Goal: Task Accomplishment & Management: Manage account settings

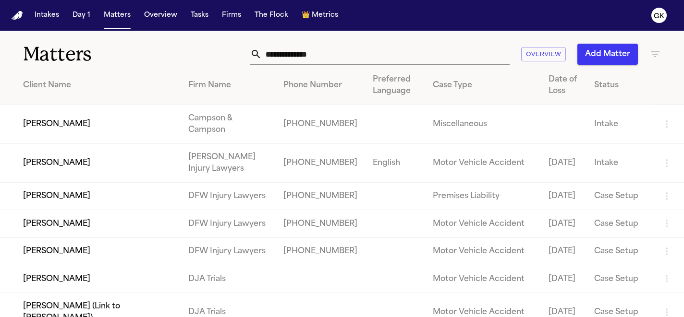
click at [597, 53] on button "Add Matter" at bounding box center [607, 54] width 61 height 21
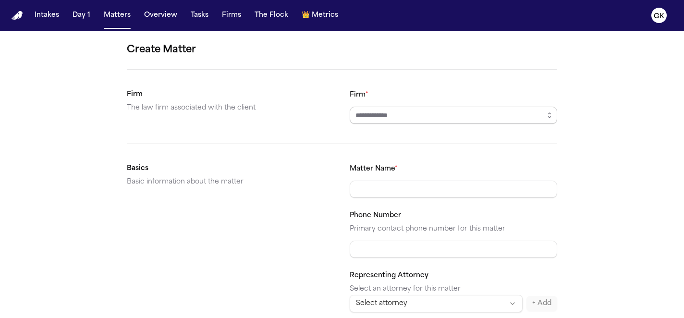
click at [396, 117] on input "Firm *" at bounding box center [453, 115] width 207 height 17
click at [438, 117] on input "Firm *" at bounding box center [453, 115] width 207 height 17
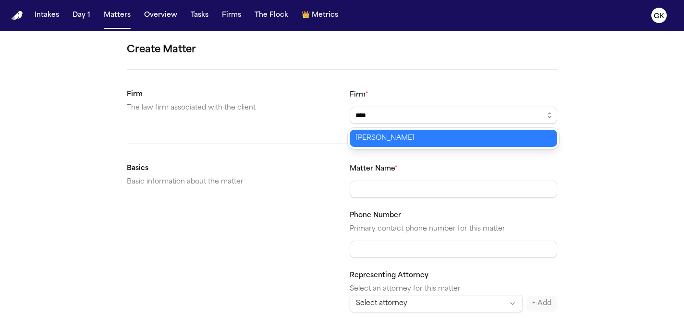
click at [425, 144] on body "Intakes Day 1 Matters Overview Tasks Firms The Flock 👑 Metrics GK Create Matter…" at bounding box center [342, 159] width 684 height 318
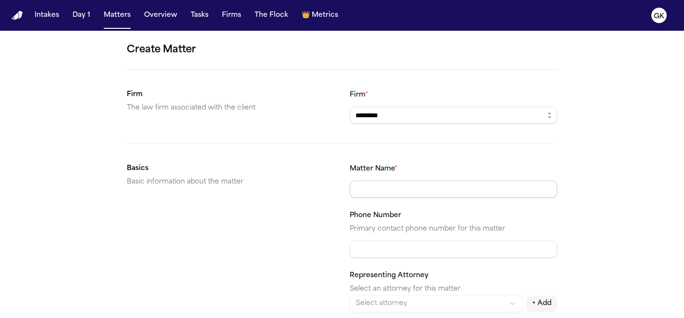
type input "*********"
click at [393, 186] on input "Matter Name *" at bounding box center [453, 189] width 207 height 17
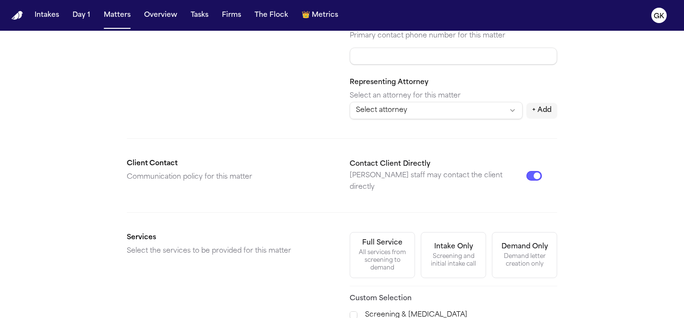
scroll to position [367, 0]
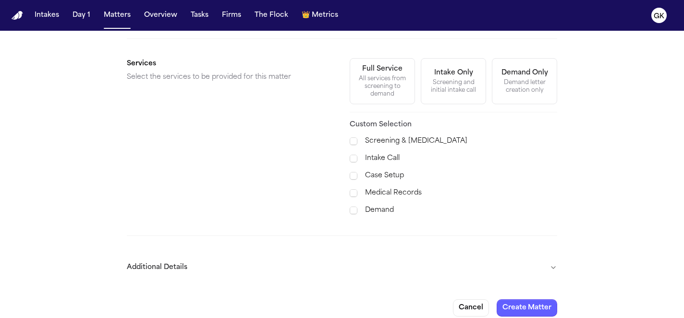
type input "**********"
click at [450, 257] on button "Additional Details" at bounding box center [342, 267] width 430 height 25
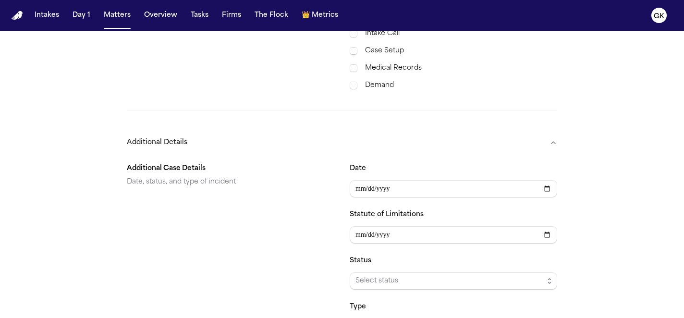
scroll to position [629, 0]
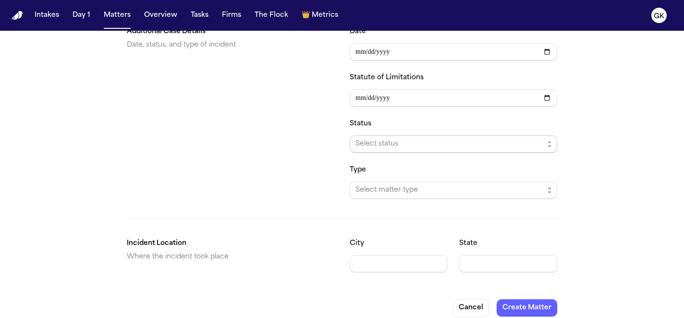
click at [409, 138] on span "Select status" at bounding box center [449, 144] width 188 height 12
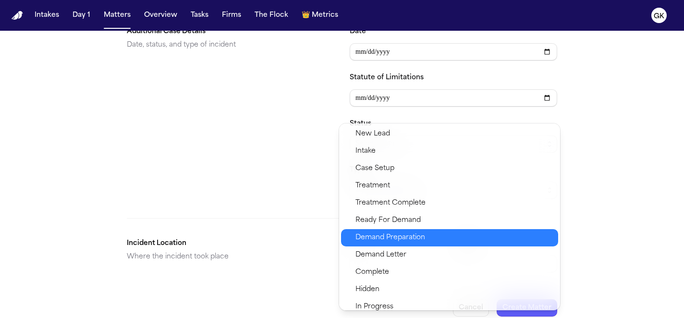
click at [413, 232] on span "Demand Preparation" at bounding box center [390, 238] width 70 height 12
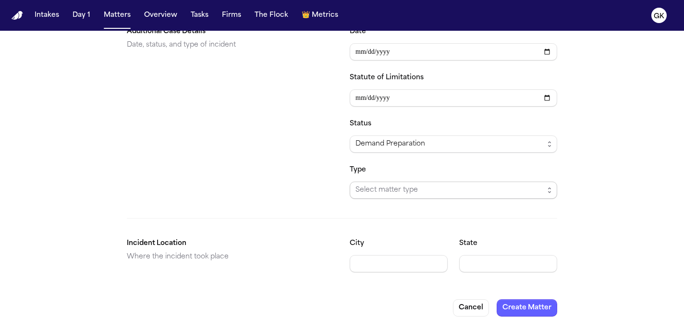
click at [414, 184] on span "Select matter type" at bounding box center [449, 190] width 188 height 12
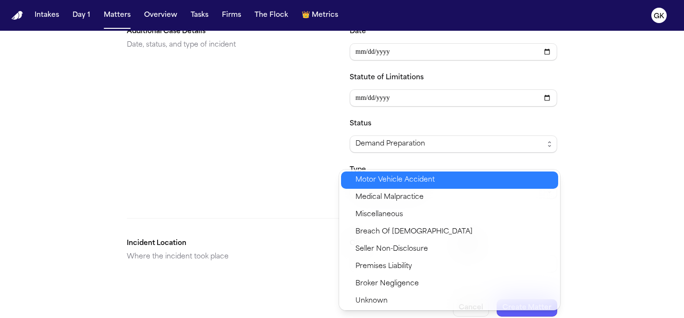
click at [422, 182] on span "Motor Vehicle Accident" at bounding box center [394, 180] width 79 height 12
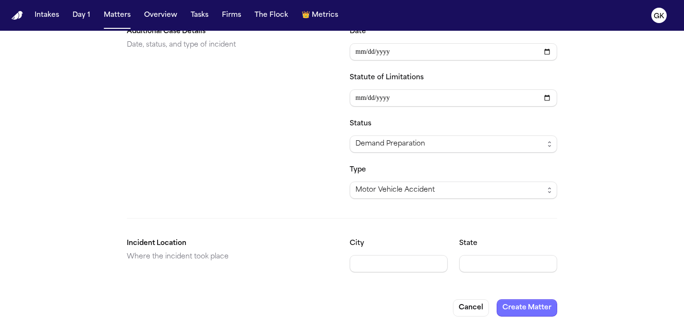
click at [531, 299] on button "Create Matter" at bounding box center [527, 307] width 61 height 17
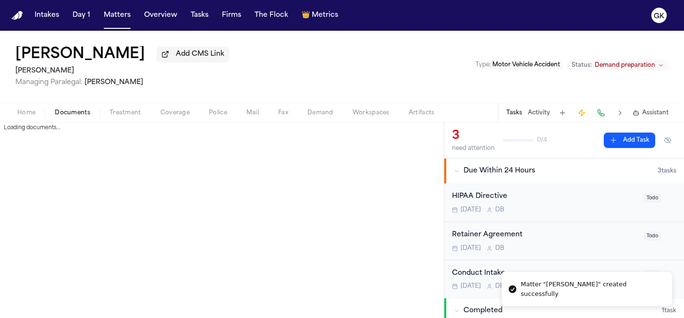
click at [69, 111] on span "Documents" at bounding box center [73, 113] width 36 height 8
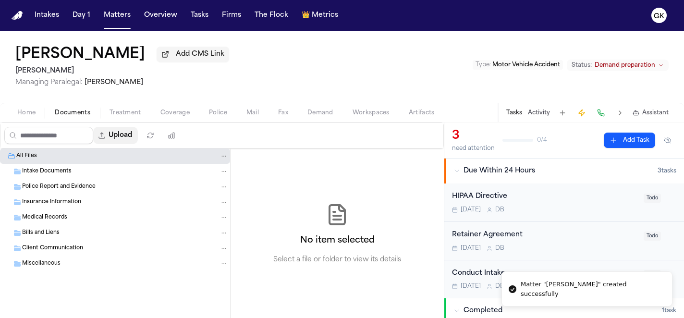
click at [121, 141] on button "Upload" at bounding box center [115, 135] width 45 height 17
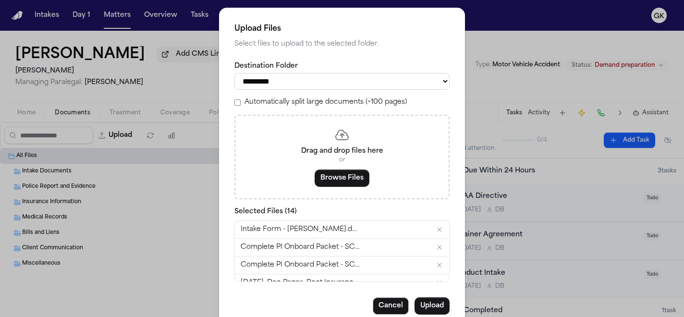
scroll to position [188, 0]
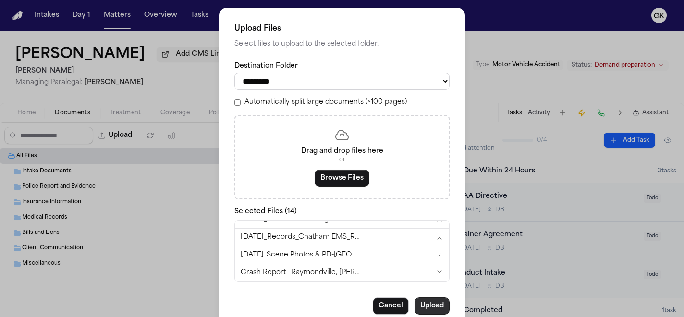
click at [423, 310] on button "Upload" at bounding box center [431, 305] width 35 height 17
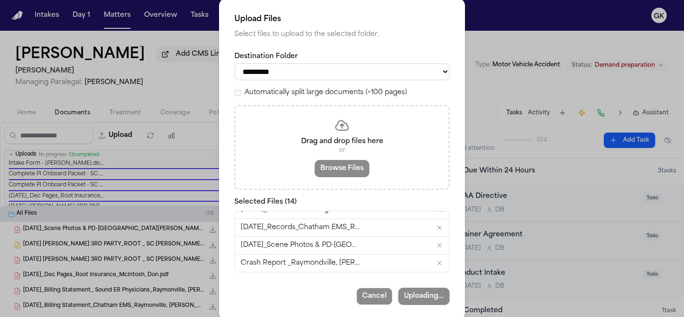
scroll to position [26, 0]
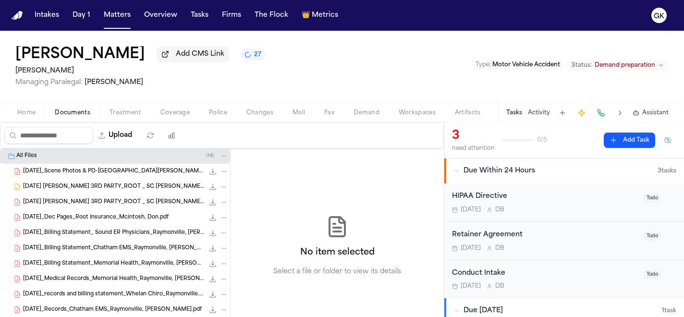
click at [18, 16] on img "Home" at bounding box center [18, 15] width 12 height 9
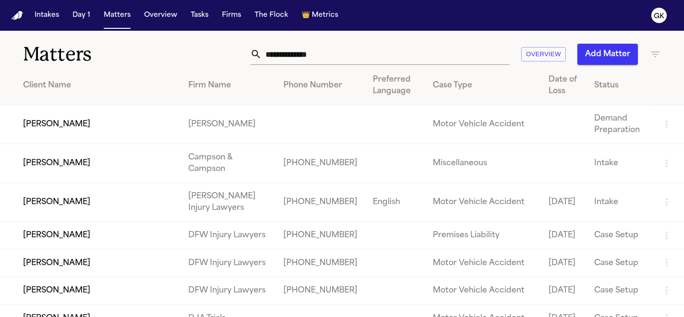
click at [602, 56] on button "Add Matter" at bounding box center [607, 54] width 61 height 21
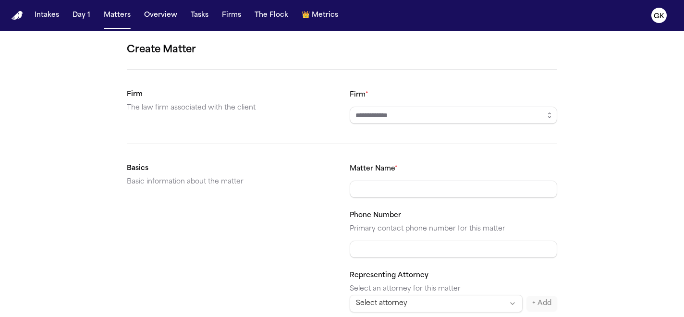
click at [417, 112] on input "Firm *" at bounding box center [453, 115] width 207 height 17
type input "*********"
click at [390, 191] on input "Matter Name *" at bounding box center [453, 189] width 207 height 17
paste input "**********"
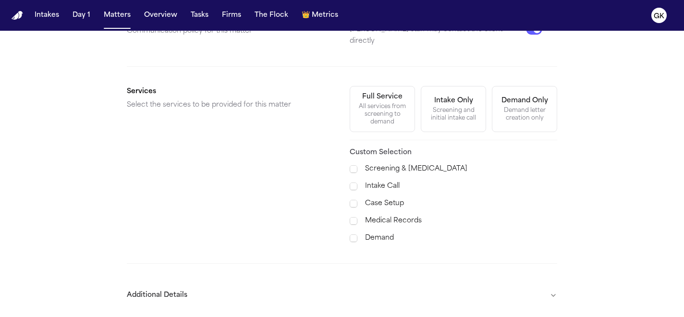
scroll to position [368, 0]
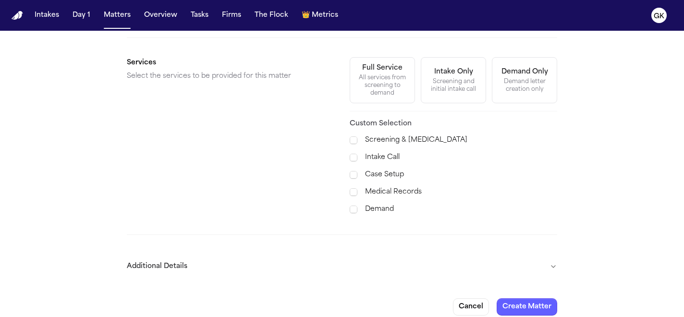
type input "**********"
click at [464, 254] on button "Additional Details" at bounding box center [342, 266] width 430 height 25
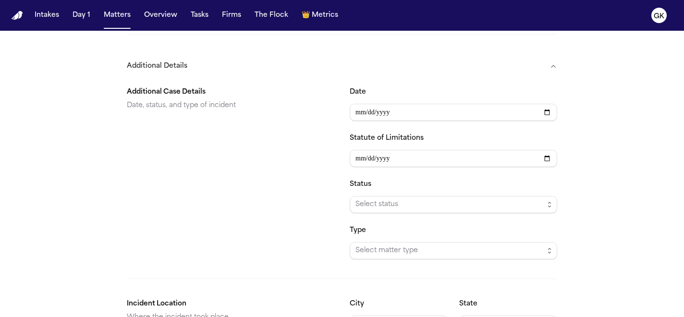
scroll to position [569, 0]
click at [405, 202] on span "Select status" at bounding box center [453, 203] width 207 height 17
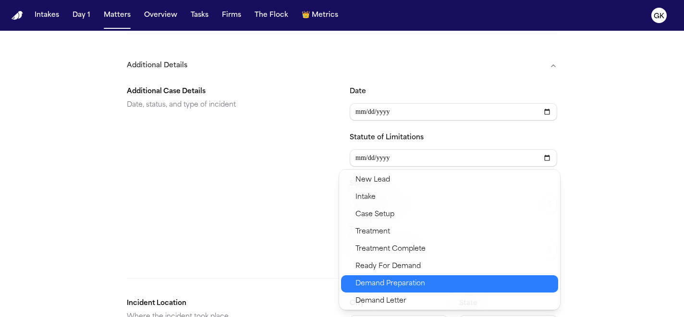
click at [408, 280] on span "Demand Preparation" at bounding box center [390, 284] width 70 height 12
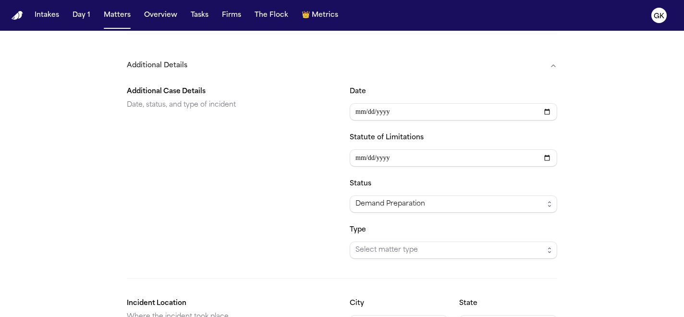
click at [329, 256] on div "Additional Case Details Date, status, and type of incident Date Statute of Limi…" at bounding box center [342, 209] width 430 height 262
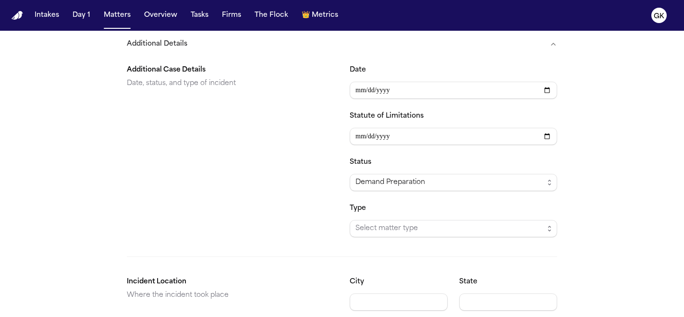
scroll to position [630, 0]
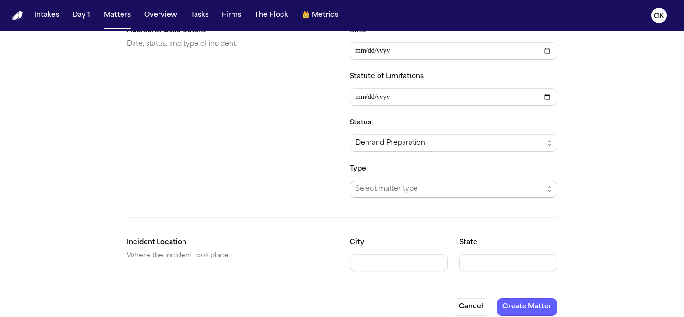
click at [378, 183] on span "Select matter type" at bounding box center [449, 189] width 188 height 12
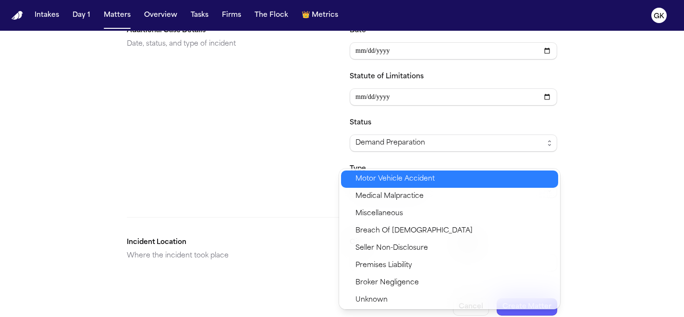
click at [404, 180] on span "Motor Vehicle Accident" at bounding box center [394, 179] width 79 height 12
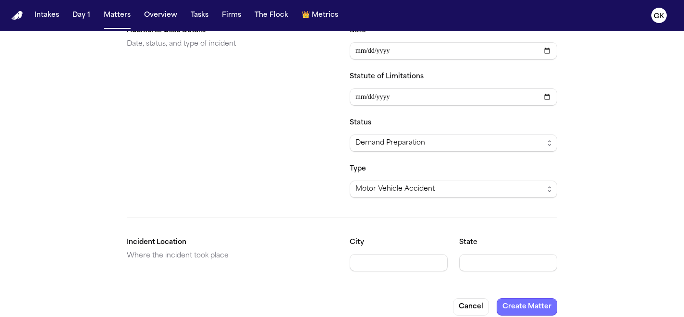
click at [534, 298] on button "Create Matter" at bounding box center [527, 306] width 61 height 17
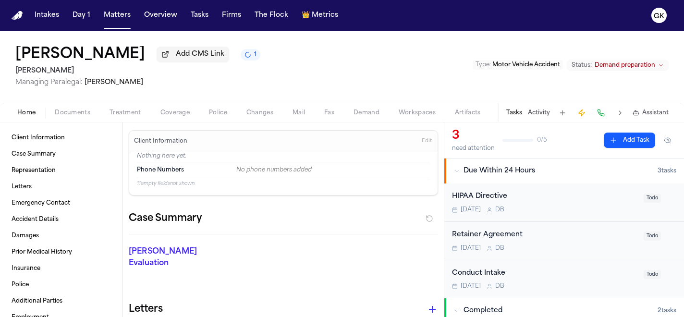
click at [77, 114] on span "Documents" at bounding box center [73, 113] width 36 height 8
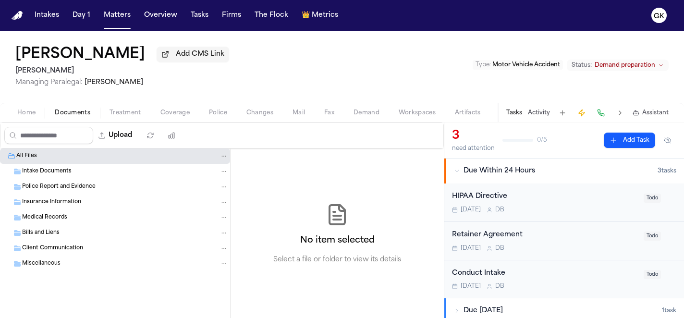
click at [18, 14] on img "Home" at bounding box center [18, 15] width 12 height 9
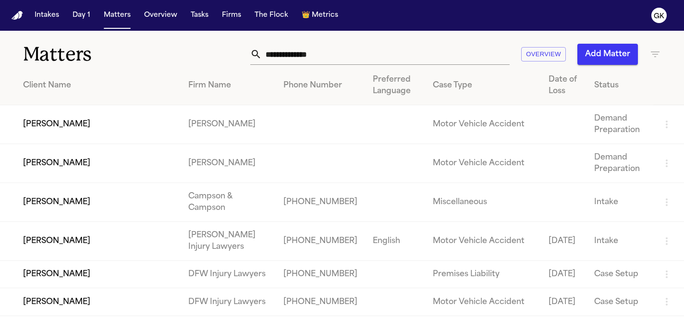
click at [606, 58] on button "Add Matter" at bounding box center [607, 54] width 61 height 21
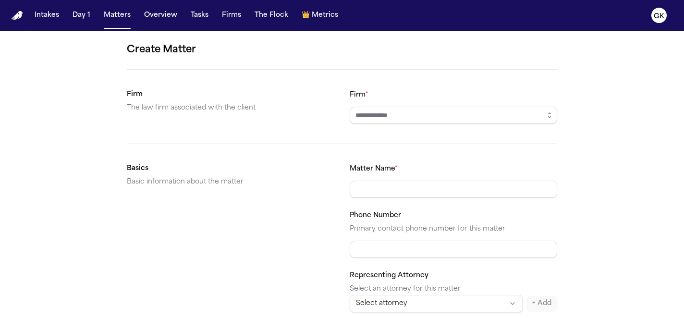
click at [519, 116] on input "Firm *" at bounding box center [453, 115] width 207 height 17
type input "*********"
click at [384, 188] on input "Matter Name *" at bounding box center [453, 189] width 207 height 17
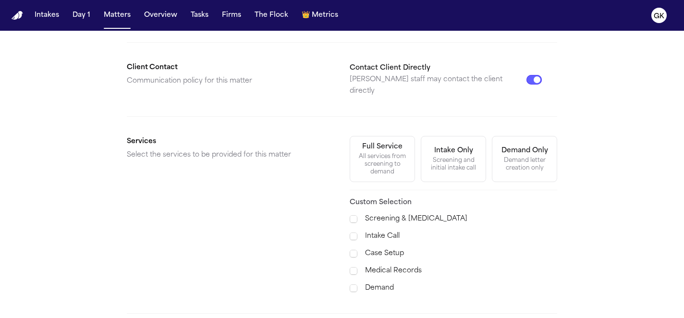
scroll to position [367, 0]
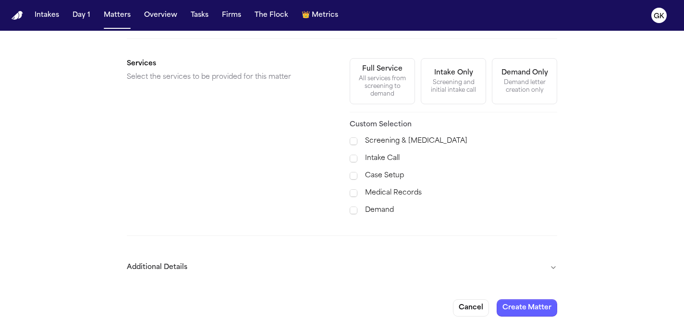
type input "**********"
click at [405, 257] on button "Additional Details" at bounding box center [342, 267] width 430 height 25
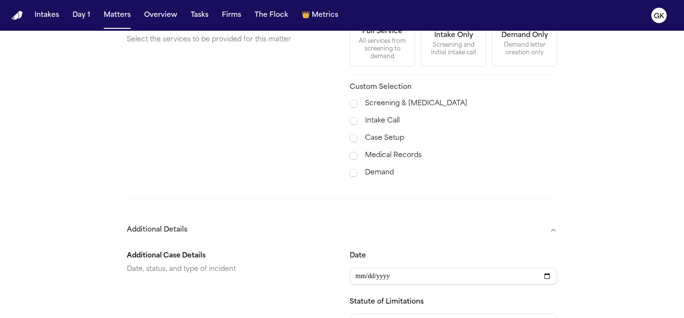
scroll to position [568, 0]
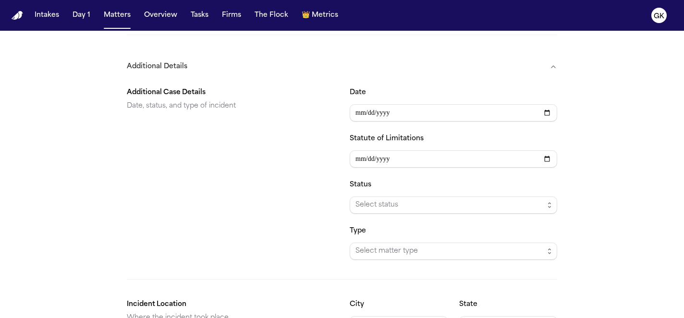
click at [400, 199] on span "Select status" at bounding box center [449, 205] width 188 height 12
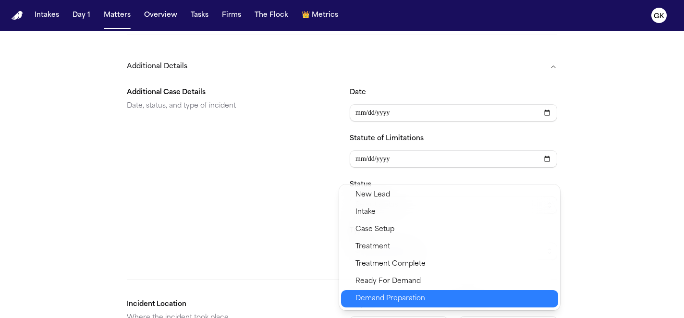
click at [410, 293] on span "Demand Preparation" at bounding box center [390, 299] width 70 height 12
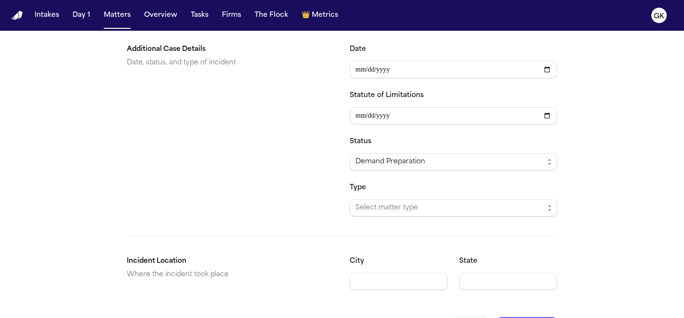
scroll to position [629, 0]
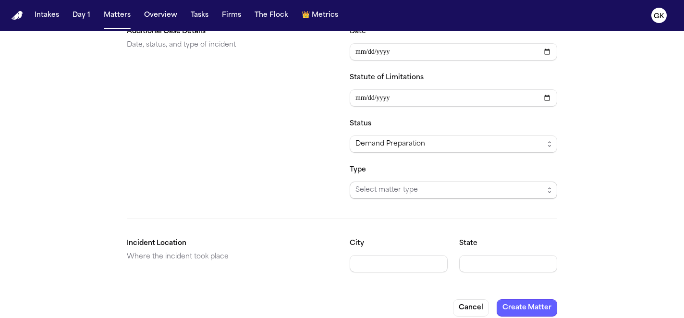
click at [400, 184] on span "Select matter type" at bounding box center [449, 190] width 188 height 12
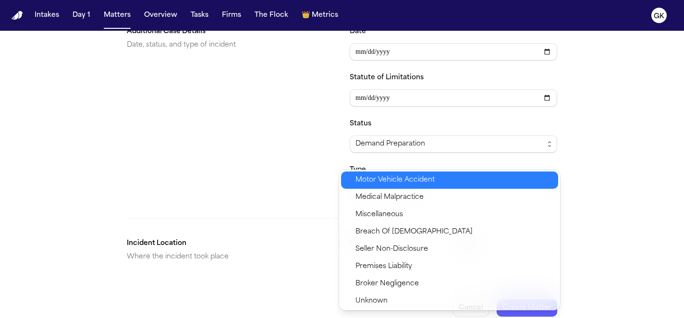
click at [407, 178] on span "Motor Vehicle Accident" at bounding box center [394, 180] width 79 height 12
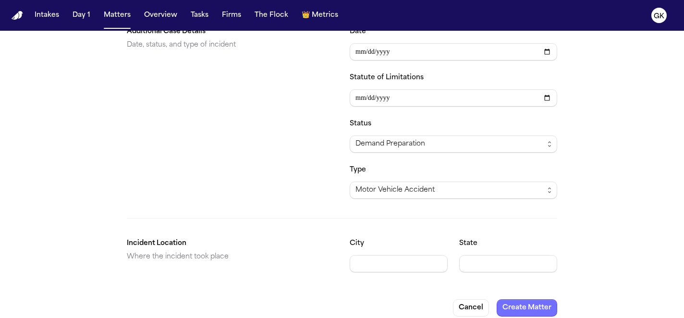
click at [523, 299] on button "Create Matter" at bounding box center [527, 307] width 61 height 17
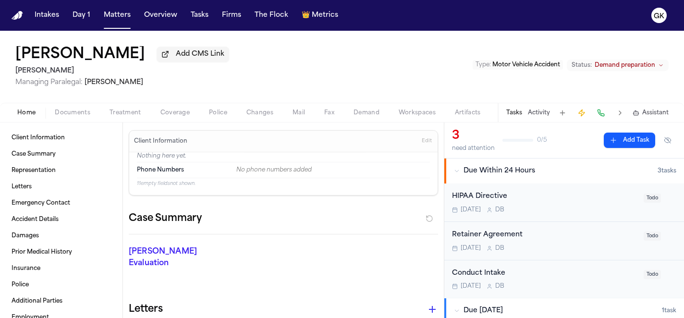
click at [68, 115] on span "Documents" at bounding box center [73, 113] width 36 height 8
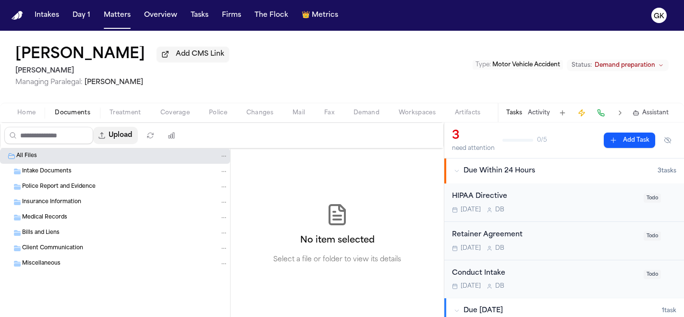
click at [121, 138] on button "Upload" at bounding box center [115, 135] width 45 height 17
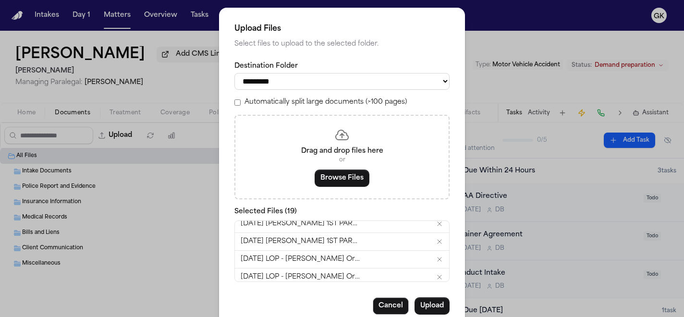
scroll to position [188, 0]
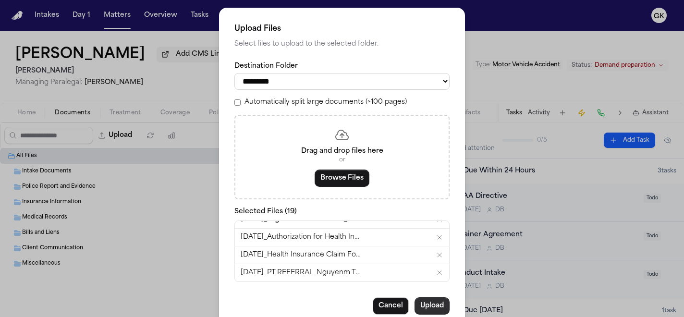
click at [433, 312] on button "Upload" at bounding box center [431, 305] width 35 height 17
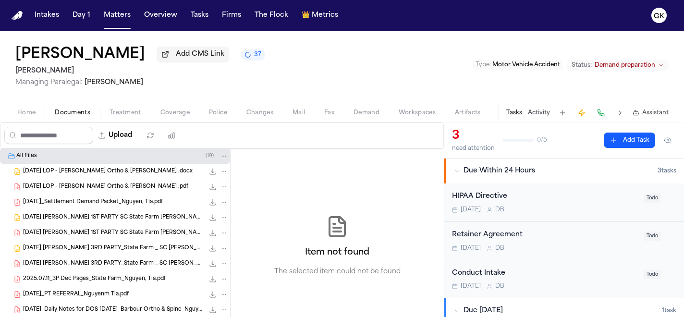
click at [16, 18] on img "Home" at bounding box center [18, 15] width 12 height 9
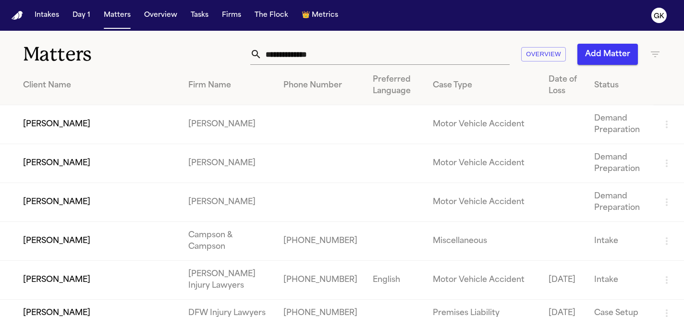
click at [608, 54] on button "Add Matter" at bounding box center [607, 54] width 61 height 21
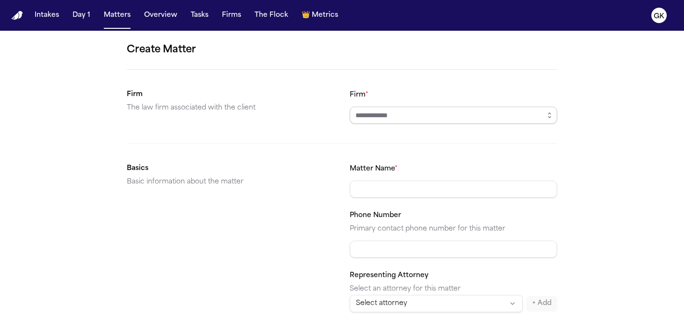
click at [391, 116] on input "Firm *" at bounding box center [453, 115] width 207 height 17
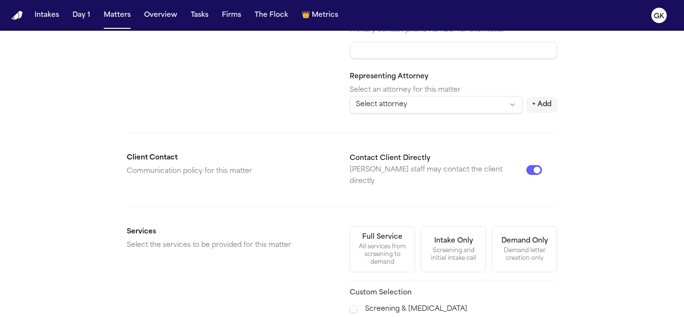
scroll to position [368, 0]
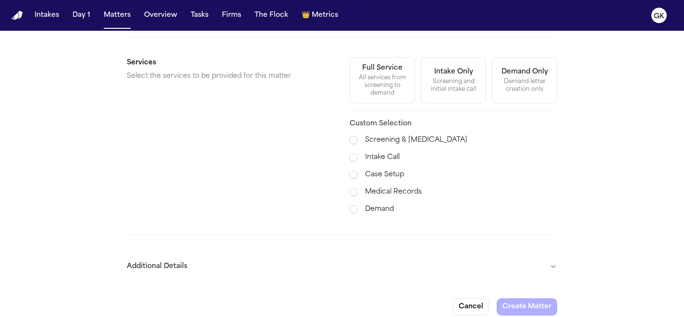
type input "*********"
drag, startPoint x: 331, startPoint y: 248, endPoint x: 339, endPoint y: 255, distance: 10.2
click at [334, 254] on button "Additional Details" at bounding box center [342, 266] width 430 height 25
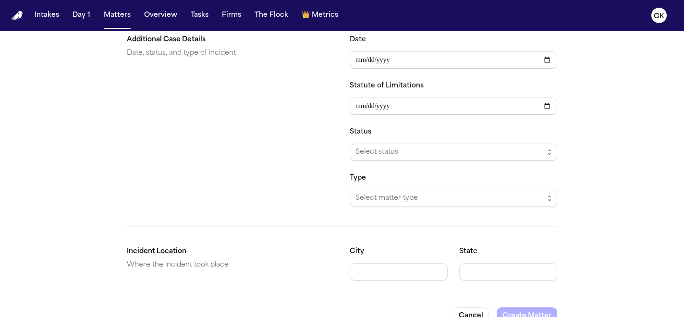
scroll to position [630, 0]
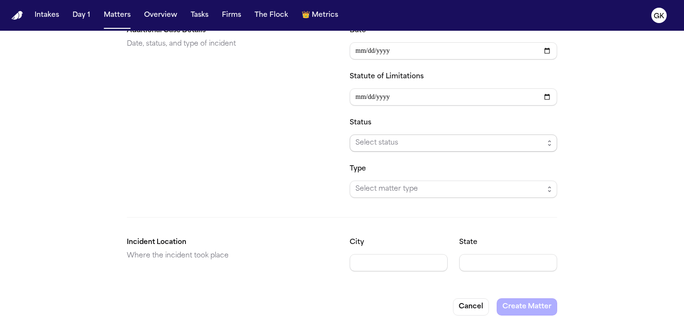
click at [385, 138] on span "Select status" at bounding box center [449, 143] width 188 height 12
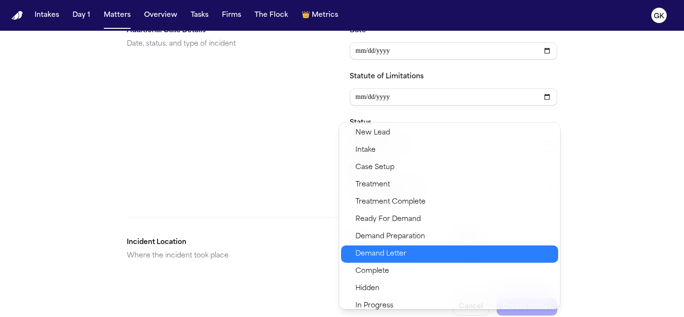
click at [410, 244] on div "Demand Preparation" at bounding box center [449, 236] width 217 height 17
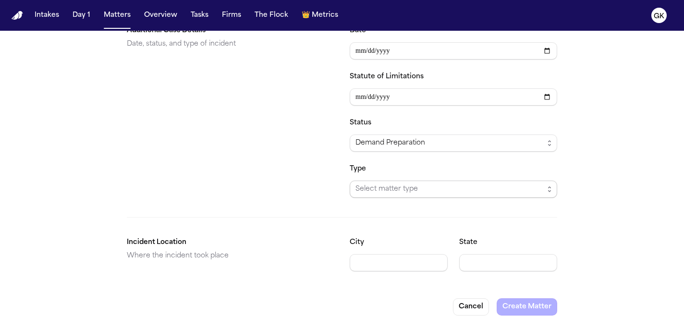
click at [402, 183] on span "Select matter type" at bounding box center [449, 189] width 188 height 12
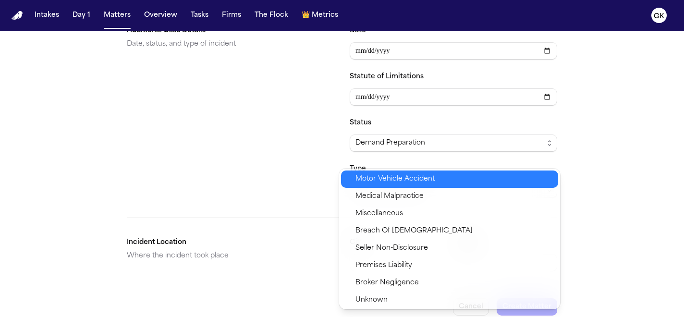
click at [405, 179] on span "Motor Vehicle Accident" at bounding box center [394, 179] width 79 height 12
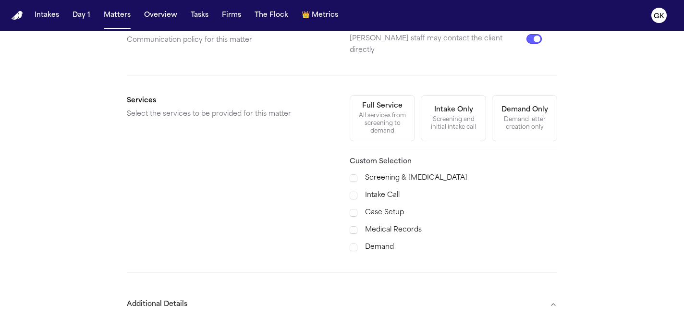
scroll to position [0, 0]
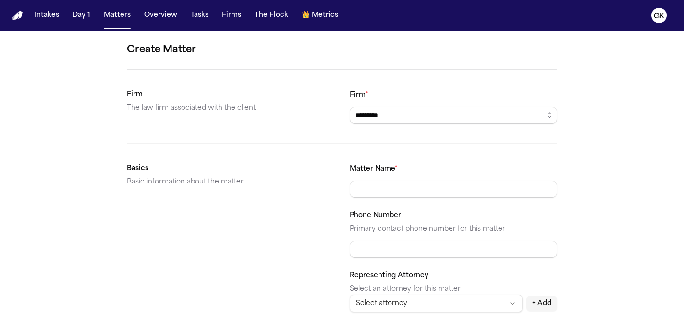
click at [385, 189] on input "Matter Name *" at bounding box center [453, 189] width 207 height 17
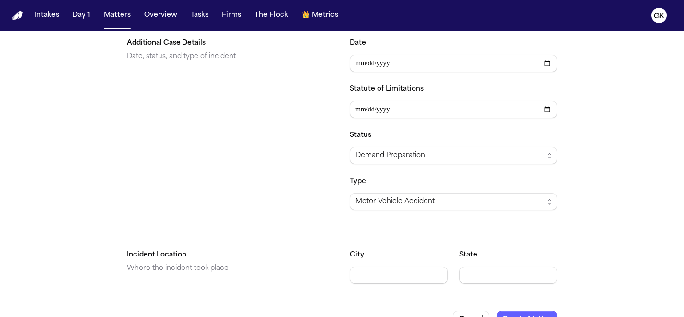
scroll to position [630, 0]
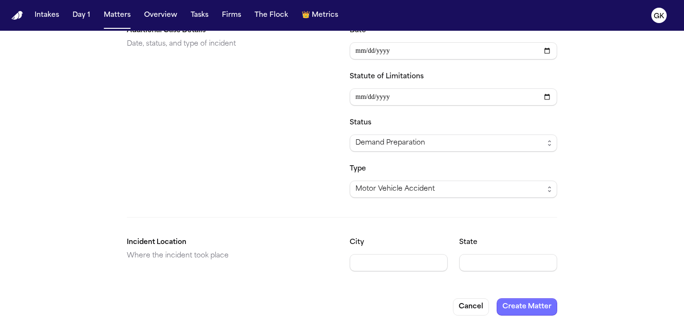
type input "**********"
click at [523, 300] on button "Create Matter" at bounding box center [527, 306] width 61 height 17
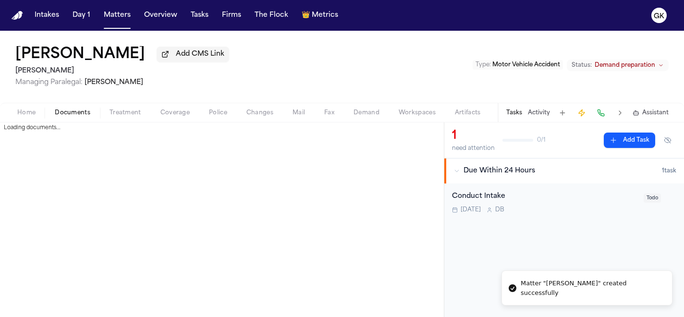
click at [79, 116] on span "Documents" at bounding box center [73, 113] width 36 height 8
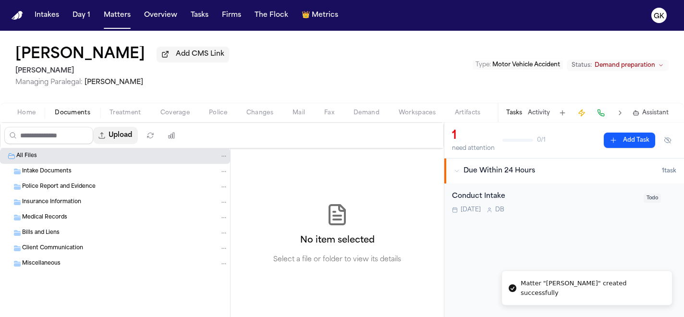
click at [122, 143] on button "Upload" at bounding box center [115, 135] width 45 height 17
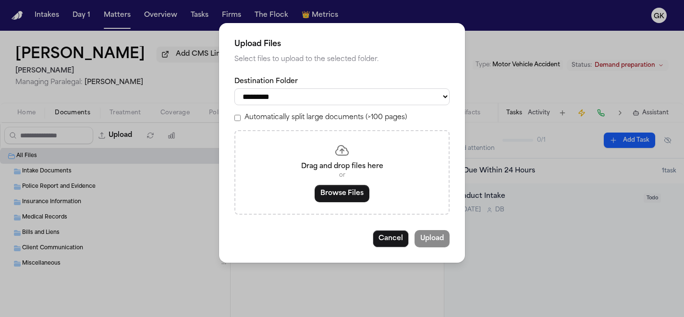
click at [268, 122] on label "Automatically split large documents (>100 pages)" at bounding box center [325, 118] width 162 height 10
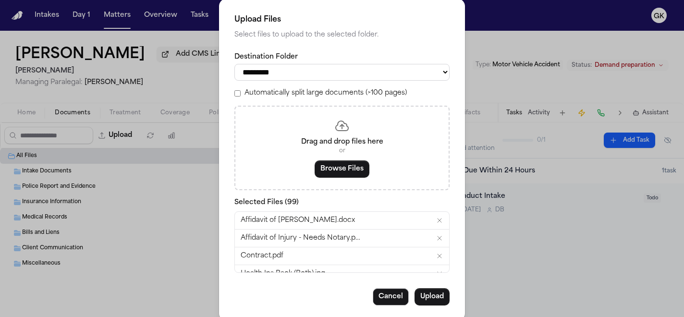
scroll to position [26, 0]
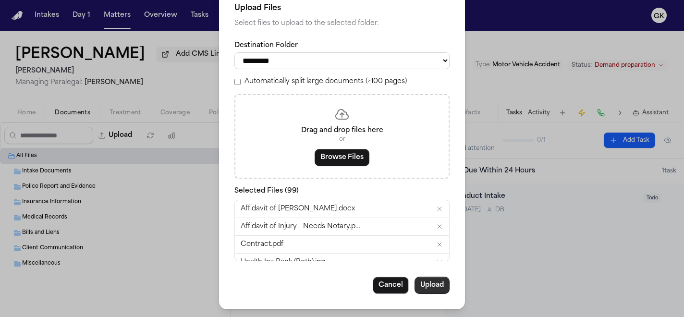
click at [432, 286] on button "Upload" at bounding box center [431, 285] width 35 height 17
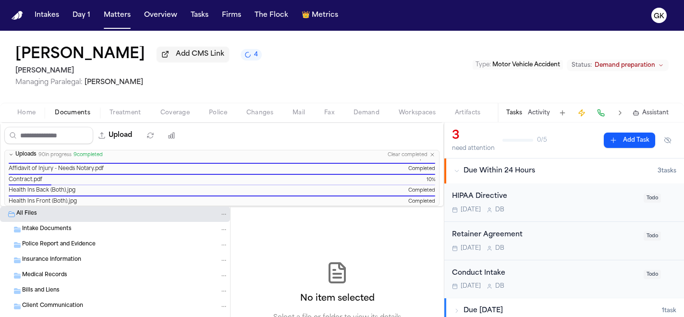
scroll to position [0, 0]
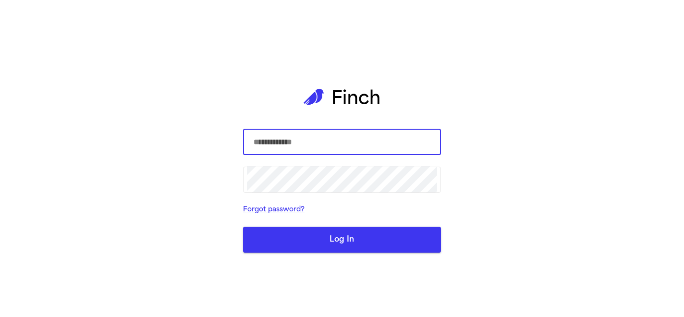
type input "**********"
click at [378, 241] on button "Log In" at bounding box center [342, 240] width 198 height 26
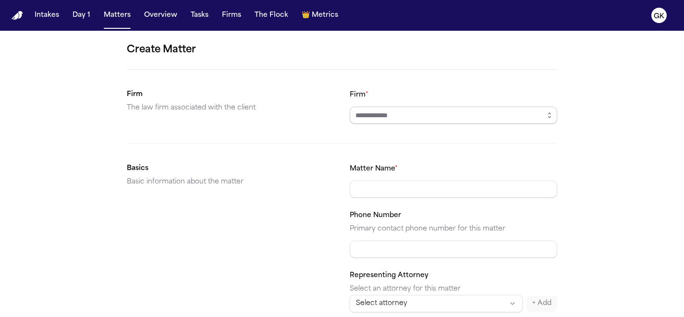
click at [387, 120] on input "Firm *" at bounding box center [453, 115] width 207 height 17
type input "*********"
drag, startPoint x: 384, startPoint y: 177, endPoint x: 384, endPoint y: 184, distance: 7.2
click at [384, 177] on div "Matter Name *" at bounding box center [453, 180] width 207 height 35
click at [385, 190] on input "Matter Name *" at bounding box center [453, 189] width 207 height 17
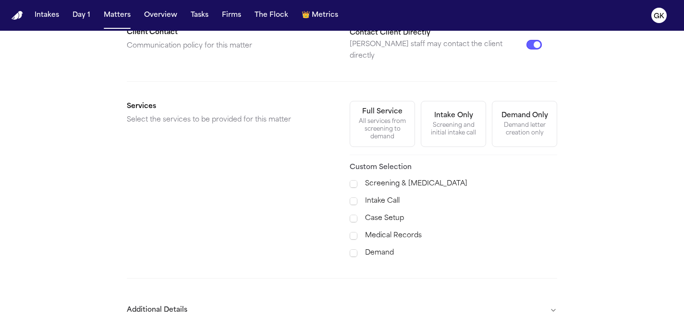
scroll to position [368, 0]
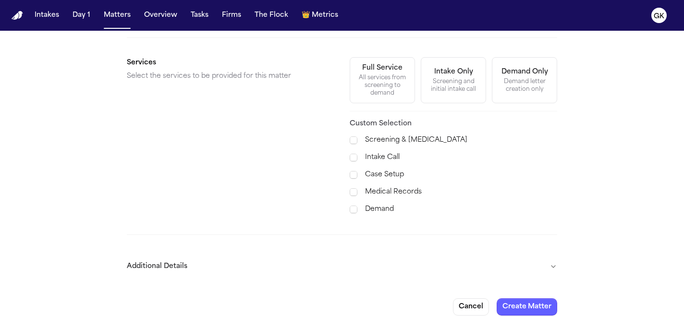
type input "**********"
click at [465, 254] on button "Additional Details" at bounding box center [342, 266] width 430 height 25
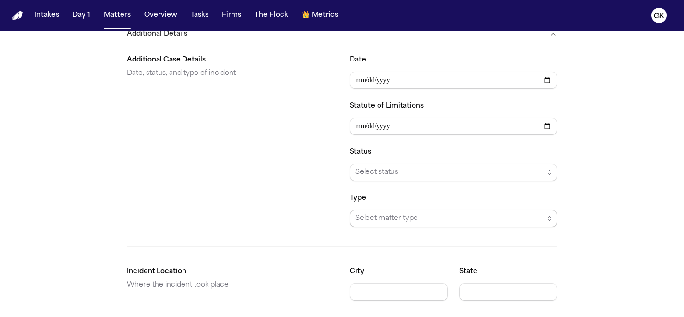
scroll to position [630, 0]
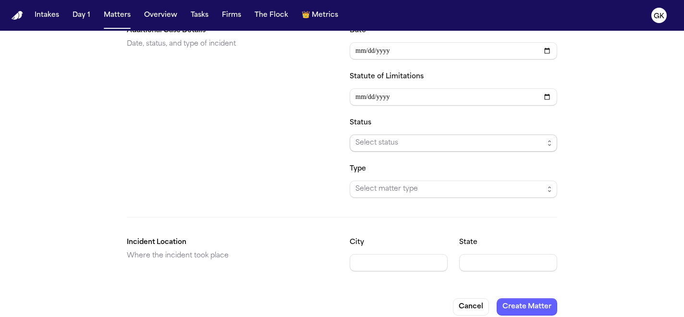
click at [388, 137] on span "Select status" at bounding box center [449, 143] width 188 height 12
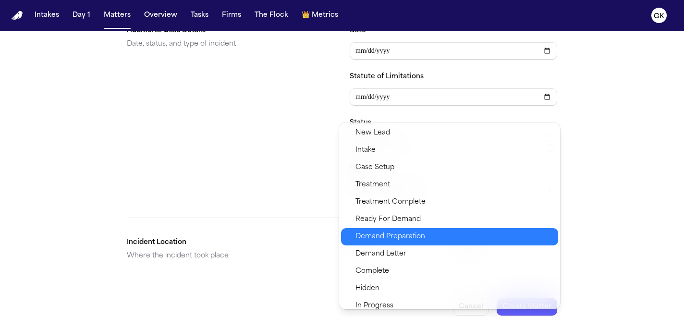
drag, startPoint x: 420, startPoint y: 240, endPoint x: 414, endPoint y: 198, distance: 42.7
click at [420, 240] on span "Demand Preparation" at bounding box center [390, 237] width 70 height 12
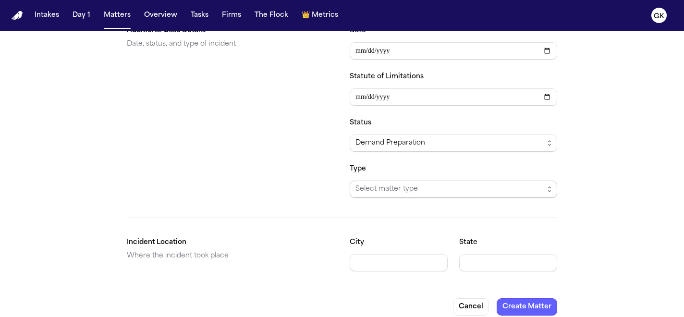
click at [415, 184] on span "Select matter type" at bounding box center [449, 189] width 188 height 12
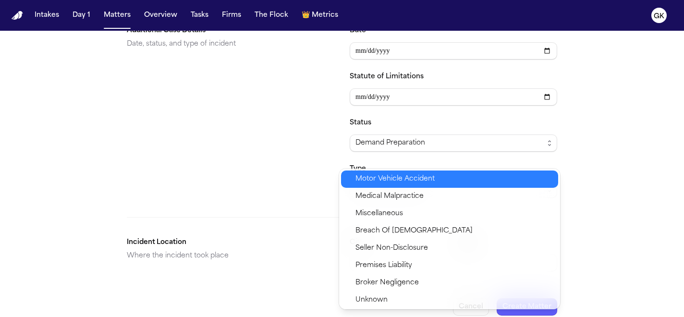
click at [421, 181] on span "Motor Vehicle Accident" at bounding box center [394, 179] width 79 height 12
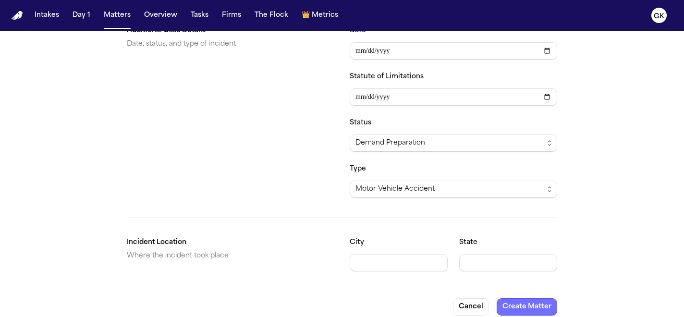
click at [518, 298] on button "Create Matter" at bounding box center [527, 306] width 61 height 17
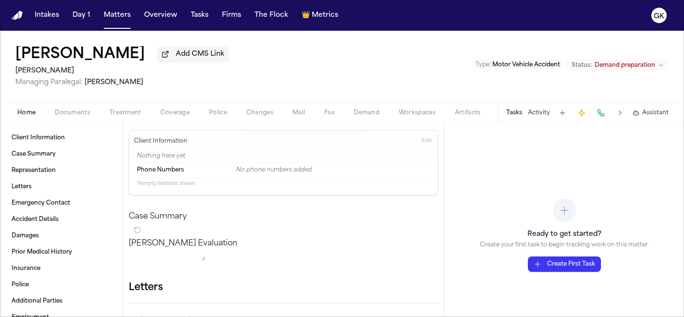
click at [59, 117] on span "Documents" at bounding box center [73, 113] width 36 height 8
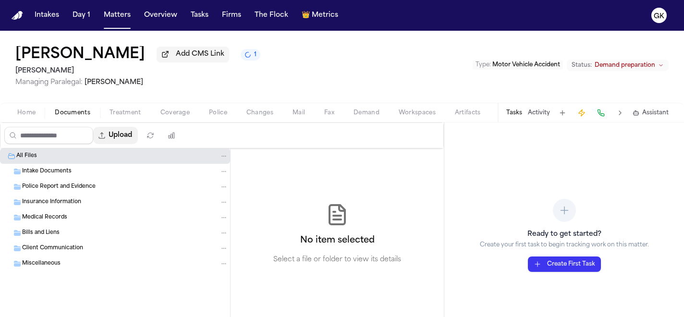
click at [117, 138] on button "Upload" at bounding box center [115, 135] width 45 height 17
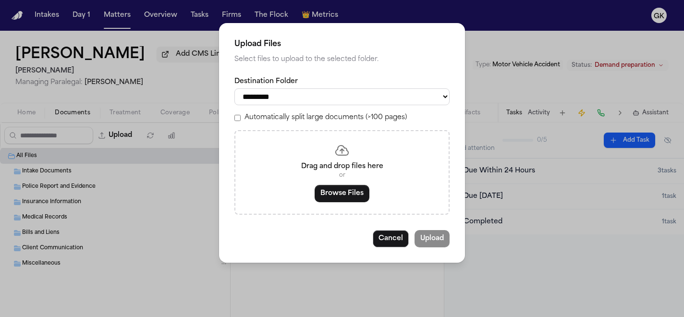
click at [254, 122] on label "Automatically split large documents (>100 pages)" at bounding box center [325, 118] width 162 height 10
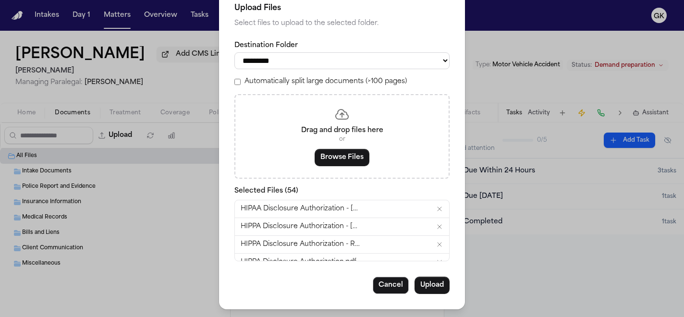
scroll to position [26, 0]
click at [423, 281] on button "Upload" at bounding box center [431, 285] width 35 height 17
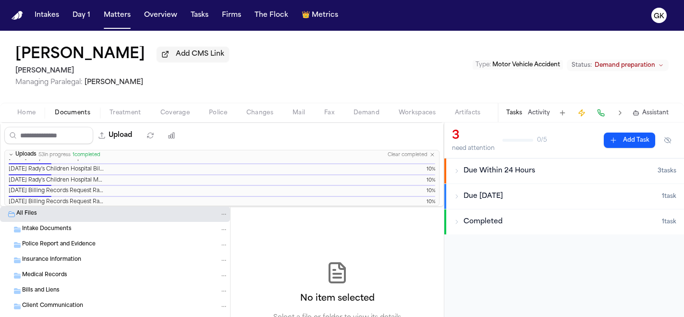
scroll to position [0, 0]
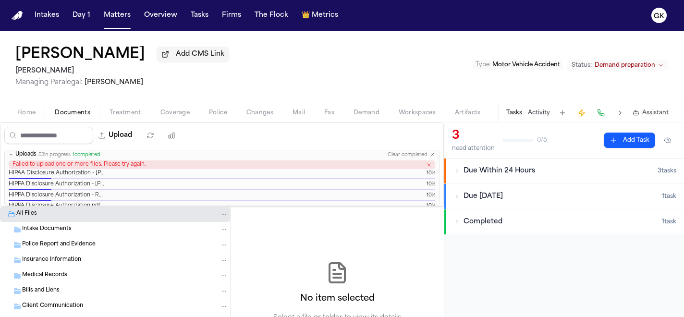
click at [200, 188] on div "HIPPA Disclosure Authorization - Rohi (edited).pdf 10%" at bounding box center [222, 184] width 426 height 7
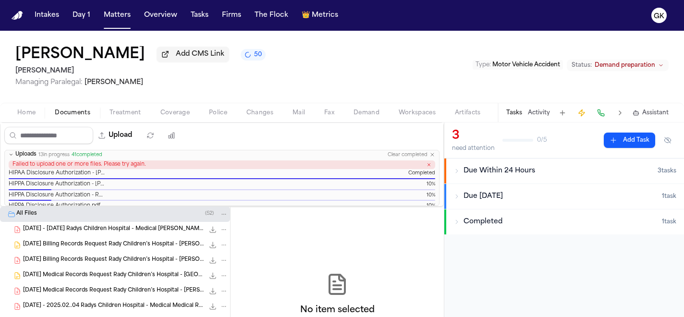
click at [205, 179] on div at bounding box center [222, 178] width 426 height 1
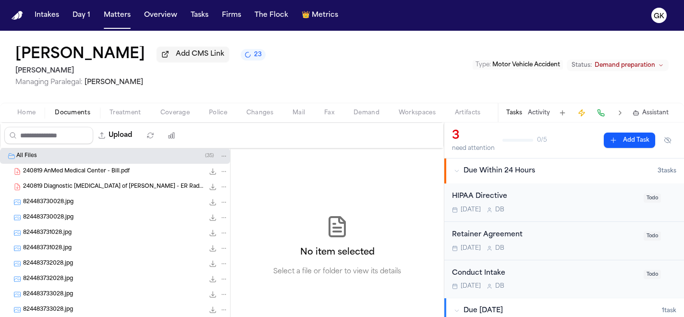
click at [245, 56] on icon "23 active tasks" at bounding box center [248, 55] width 6 height 6
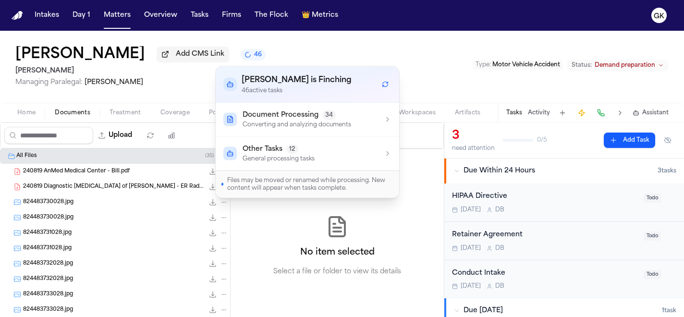
click at [195, 85] on span "Managing Paralegal: [PERSON_NAME]" at bounding box center [140, 83] width 250 height 10
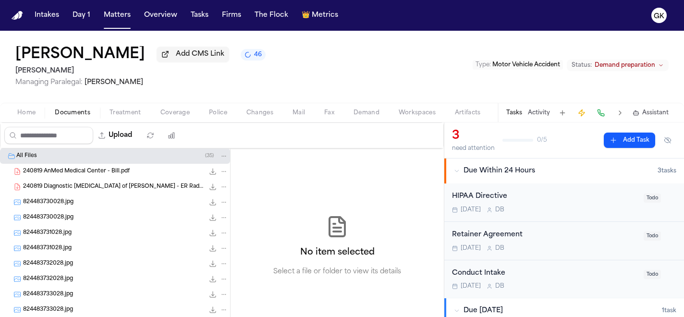
click at [241, 61] on button "46" at bounding box center [253, 55] width 25 height 12
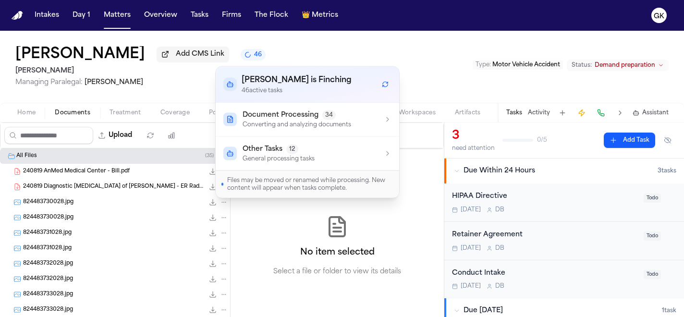
click at [281, 46] on div "Jayden [PERSON_NAME] Add CMS Link 46 [PERSON_NAME] Managing Paralegal: [PERSON_…" at bounding box center [342, 67] width 684 height 72
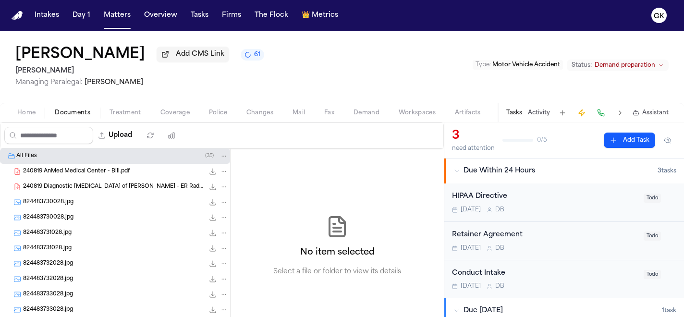
click at [241, 55] on button "61" at bounding box center [253, 55] width 24 height 12
click at [296, 55] on div "Jayden [PERSON_NAME] Add CMS Link 61 [PERSON_NAME] Managing Paralegal: [PERSON_…" at bounding box center [342, 67] width 684 height 72
click at [67, 144] on input "Search files" at bounding box center [48, 135] width 89 height 17
click at [71, 135] on input "Search files" at bounding box center [48, 135] width 89 height 17
click at [254, 57] on span "61" at bounding box center [257, 55] width 6 height 8
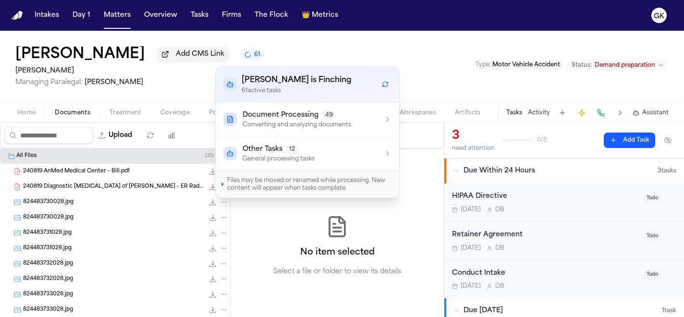
click at [280, 43] on div "Jayden Duong Add CMS Link 61 Yanni Law Managing Paralegal: Michelle Landazabal …" at bounding box center [342, 67] width 684 height 72
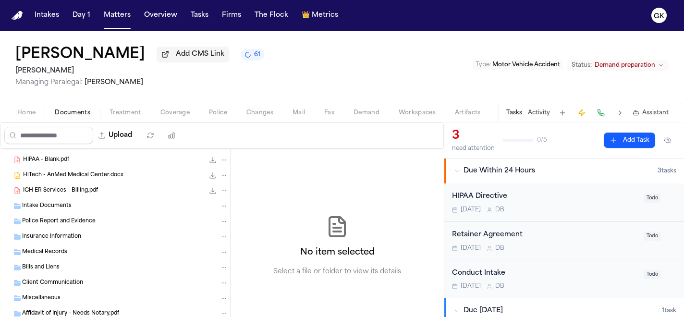
scroll to position [532, 0]
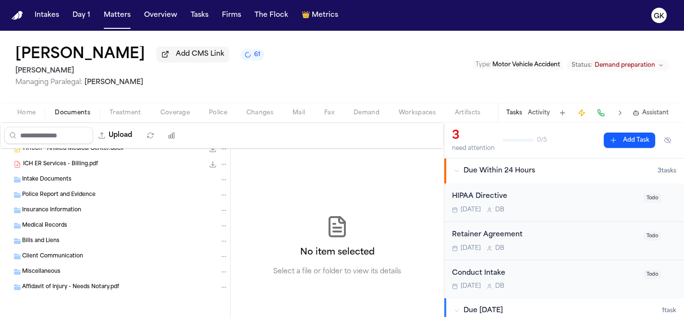
click at [84, 212] on div "Insurance Information" at bounding box center [125, 210] width 206 height 9
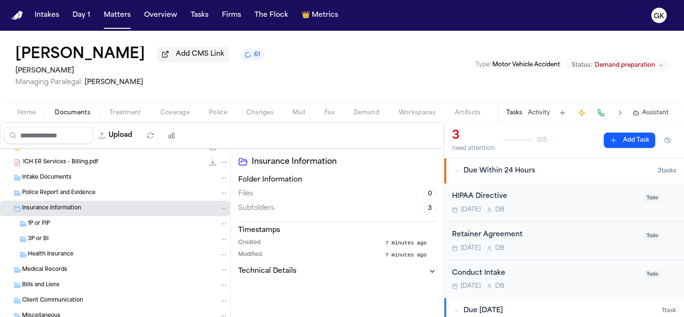
click at [89, 201] on div "Police Report and Evidence" at bounding box center [115, 192] width 230 height 15
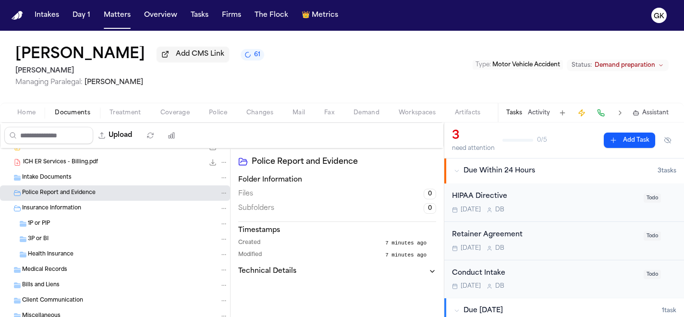
click at [64, 233] on div "3P or BI" at bounding box center [115, 238] width 230 height 15
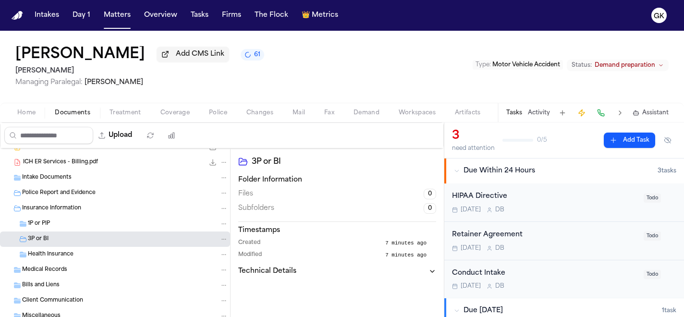
click at [70, 223] on div "1P or PIP" at bounding box center [128, 223] width 200 height 9
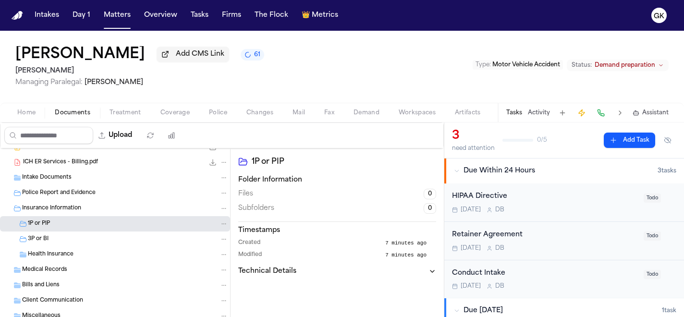
click at [61, 258] on span "Health Insurance" at bounding box center [51, 255] width 46 height 8
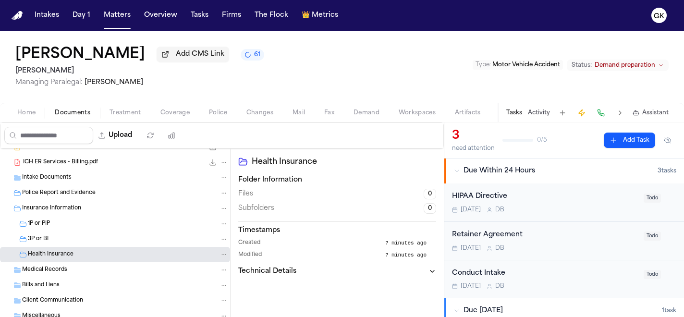
click at [52, 182] on span "Intake Documents" at bounding box center [46, 178] width 49 height 8
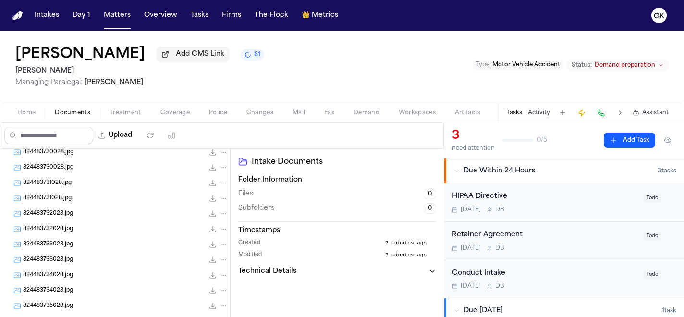
scroll to position [0, 0]
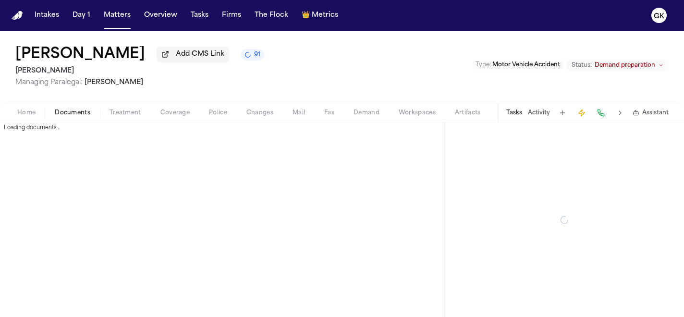
click at [123, 115] on span "Treatment" at bounding box center [125, 113] width 32 height 8
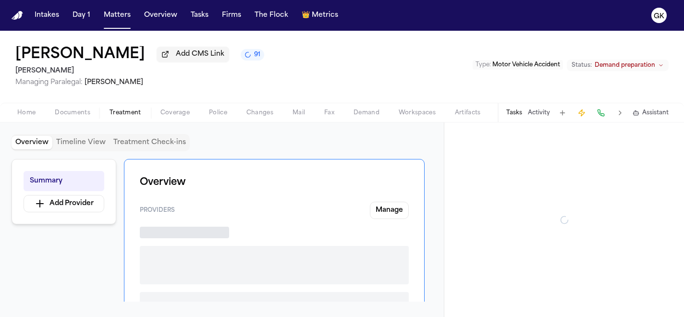
click at [82, 117] on span "Documents" at bounding box center [73, 113] width 36 height 8
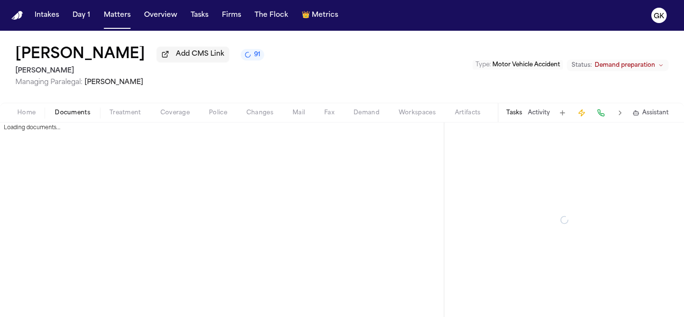
click at [241, 54] on button "91" at bounding box center [253, 55] width 24 height 12
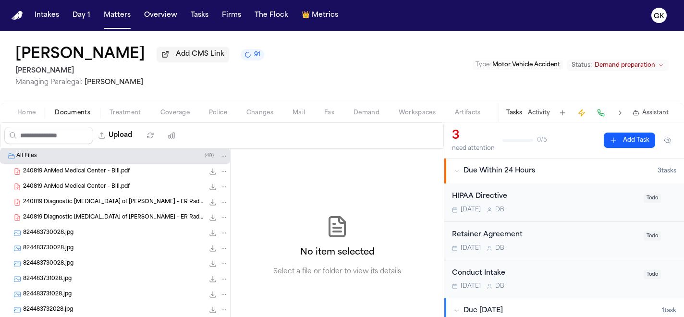
click at [185, 91] on div "Jayden [PERSON_NAME] Add CMS Link 91 [PERSON_NAME] Managing Paralegal: [PERSON_…" at bounding box center [342, 67] width 684 height 72
click at [241, 61] on button "85" at bounding box center [253, 55] width 25 height 12
click at [299, 46] on div "Jayden [PERSON_NAME] Add CMS Link 84 [PERSON_NAME] Managing Paralegal: [PERSON_…" at bounding box center [342, 67] width 684 height 72
click at [254, 59] on span "83" at bounding box center [258, 55] width 8 height 8
click at [294, 61] on div "Jayden [PERSON_NAME] Add CMS Link 83 [PERSON_NAME] Managing Paralegal: [PERSON_…" at bounding box center [342, 67] width 684 height 72
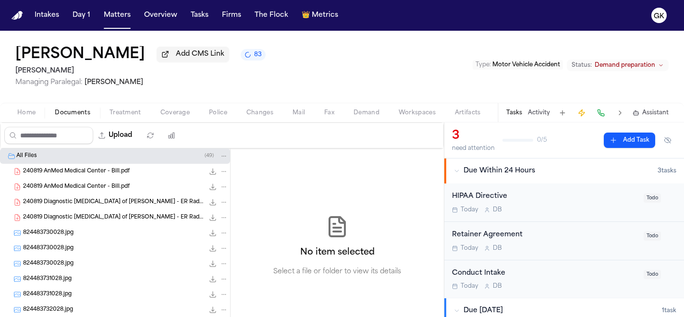
click at [254, 59] on span "83" at bounding box center [258, 55] width 8 height 8
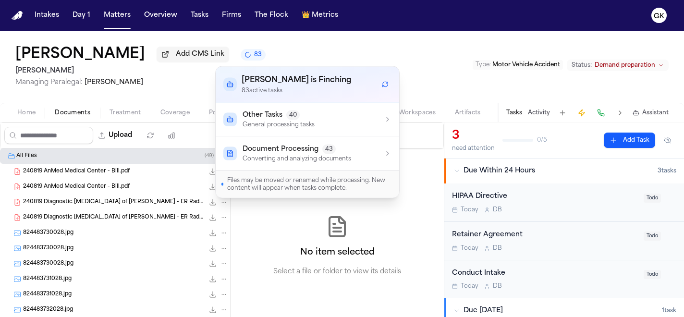
click at [306, 63] on div "Jayden [PERSON_NAME] Add CMS Link 83 [PERSON_NAME] Managing Paralegal: [PERSON_…" at bounding box center [342, 67] width 684 height 72
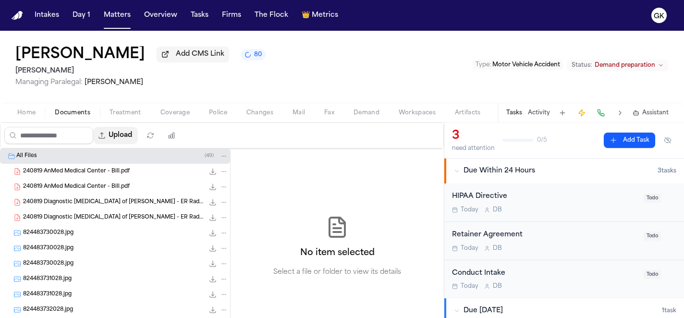
click at [124, 140] on button "Upload" at bounding box center [115, 135] width 45 height 17
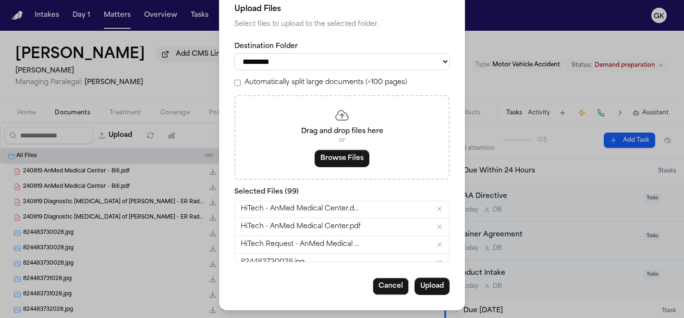
scroll to position [1698, 0]
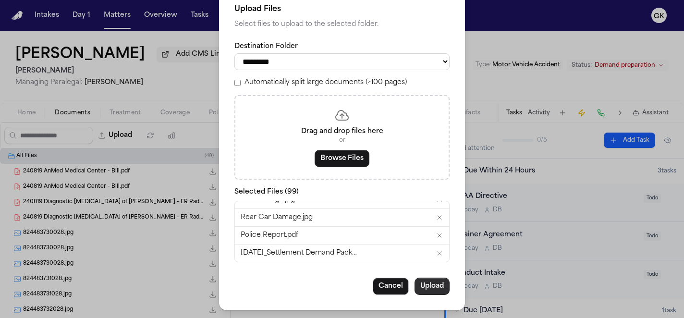
click at [430, 289] on button "Upload" at bounding box center [431, 286] width 35 height 17
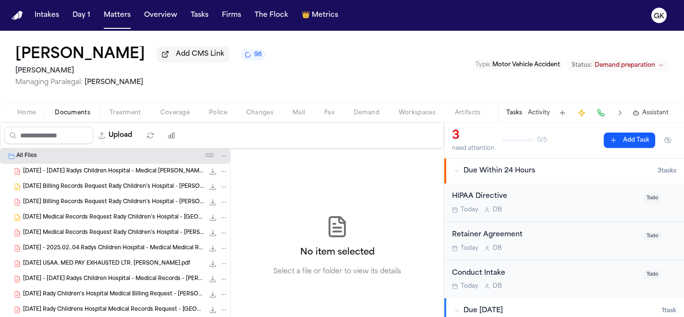
click at [241, 57] on button "98" at bounding box center [253, 55] width 25 height 12
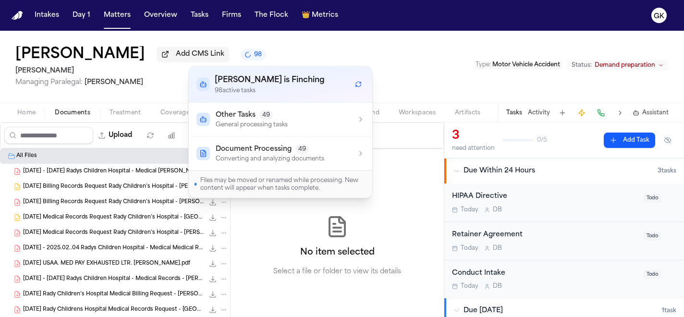
click at [314, 117] on div "Other Tasks 49 General processing tasks" at bounding box center [280, 119] width 168 height 18
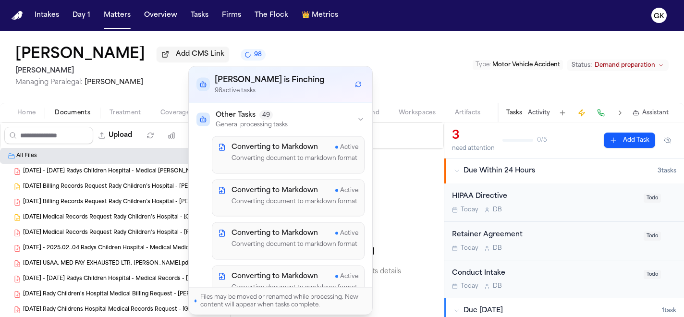
click at [314, 117] on div "Other Tasks 49 General processing tasks" at bounding box center [280, 119] width 168 height 18
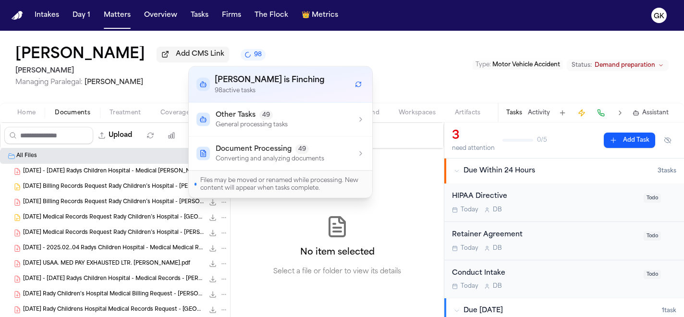
click at [402, 68] on div "Rohi Yonas Add CMS Link 98 Yanni Law Managing Paralegal: Michelle Landazabal Ty…" at bounding box center [342, 67] width 684 height 72
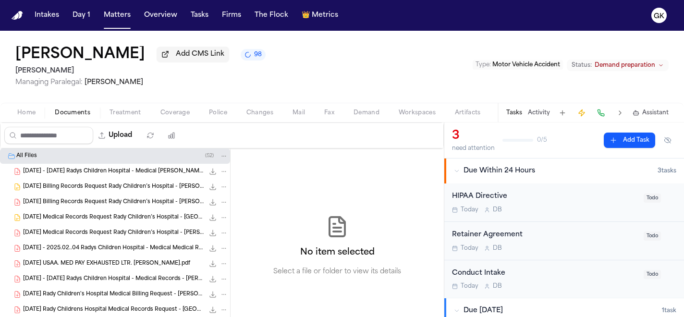
click at [241, 56] on button "98" at bounding box center [253, 55] width 25 height 12
click at [290, 58] on div "Rohi Yonas Add CMS Link 98 Yanni Law Managing Paralegal: Michelle Landazabal Ty…" at bounding box center [342, 67] width 684 height 72
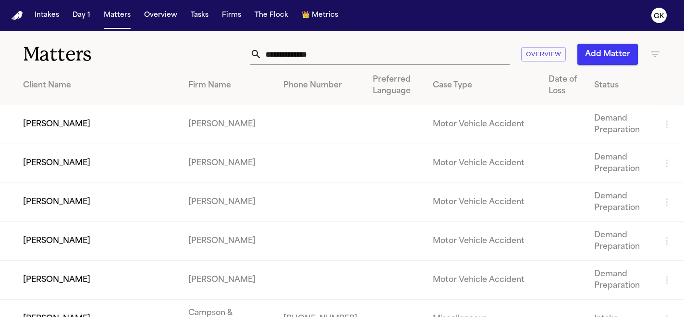
click at [607, 53] on button "Add Matter" at bounding box center [607, 54] width 61 height 21
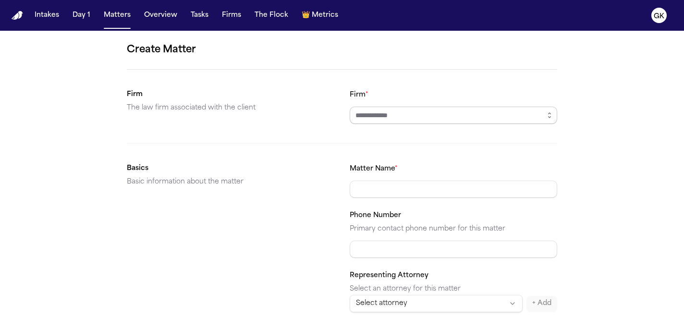
click at [408, 111] on input "Firm *" at bounding box center [453, 115] width 207 height 17
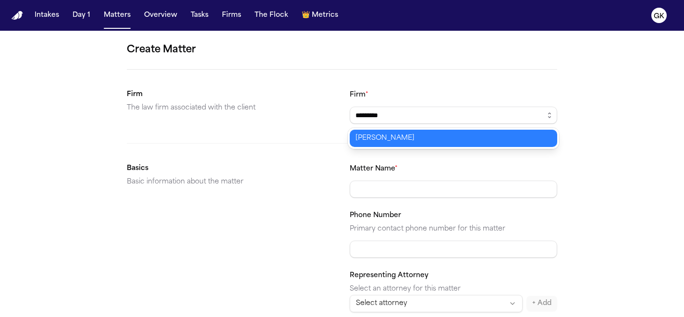
click at [438, 134] on body "Intakes Day 1 Matters Overview Tasks Firms The Flock 👑 Metrics GK Create Matter…" at bounding box center [342, 158] width 684 height 317
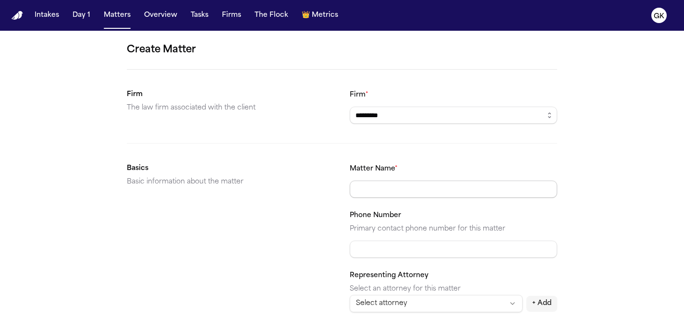
type input "*********"
click at [407, 189] on input "Matter Name *" at bounding box center [453, 189] width 207 height 17
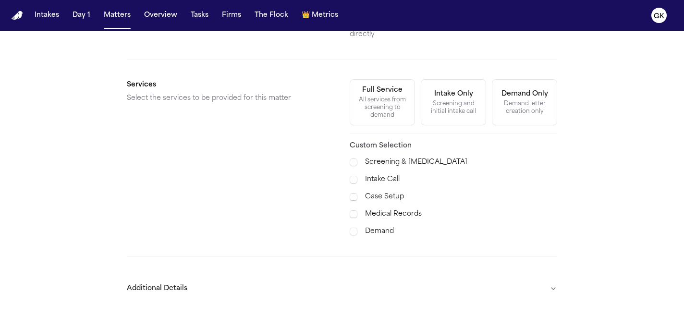
scroll to position [368, 0]
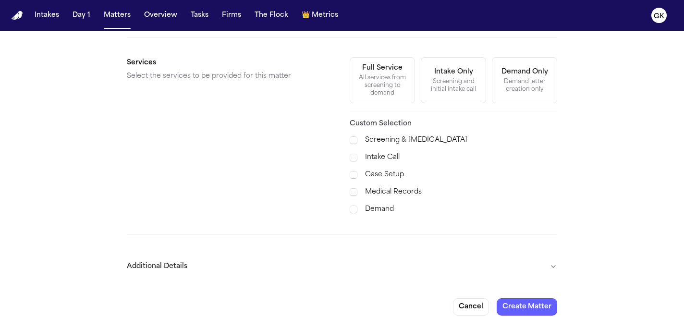
type input "**********"
click at [442, 258] on button "Additional Details" at bounding box center [342, 266] width 430 height 25
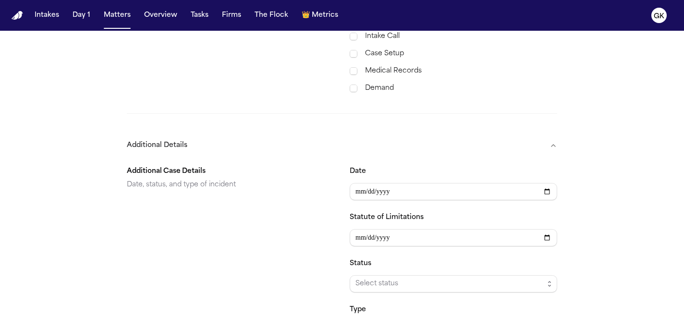
scroll to position [630, 0]
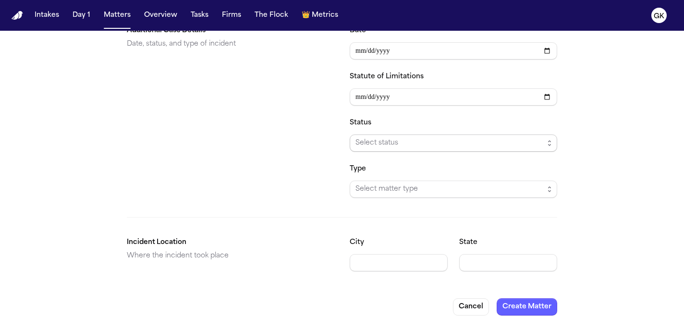
click at [396, 137] on span "Select status" at bounding box center [449, 143] width 188 height 12
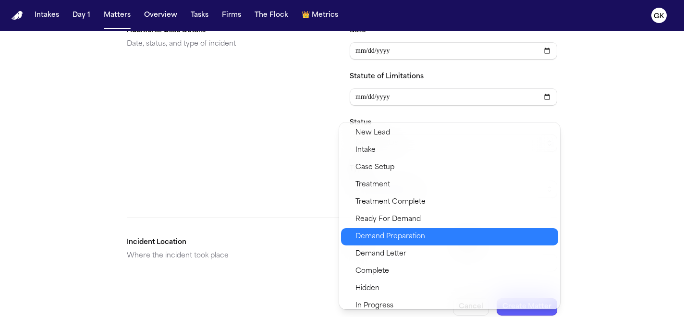
click at [412, 242] on span "Demand Preparation" at bounding box center [390, 237] width 70 height 12
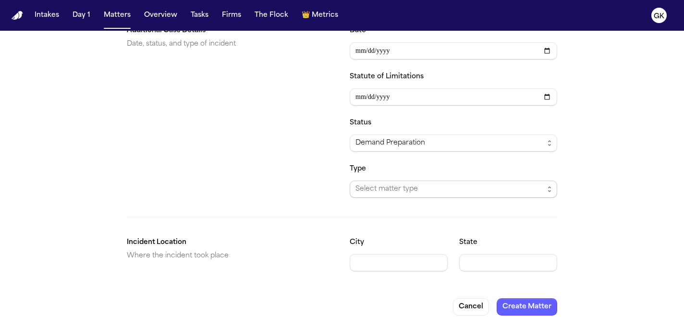
click at [397, 183] on span "Select matter type" at bounding box center [449, 189] width 188 height 12
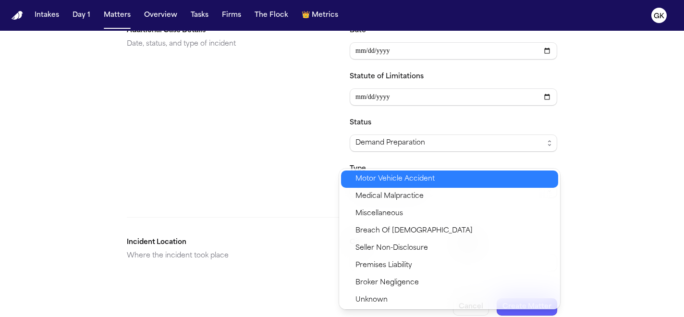
click at [421, 182] on span "Motor Vehicle Accident" at bounding box center [394, 179] width 79 height 12
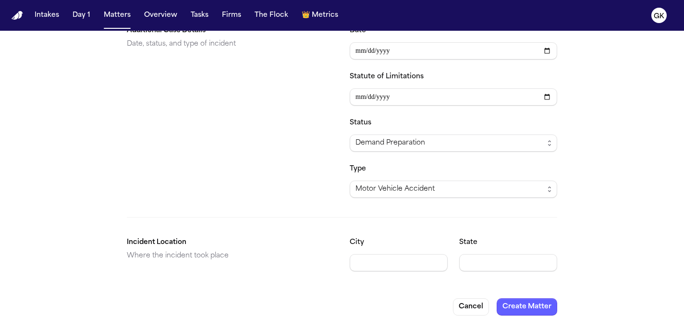
click at [456, 163] on div "Type Motor Vehicle Accident" at bounding box center [453, 180] width 207 height 35
click at [516, 298] on button "Create Matter" at bounding box center [527, 306] width 61 height 17
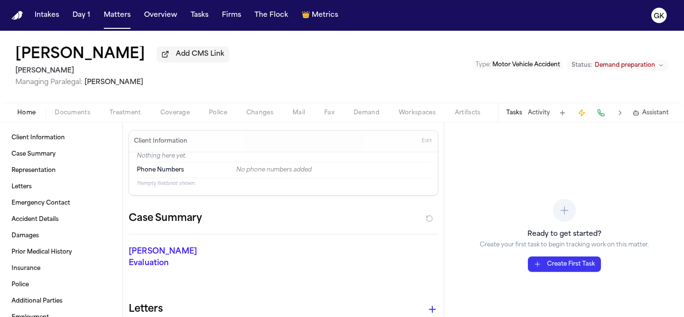
click at [79, 114] on span "Documents" at bounding box center [73, 113] width 36 height 8
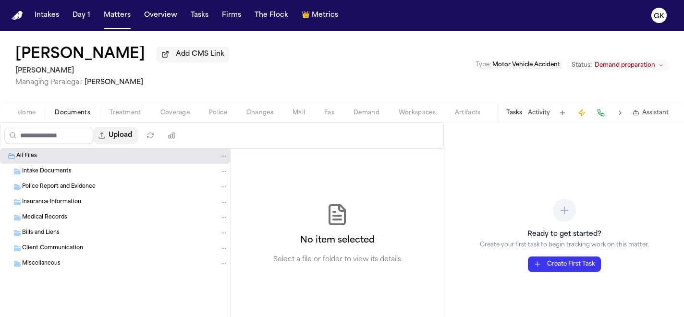
click at [129, 141] on button "Upload" at bounding box center [115, 135] width 45 height 17
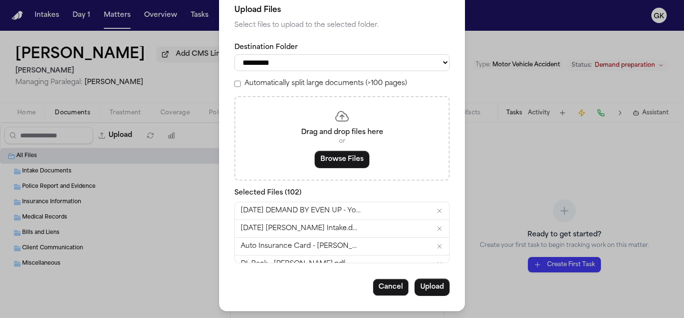
scroll to position [25, 0]
click at [427, 287] on button "Upload" at bounding box center [431, 286] width 35 height 17
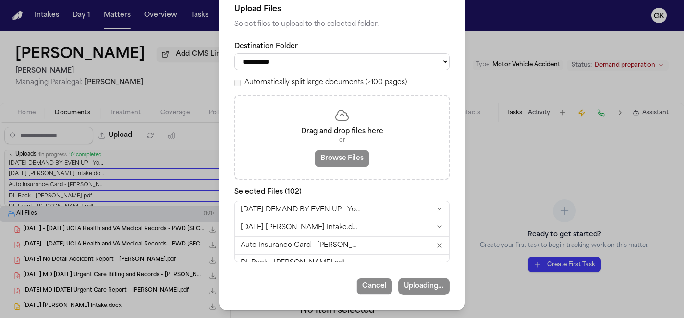
click at [392, 91] on div "**********" at bounding box center [341, 152] width 215 height 220
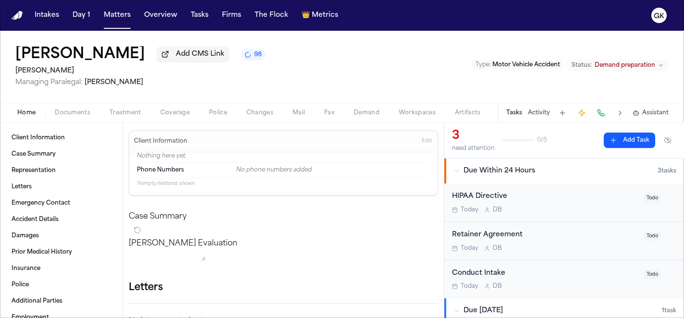
click at [73, 117] on span "Documents" at bounding box center [73, 113] width 36 height 8
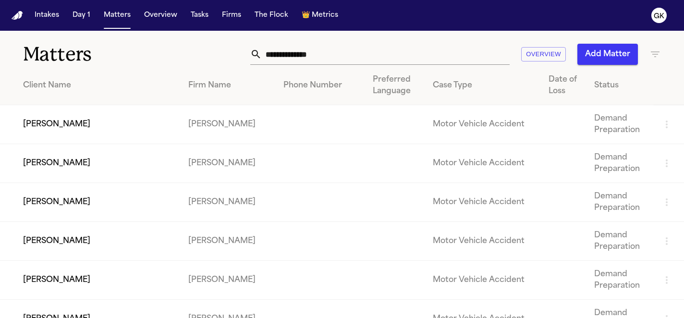
click at [286, 53] on input "text" at bounding box center [386, 54] width 248 height 21
click at [47, 169] on td "Rohi Yonas" at bounding box center [90, 163] width 181 height 39
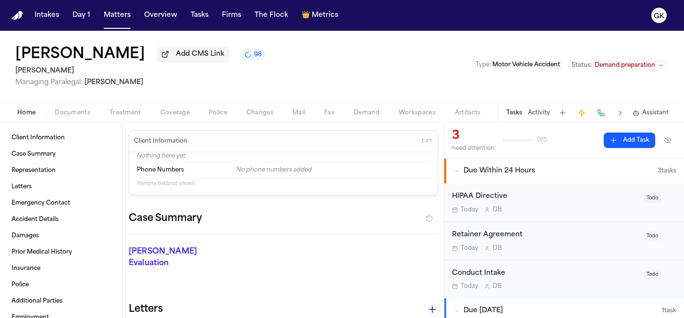
click at [364, 116] on span "Demand" at bounding box center [366, 113] width 26 height 8
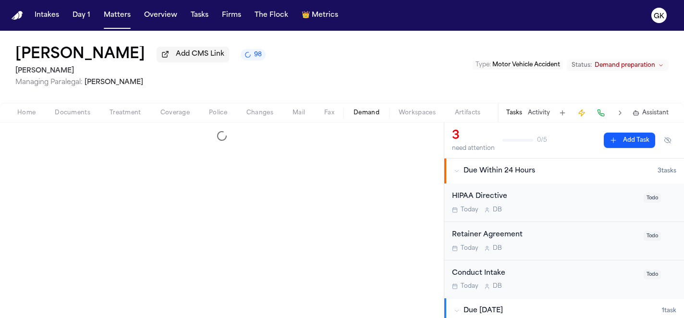
click at [69, 117] on span "Documents" at bounding box center [73, 113] width 36 height 8
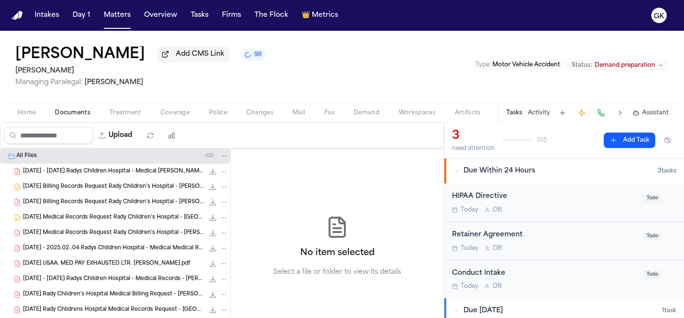
click at [18, 15] on img "Home" at bounding box center [18, 15] width 12 height 9
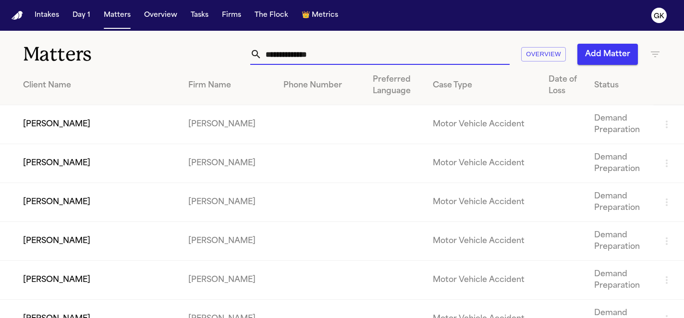
click at [352, 55] on input "text" at bounding box center [386, 54] width 248 height 21
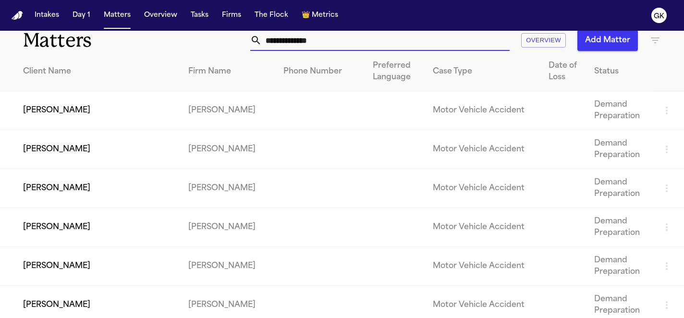
scroll to position [16, 0]
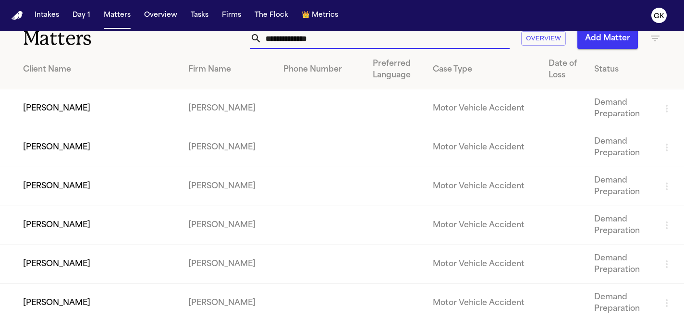
click at [597, 36] on button "Add Matter" at bounding box center [607, 38] width 61 height 21
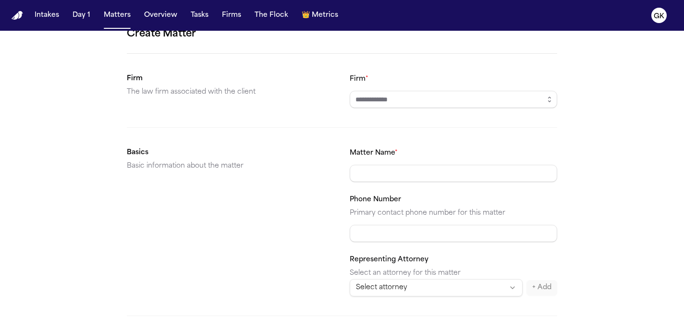
click at [386, 106] on input "Firm *" at bounding box center [453, 99] width 207 height 17
type input "*********"
click at [377, 180] on input "Matter Name *" at bounding box center [453, 173] width 207 height 17
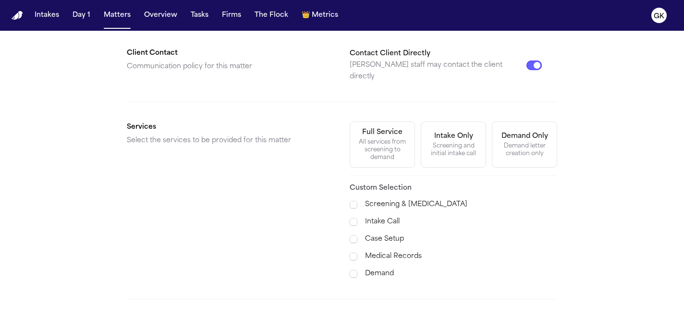
scroll to position [367, 0]
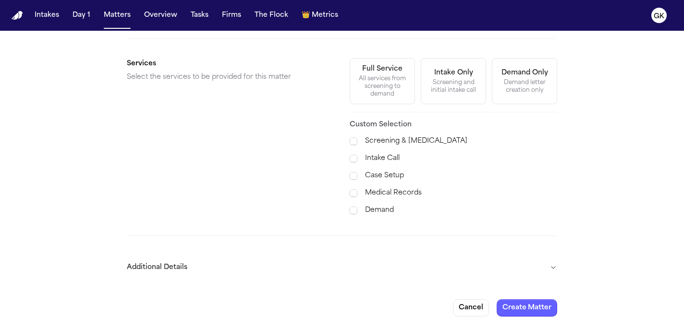
type input "**********"
click at [397, 257] on button "Additional Details" at bounding box center [342, 267] width 430 height 25
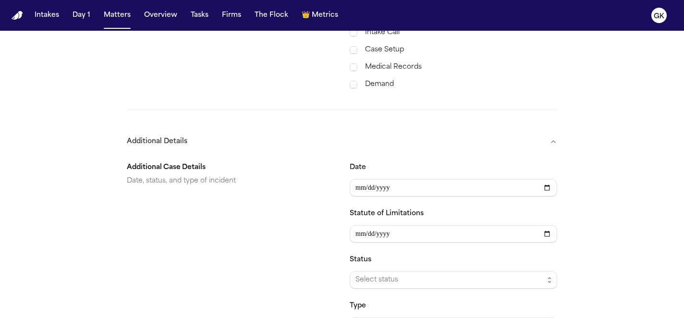
scroll to position [548, 0]
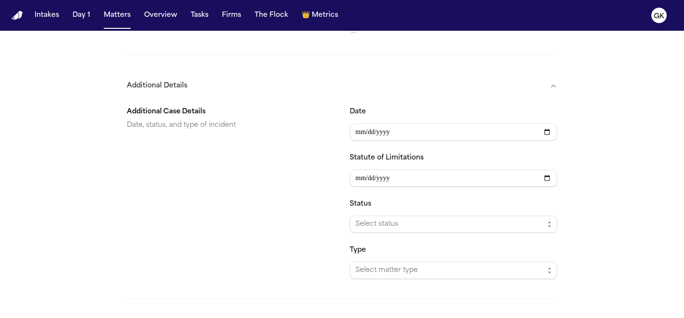
click at [383, 219] on span "Select status" at bounding box center [449, 225] width 188 height 12
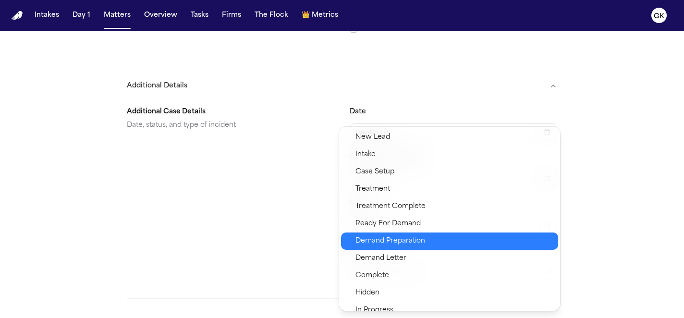
click at [408, 243] on span "Demand Preparation" at bounding box center [390, 241] width 70 height 12
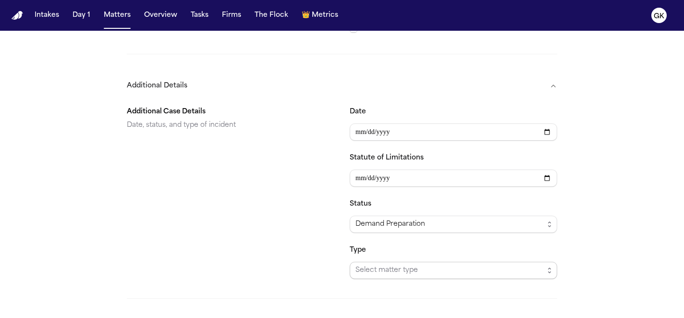
click at [389, 265] on span "Select matter type" at bounding box center [449, 271] width 188 height 12
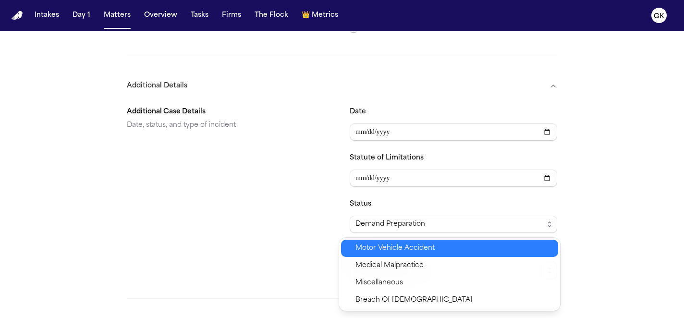
click at [396, 252] on span "Motor Vehicle Accident" at bounding box center [394, 249] width 79 height 12
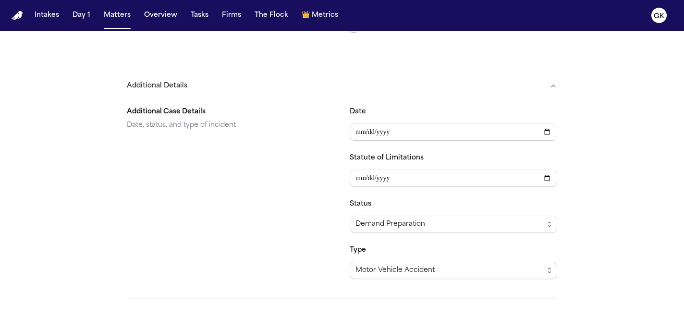
scroll to position [629, 0]
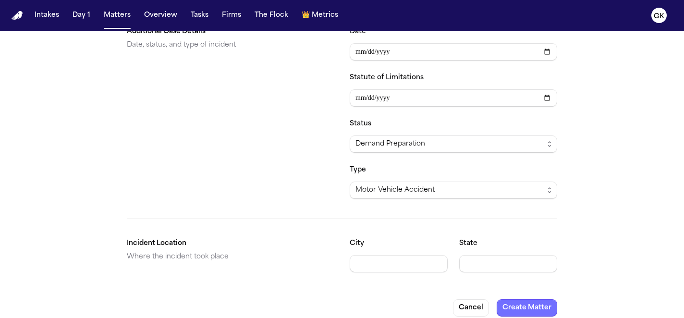
click at [507, 299] on button "Create Matter" at bounding box center [527, 307] width 61 height 17
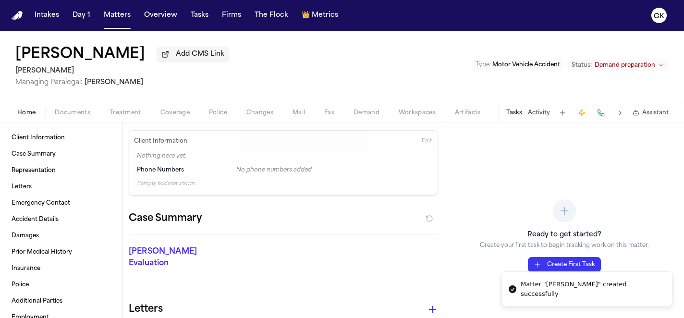
click at [79, 117] on span "Documents" at bounding box center [73, 113] width 36 height 8
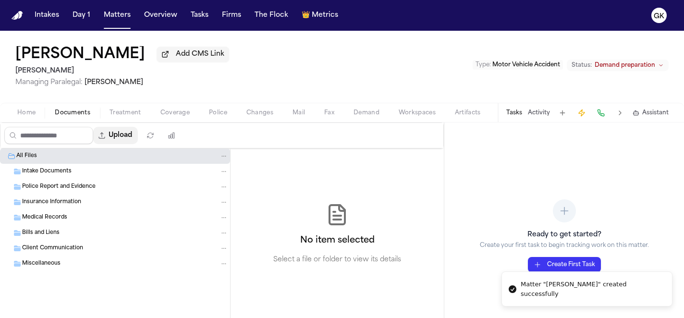
click at [134, 138] on button "Upload" at bounding box center [115, 135] width 45 height 17
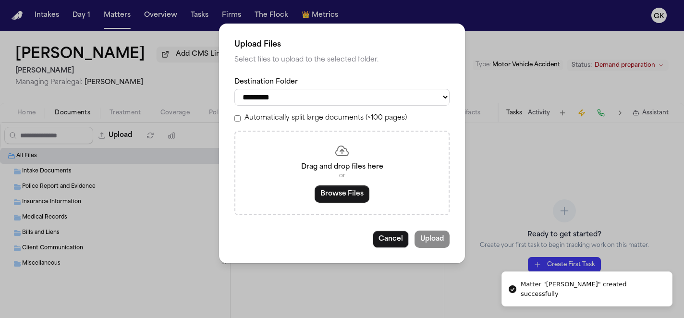
click at [276, 122] on label "Automatically split large documents (>100 pages)" at bounding box center [325, 118] width 162 height 10
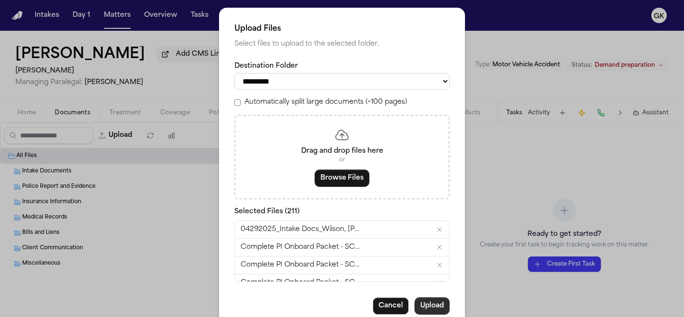
click at [425, 306] on button "Upload" at bounding box center [431, 305] width 35 height 17
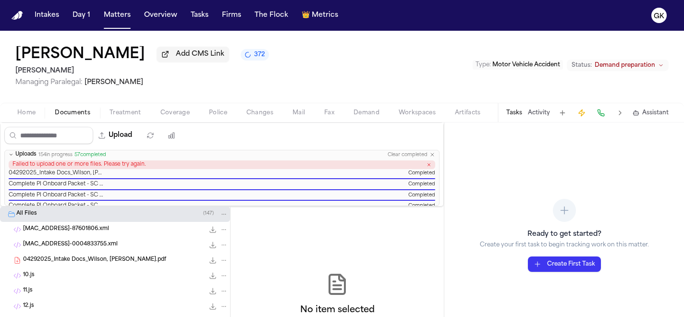
scroll to position [89, 0]
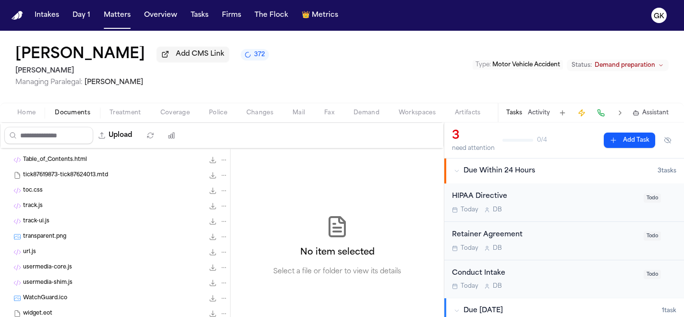
scroll to position [2763, 0]
click at [69, 139] on input "Search files" at bounding box center [48, 135] width 89 height 17
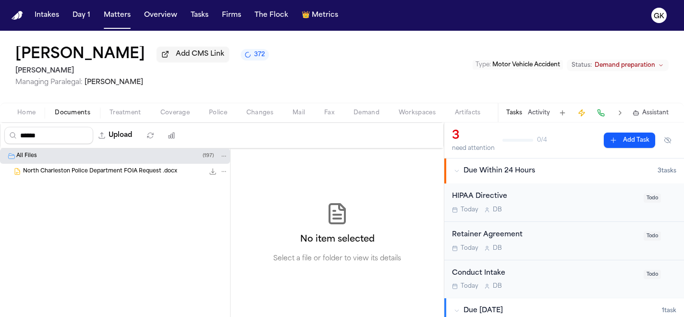
click at [56, 175] on span "North Charleston Police Department FOIA Request .docx" at bounding box center [100, 172] width 154 height 8
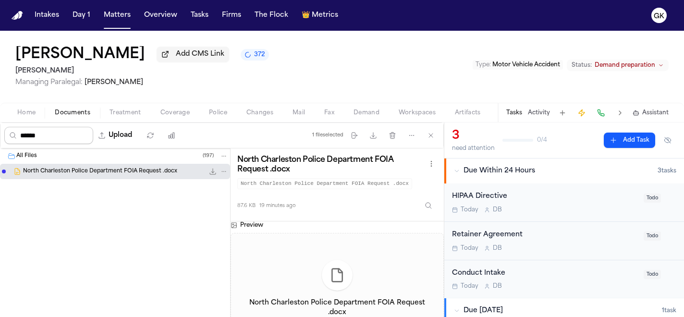
click at [50, 139] on input "******" at bounding box center [48, 135] width 89 height 17
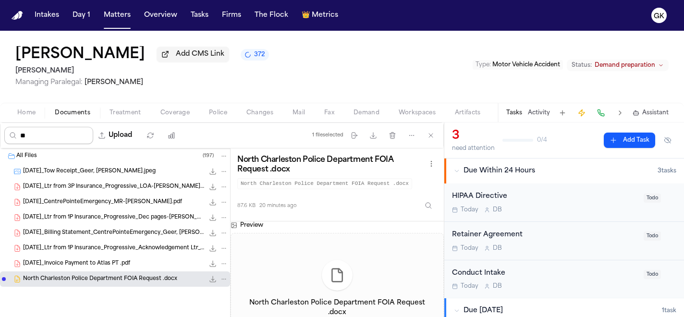
type input "*"
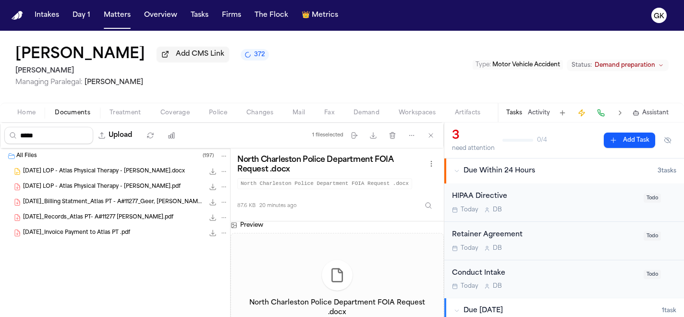
type input "*****"
click at [102, 228] on div "2025.09.26_Invoice Payment to Atlas PT .pdf 635.9 KB • PDF" at bounding box center [115, 232] width 230 height 15
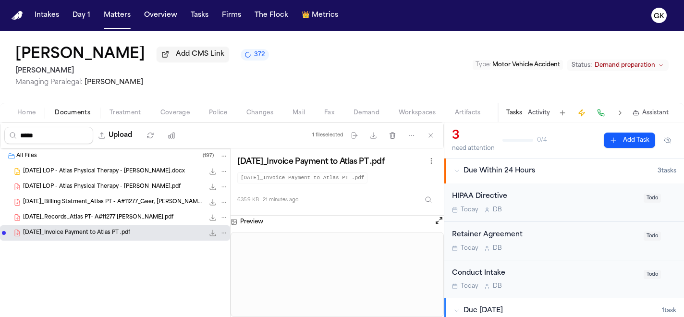
click at [140, 218] on span "2025.09.24_Records_Atlas PT- A#11277 _Geer, Brandon.pdf" at bounding box center [98, 218] width 150 height 8
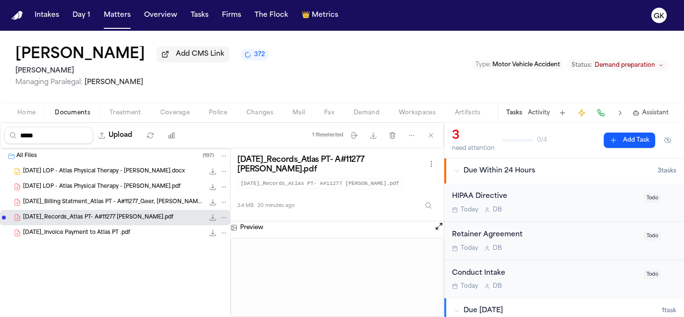
click at [134, 203] on span "2025.09.24_Billing Statment_Atlas PT - A#11277_Geer, Brandon.pdf" at bounding box center [113, 202] width 181 height 8
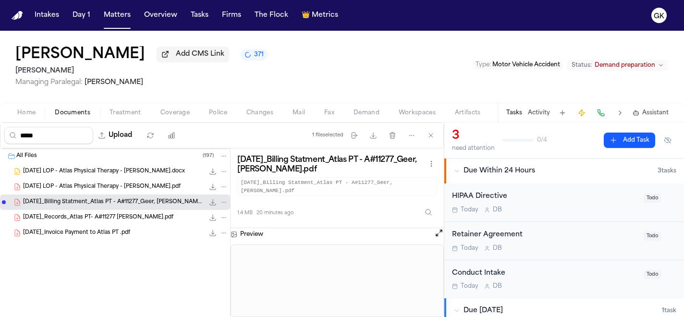
click at [16, 17] on img "Home" at bounding box center [18, 15] width 12 height 9
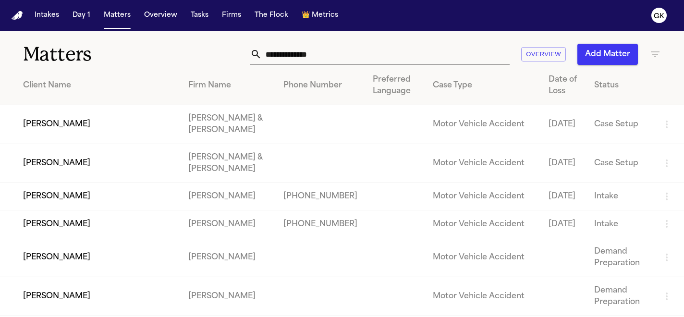
click at [331, 51] on input "text" at bounding box center [386, 54] width 248 height 21
click at [332, 55] on input "text" at bounding box center [386, 54] width 248 height 21
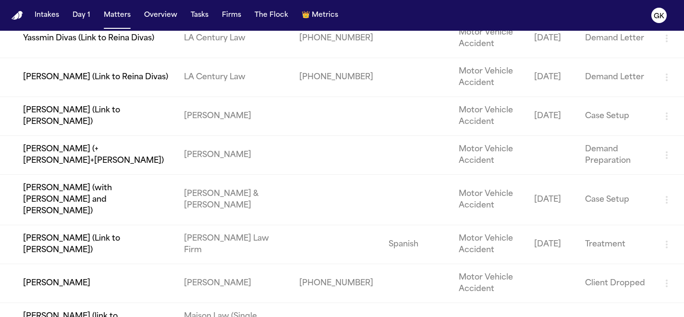
scroll to position [1519, 0]
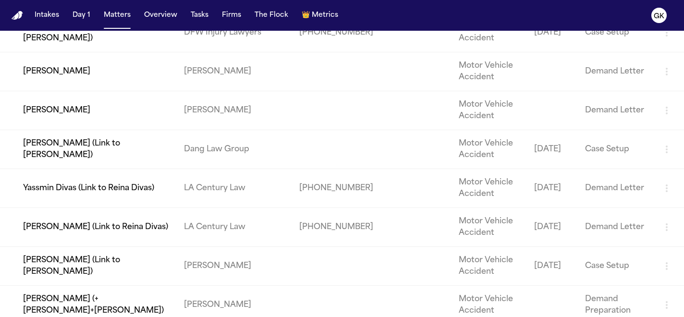
type input "*****"
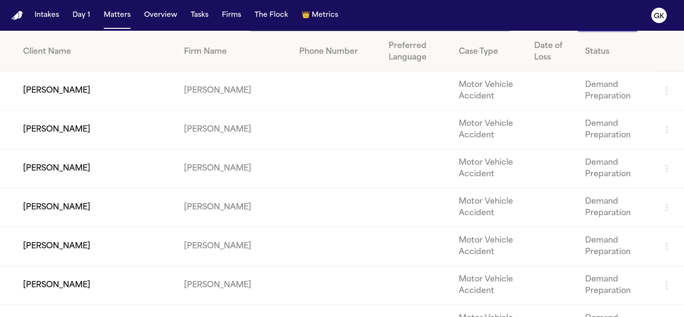
scroll to position [0, 0]
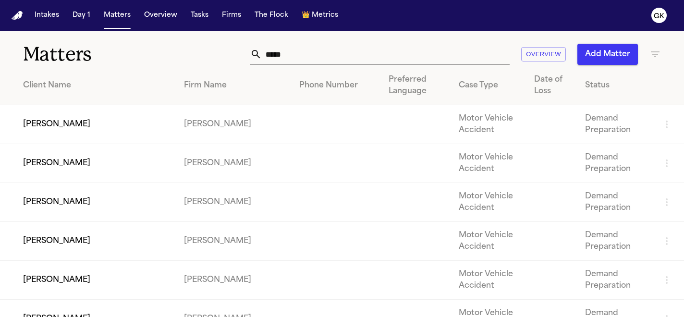
click at [48, 284] on td "[PERSON_NAME]" at bounding box center [88, 280] width 176 height 39
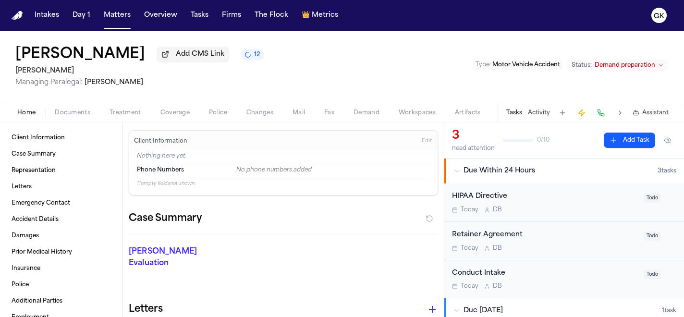
click at [254, 59] on span "12" at bounding box center [257, 55] width 6 height 8
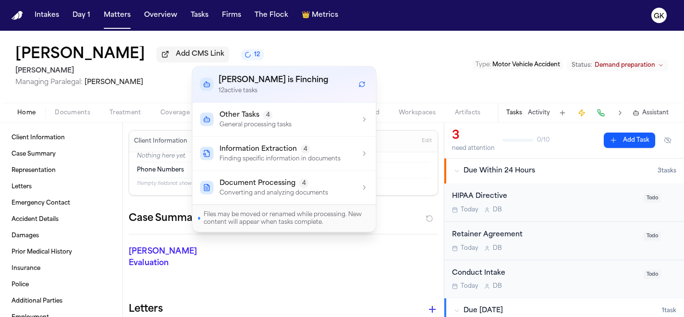
click at [423, 85] on div "Tia Nguyen Add CMS Link 12 Yanni Law Managing Paralegal: Michelle Landazabal Ty…" at bounding box center [342, 67] width 684 height 72
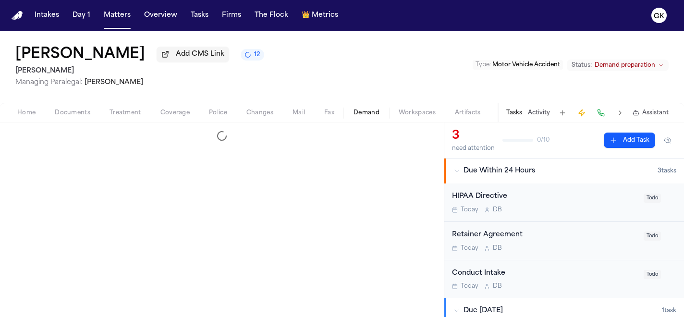
click at [369, 115] on span "Demand" at bounding box center [366, 113] width 26 height 8
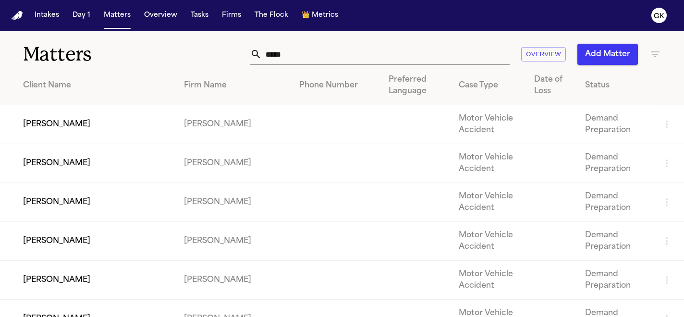
click at [293, 57] on input "*****" at bounding box center [386, 54] width 248 height 21
click at [95, 240] on td "[PERSON_NAME]" at bounding box center [88, 241] width 176 height 39
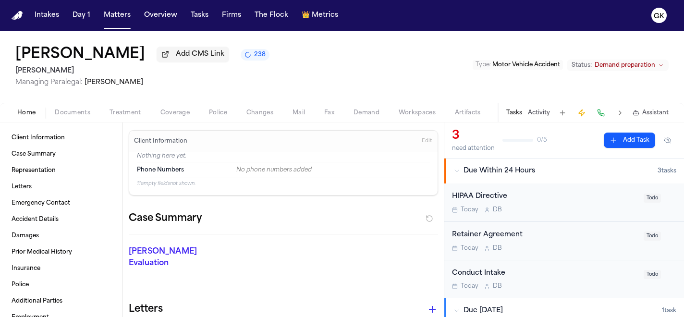
click at [254, 59] on span "238" at bounding box center [260, 55] width 12 height 8
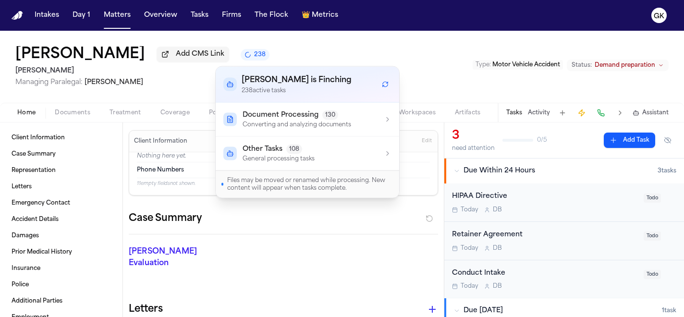
click at [300, 118] on span "Document Processing" at bounding box center [281, 115] width 76 height 10
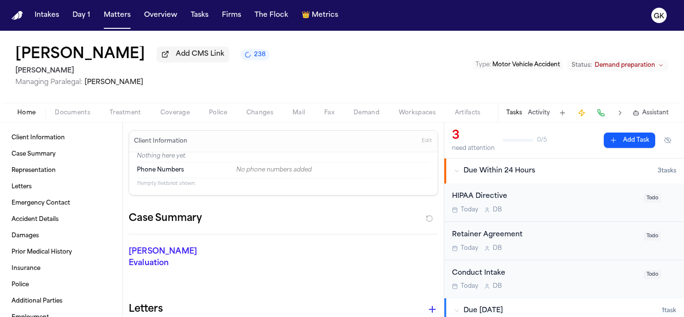
click at [463, 56] on div "Jayden Duong Add CMS Link 238 Yanni Law Managing Paralegal: Michelle Landazabal…" at bounding box center [342, 67] width 684 height 72
click at [254, 59] on span "240" at bounding box center [260, 55] width 12 height 8
click at [254, 56] on span "243" at bounding box center [260, 55] width 12 height 8
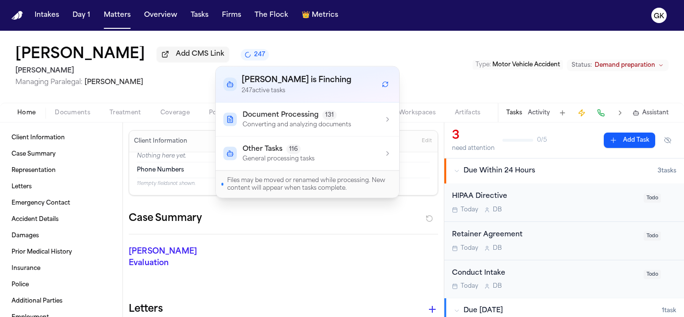
click at [23, 21] on nav "Intakes Day 1 Matters Overview Tasks Firms The Flock 👑 Metrics GK" at bounding box center [342, 15] width 684 height 31
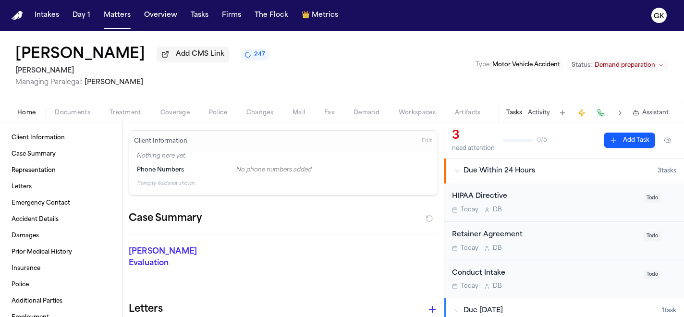
click at [20, 18] on img "Home" at bounding box center [18, 15] width 12 height 9
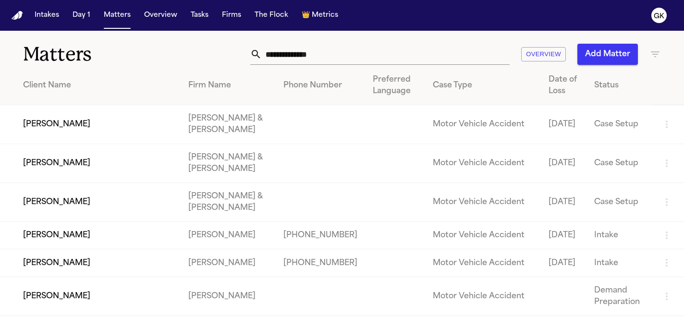
click at [339, 57] on input "text" at bounding box center [386, 54] width 248 height 21
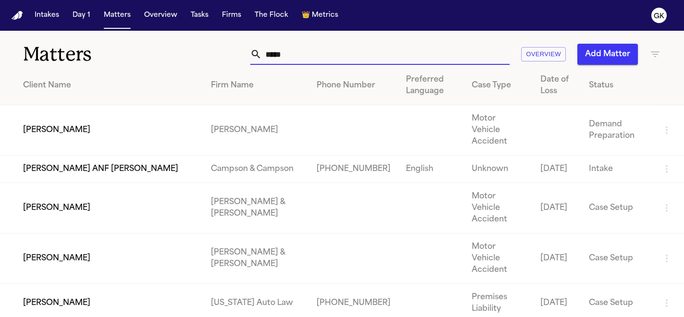
type input "*****"
click at [244, 120] on td "[PERSON_NAME]" at bounding box center [256, 130] width 106 height 50
click at [42, 129] on td "[PERSON_NAME]" at bounding box center [101, 130] width 203 height 50
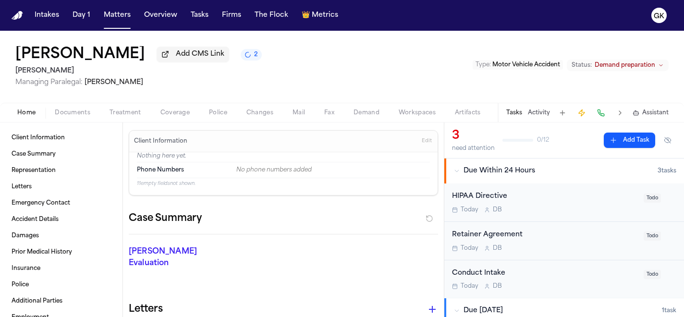
click at [369, 117] on span "Demand" at bounding box center [366, 113] width 26 height 8
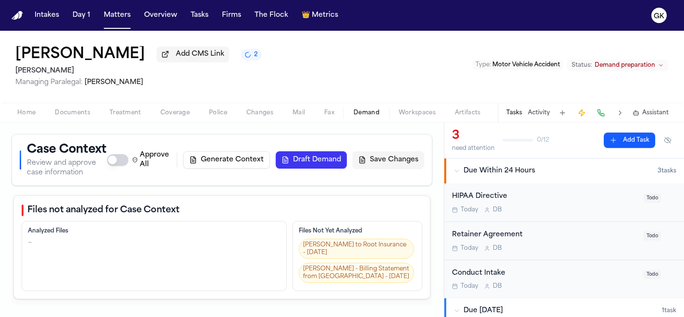
click at [262, 61] on button "2" at bounding box center [251, 55] width 21 height 12
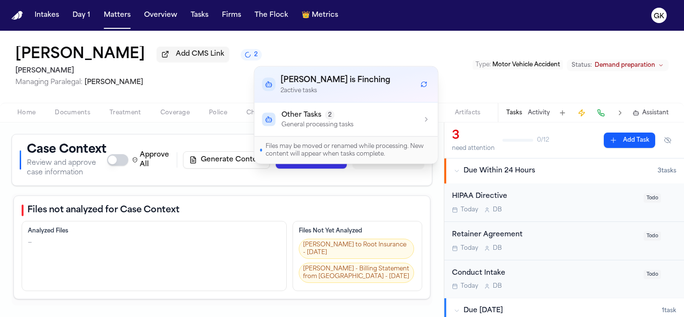
click at [298, 114] on span "Other Tasks" at bounding box center [301, 115] width 40 height 10
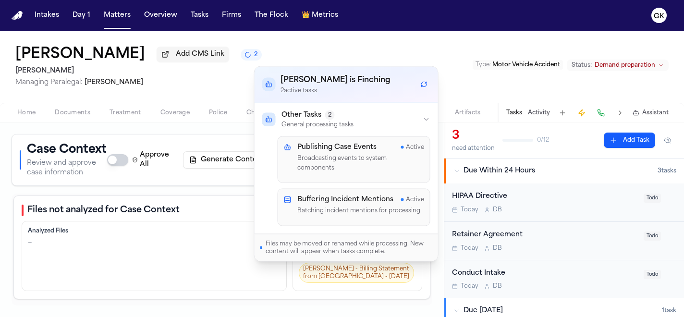
click at [369, 36] on div "[PERSON_NAME] Add CMS Link 2 [PERSON_NAME] Managing Paralegal: [PERSON_NAME] Ty…" at bounding box center [342, 67] width 684 height 72
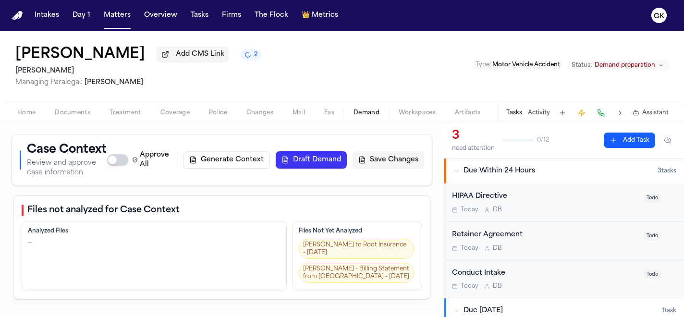
click at [254, 164] on button "Generate Context" at bounding box center [226, 159] width 87 height 17
click at [262, 63] on div "[PERSON_NAME] Add CMS Link 3" at bounding box center [138, 54] width 246 height 17
click at [258, 59] on span "3" at bounding box center [256, 55] width 4 height 8
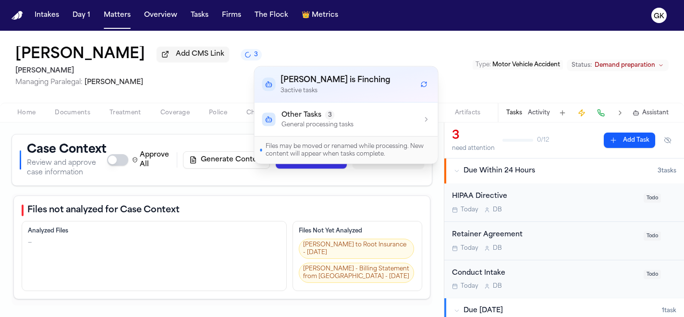
click at [328, 121] on p "General processing tasks" at bounding box center [317, 125] width 72 height 8
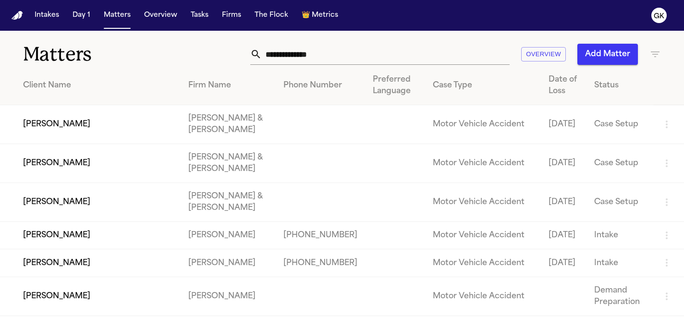
click at [318, 55] on input "text" at bounding box center [386, 54] width 248 height 21
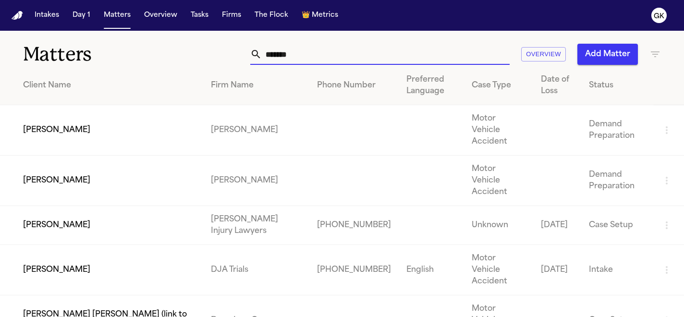
type input "*******"
click at [63, 132] on td "[PERSON_NAME]" at bounding box center [101, 130] width 203 height 50
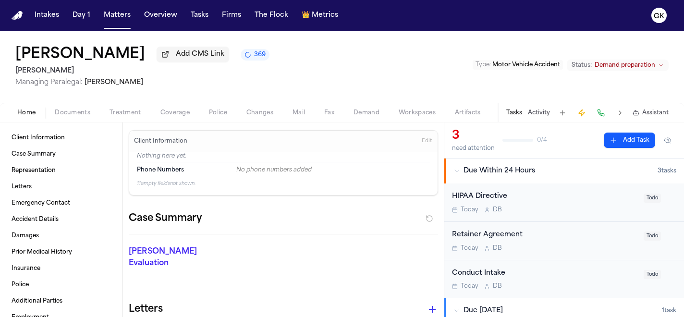
click at [361, 117] on span "Demand" at bounding box center [366, 113] width 26 height 8
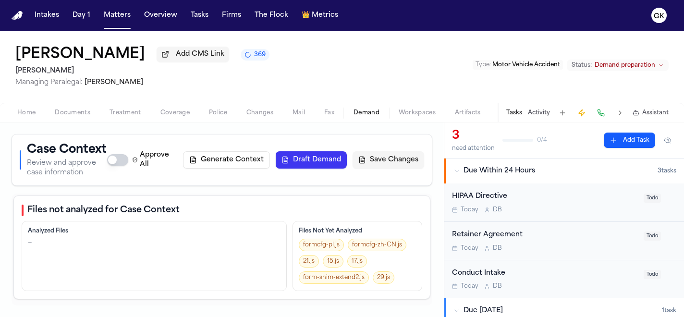
click at [83, 116] on span "Documents" at bounding box center [73, 113] width 36 height 8
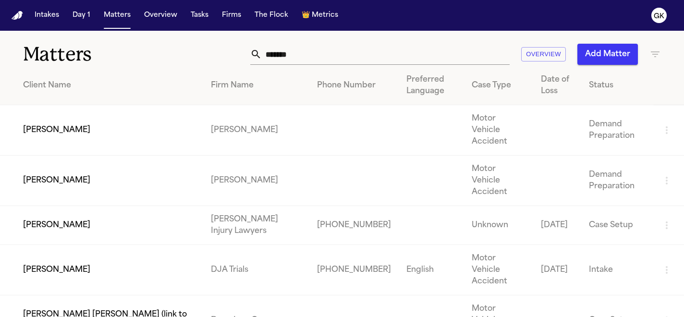
click at [79, 165] on td "[PERSON_NAME]" at bounding box center [101, 181] width 203 height 50
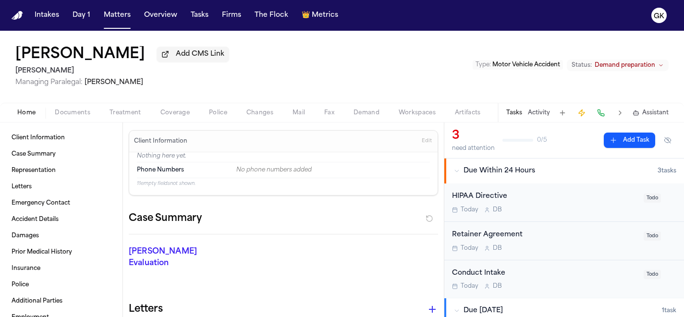
click at [368, 115] on span "Demand" at bounding box center [366, 113] width 26 height 8
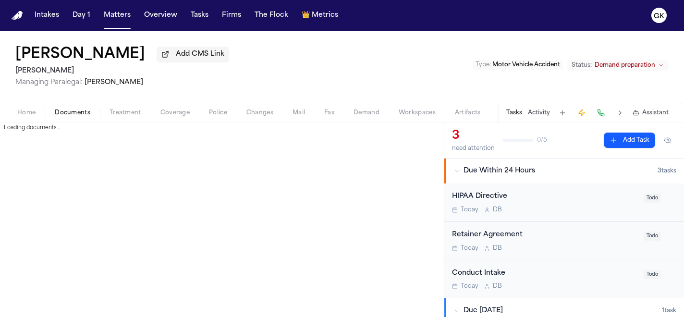
click at [77, 115] on span "Documents" at bounding box center [73, 113] width 36 height 8
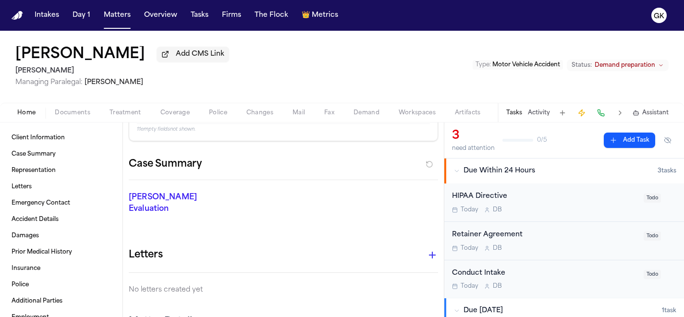
scroll to position [59, 0]
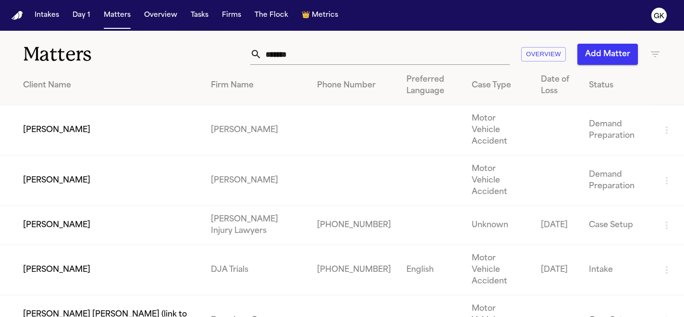
click at [55, 169] on td "[PERSON_NAME]" at bounding box center [101, 181] width 203 height 50
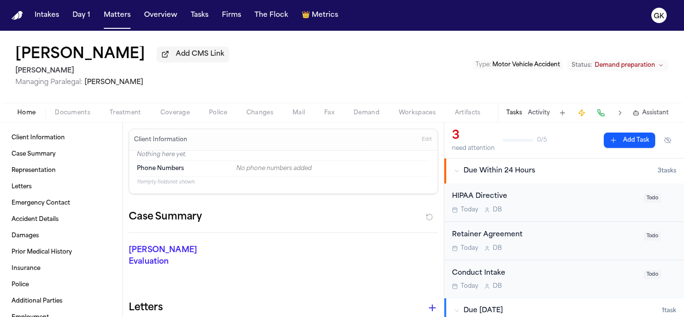
scroll to position [2, 0]
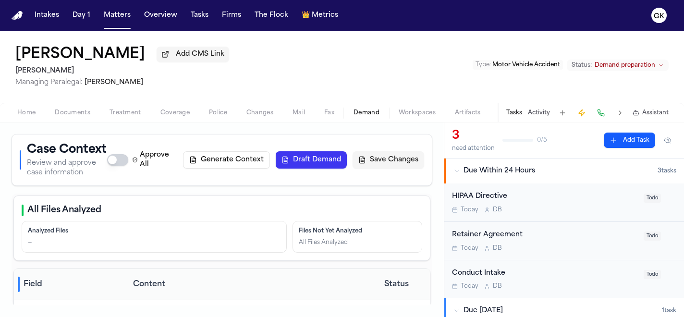
click at [366, 114] on span "Demand" at bounding box center [366, 113] width 26 height 8
click at [82, 115] on span "Documents" at bounding box center [73, 113] width 36 height 8
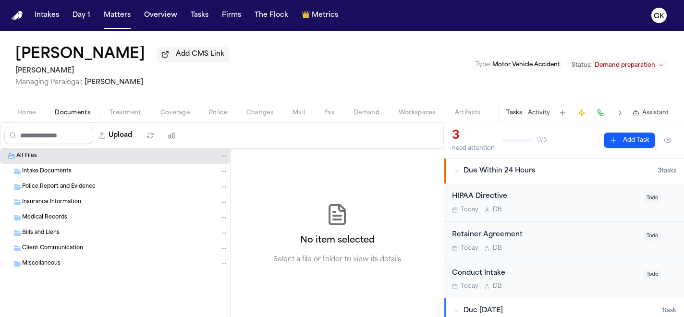
click at [615, 69] on span "Demand preparation" at bounding box center [625, 65] width 61 height 8
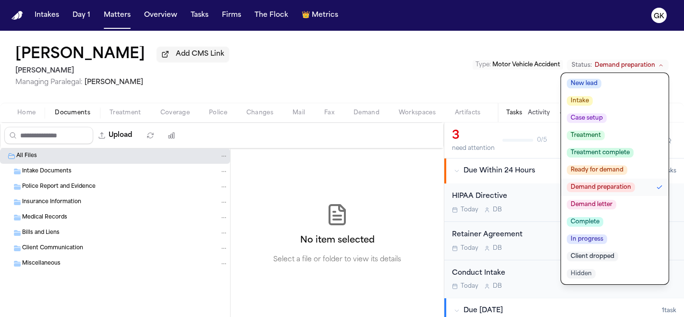
click at [507, 85] on div "Brandon Geer Add CMS Link Yanni Law Managing Paralegal: Michelle Landazabal Typ…" at bounding box center [342, 67] width 684 height 72
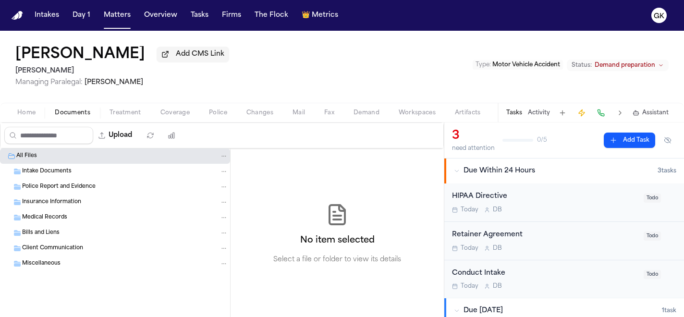
click at [505, 65] on span "Motor Vehicle Accident" at bounding box center [526, 65] width 68 height 6
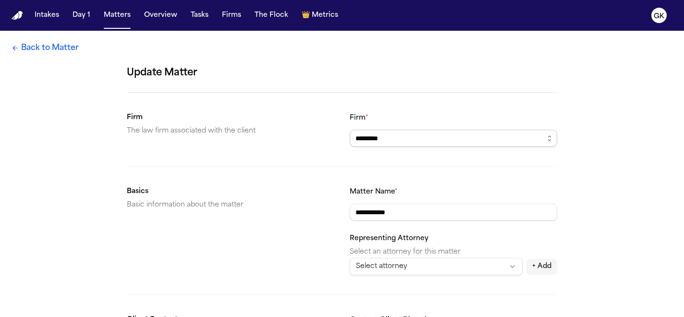
click at [456, 136] on input "*********" at bounding box center [453, 138] width 207 height 17
click at [354, 198] on div "**********" at bounding box center [453, 203] width 207 height 35
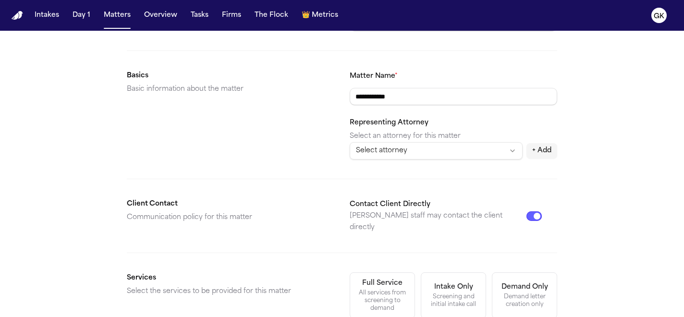
scroll to position [199, 0]
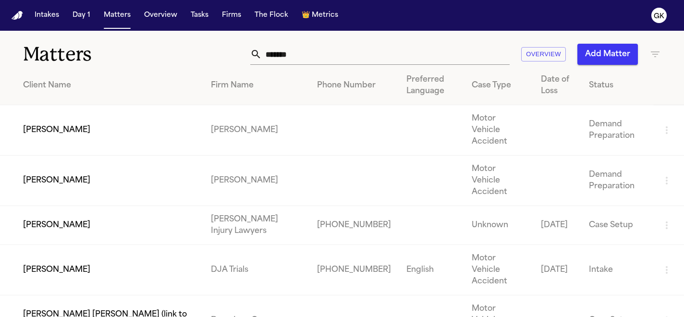
click at [109, 129] on td "[PERSON_NAME]" at bounding box center [101, 130] width 203 height 50
click at [666, 177] on icon "button" at bounding box center [667, 181] width 2 height 8
click at [670, 164] on div at bounding box center [342, 158] width 684 height 317
click at [666, 177] on icon "button" at bounding box center [667, 181] width 2 height 8
click at [668, 165] on div at bounding box center [342, 158] width 684 height 317
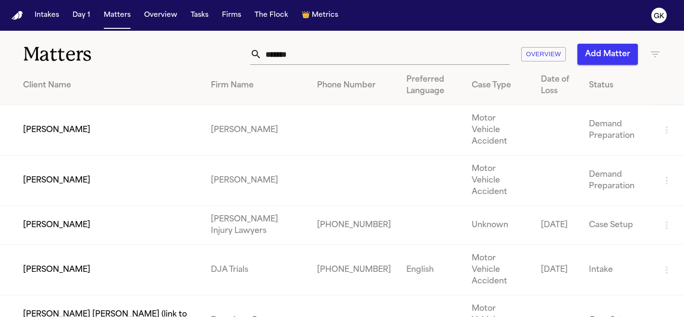
click at [667, 175] on icon "button" at bounding box center [667, 181] width 12 height 12
click at [627, 182] on li "View Matter" at bounding box center [634, 175] width 52 height 19
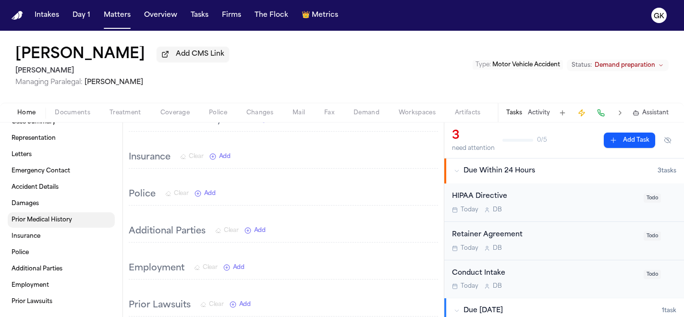
scroll to position [34, 0]
click at [566, 117] on button at bounding box center [562, 112] width 13 height 13
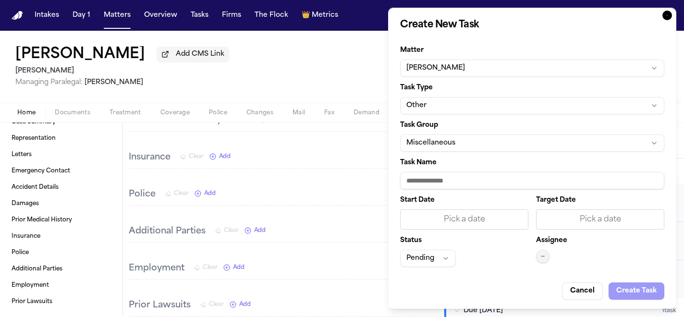
scroll to position [4, 0]
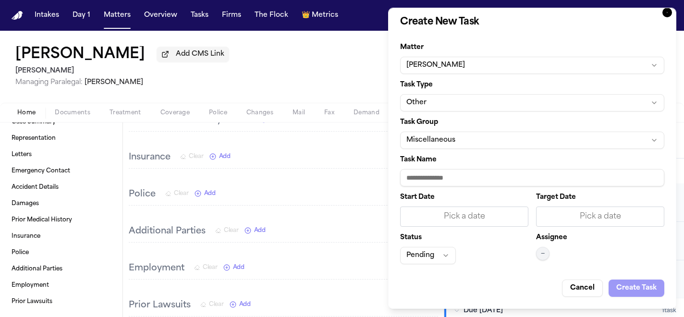
click at [662, 14] on icon "button" at bounding box center [667, 13] width 10 height 10
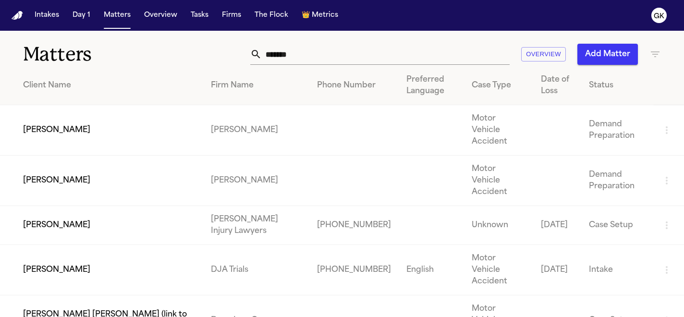
click at [134, 130] on td "[PERSON_NAME]" at bounding box center [101, 130] width 203 height 50
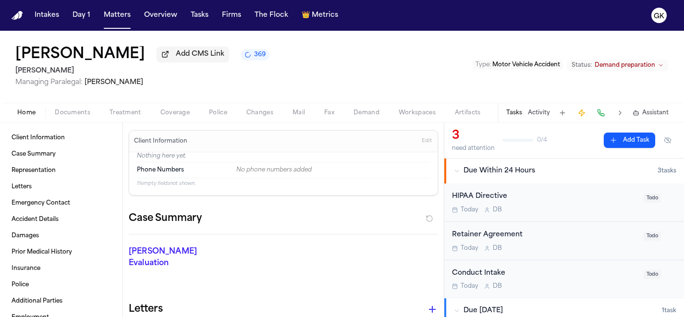
click at [365, 116] on span "Demand" at bounding box center [366, 113] width 26 height 8
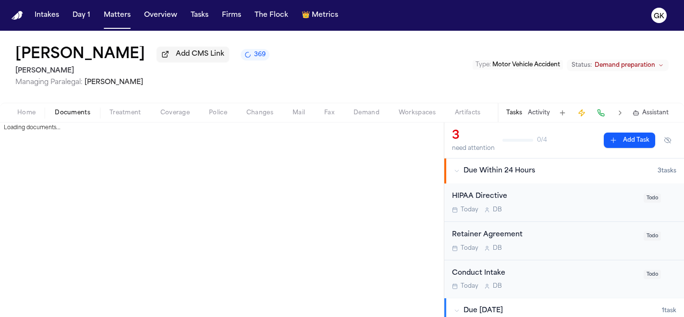
click at [78, 112] on span "Documents" at bounding box center [73, 113] width 36 height 8
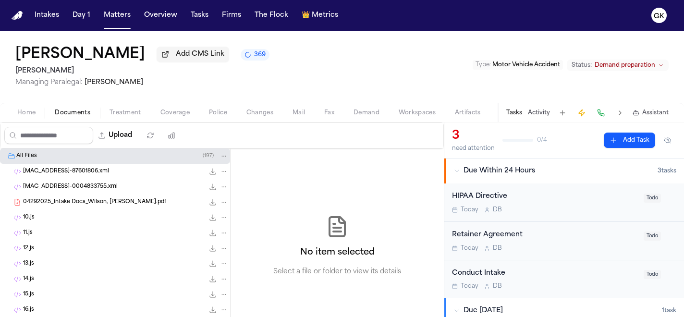
click at [241, 61] on button "369" at bounding box center [255, 55] width 29 height 12
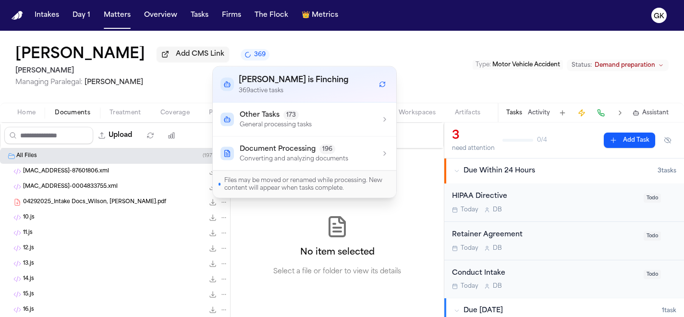
click at [299, 162] on p "Converting and analyzing documents" at bounding box center [294, 159] width 109 height 8
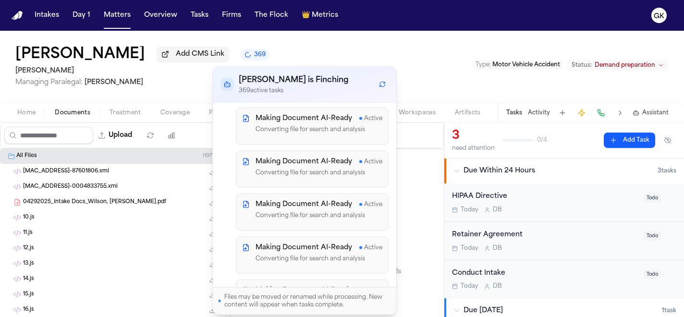
scroll to position [583, 0]
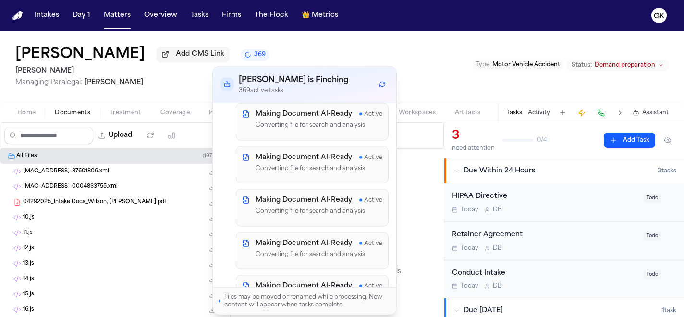
click at [320, 59] on div "Brandon Geer Add CMS Link 369 Yanni Law Managing Paralegal: Michelle Landazabal…" at bounding box center [342, 67] width 684 height 72
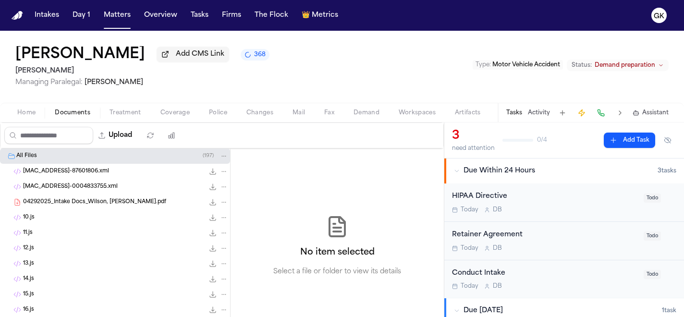
click at [241, 52] on button "368" at bounding box center [255, 55] width 29 height 12
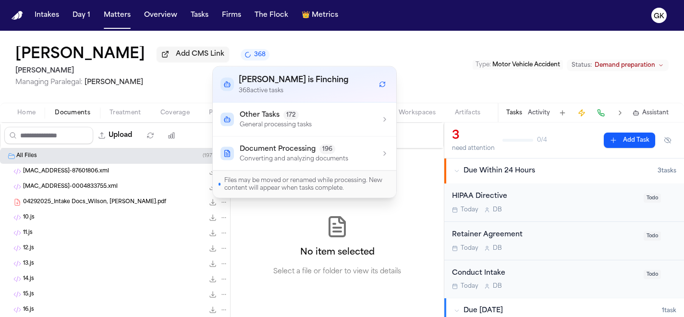
click at [428, 73] on div "[PERSON_NAME] Add CMS Link 368 [PERSON_NAME] Managing Paralegal: [PERSON_NAME] …" at bounding box center [342, 67] width 684 height 72
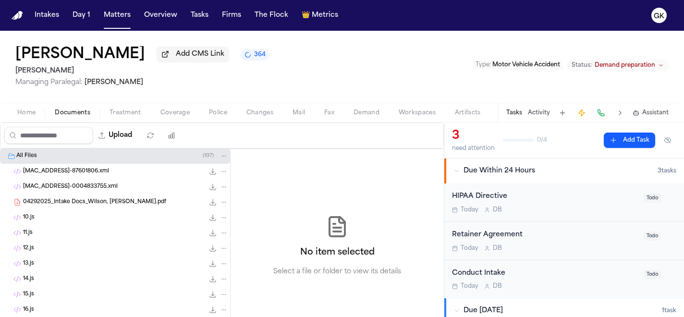
click at [241, 61] on button "364" at bounding box center [255, 55] width 29 height 12
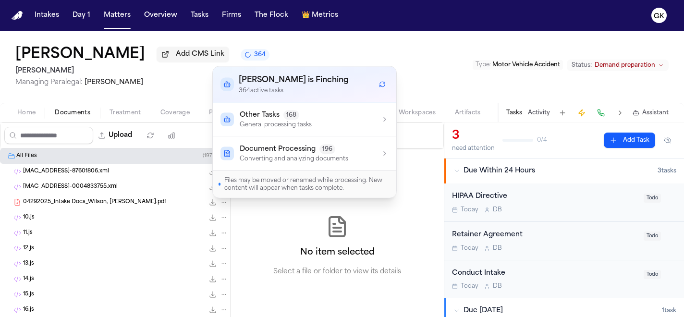
click at [241, 61] on button "364" at bounding box center [255, 55] width 29 height 12
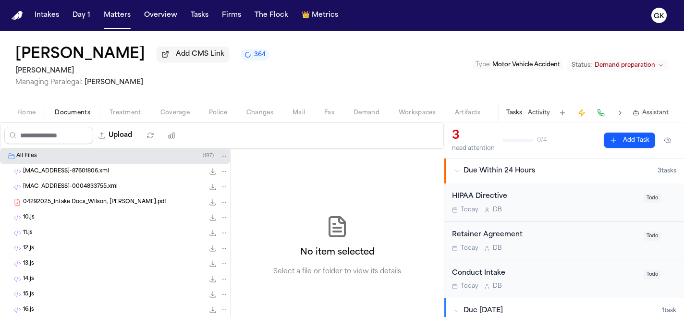
click at [310, 49] on div "Brandon Geer Add CMS Link 364 Yanni Law Managing Paralegal: Michelle Landazabal…" at bounding box center [342, 67] width 684 height 72
click at [23, 26] on nav "Intakes Day 1 Matters Overview Tasks Firms The Flock 👑 Metrics GK" at bounding box center [342, 15] width 684 height 31
click at [19, 20] on nav "Intakes Day 1 Matters Overview Tasks Firms The Flock 👑 Metrics GK" at bounding box center [342, 15] width 684 height 31
click at [18, 17] on img "Home" at bounding box center [18, 15] width 12 height 9
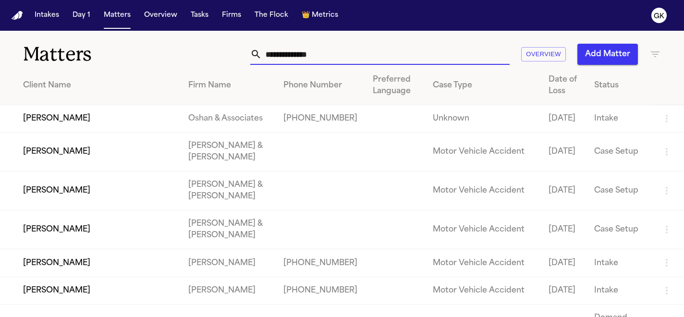
click at [344, 56] on input "text" at bounding box center [386, 54] width 248 height 21
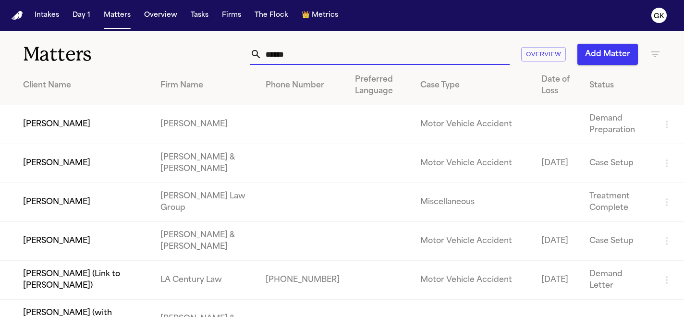
type input "******"
click at [144, 124] on td "[PERSON_NAME]" at bounding box center [76, 124] width 153 height 39
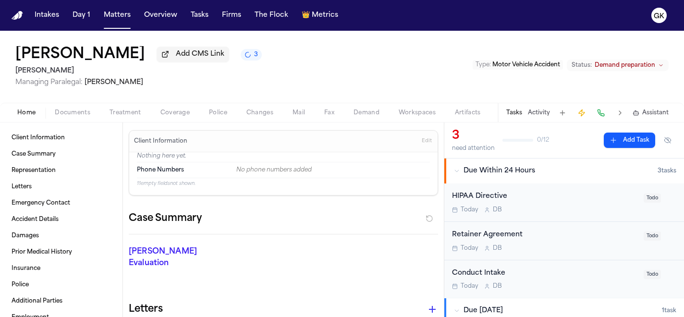
click at [371, 114] on span "Demand" at bounding box center [366, 113] width 26 height 8
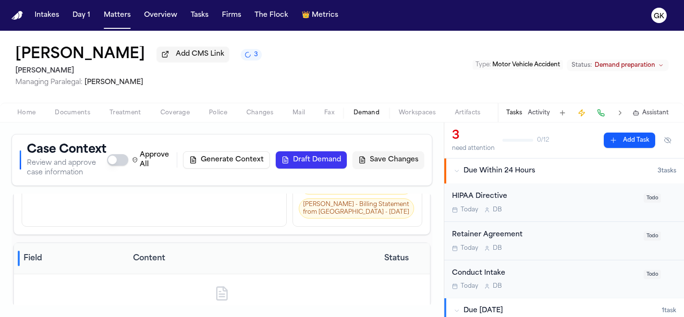
scroll to position [86, 0]
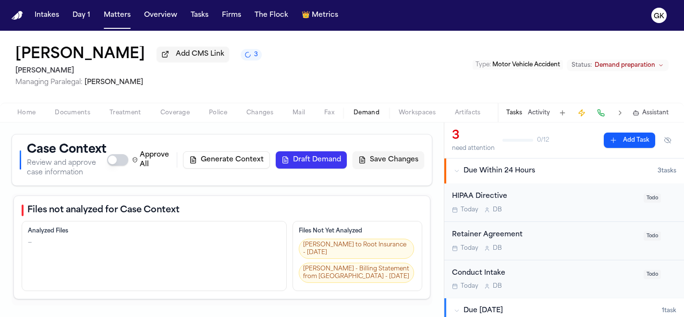
click at [262, 58] on button "3" at bounding box center [251, 55] width 21 height 12
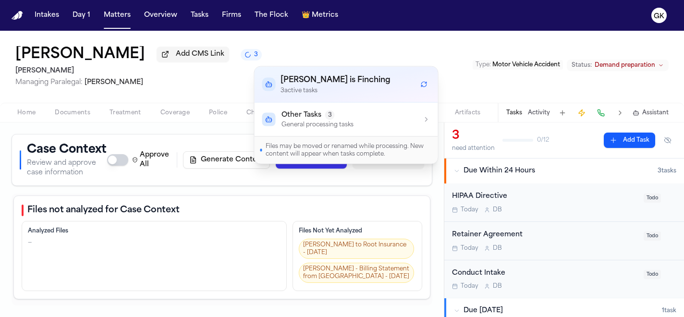
click at [308, 106] on button "Other Tasks 3 General processing tasks" at bounding box center [346, 120] width 183 height 34
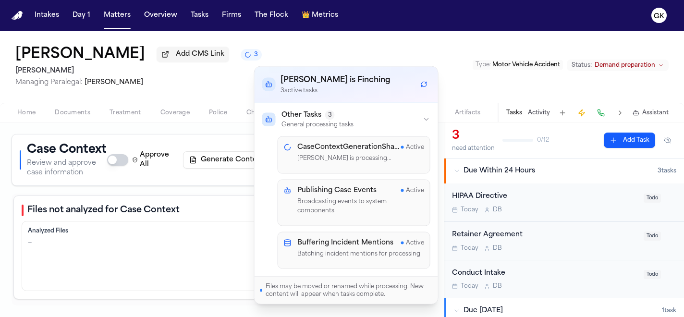
click at [357, 156] on p "[PERSON_NAME] is processing..." at bounding box center [360, 159] width 127 height 10
click at [425, 82] on icon "Refresh workflows" at bounding box center [424, 84] width 7 height 7
click at [379, 146] on h4 "CaseContextGenerationSharded" at bounding box center [349, 148] width 104 height 10
click at [311, 52] on div "[PERSON_NAME] Add CMS Link 3 [PERSON_NAME] Managing Paralegal: [PERSON_NAME] Ty…" at bounding box center [342, 67] width 684 height 72
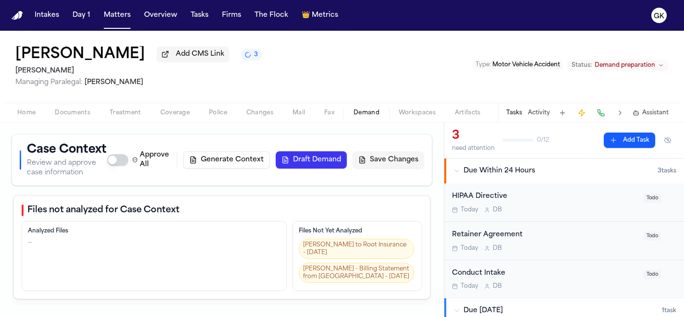
click at [224, 165] on button "Generate Context" at bounding box center [226, 159] width 87 height 17
click at [252, 55] on icon "3 active tasks" at bounding box center [247, 54] width 9 height 9
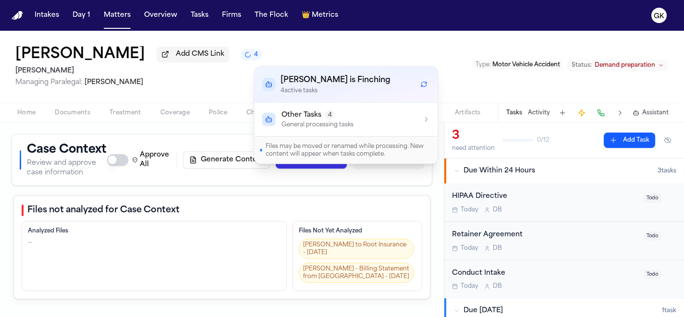
click at [318, 119] on span "Other Tasks" at bounding box center [301, 115] width 40 height 10
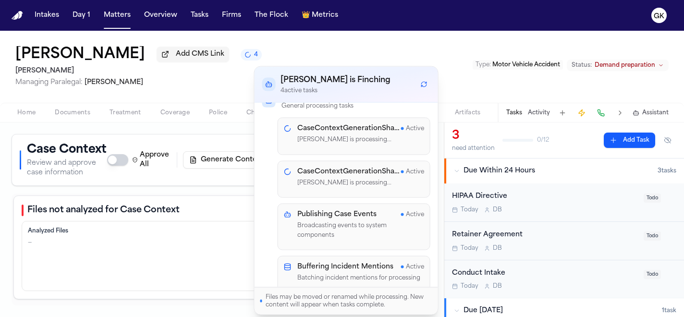
scroll to position [42, 0]
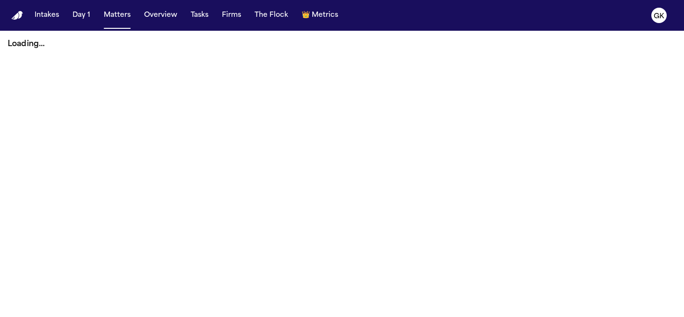
click at [13, 8] on nav "Intakes Day 1 Matters Overview Tasks Firms The Flock 👑 Metrics GK" at bounding box center [342, 15] width 684 height 31
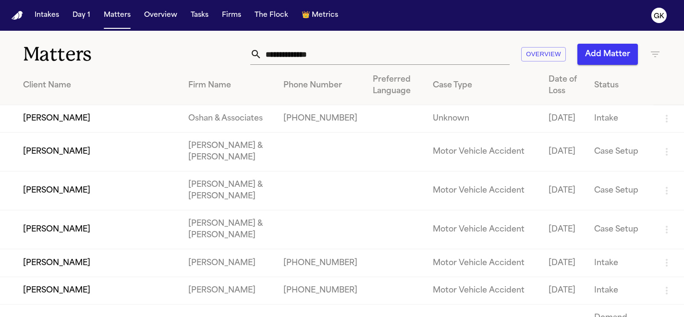
click at [332, 59] on input "text" at bounding box center [386, 54] width 248 height 21
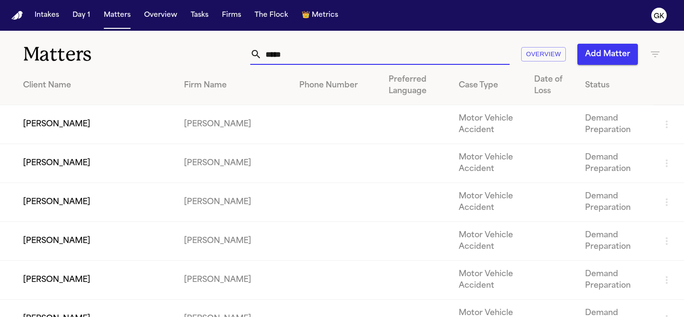
type input "*****"
click at [75, 165] on td "[PERSON_NAME]" at bounding box center [88, 163] width 176 height 39
drag, startPoint x: 303, startPoint y: 50, endPoint x: 243, endPoint y: 43, distance: 60.0
click at [243, 43] on div "Matters ***** Overview Add Matter" at bounding box center [342, 49] width 684 height 36
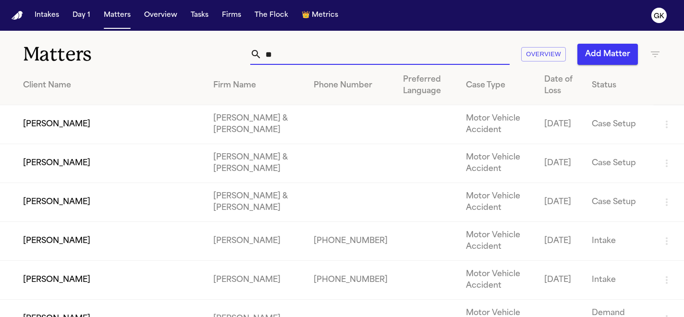
type input "*"
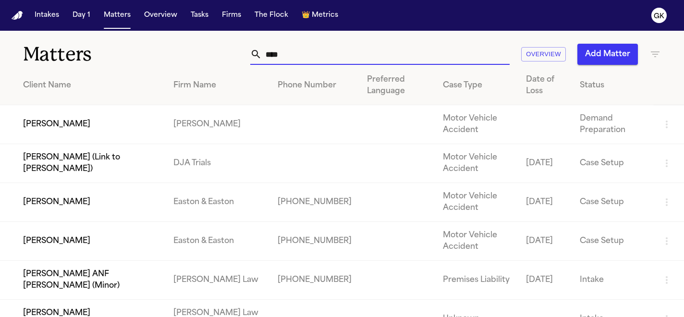
type input "****"
click at [139, 114] on td "[PERSON_NAME]" at bounding box center [83, 124] width 166 height 39
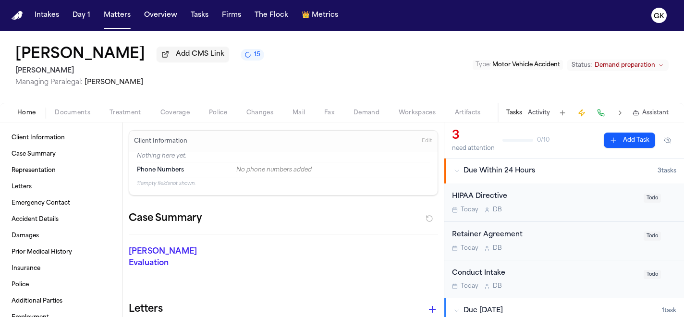
click at [205, 67] on div "[PERSON_NAME] Add CMS Link 15 [PERSON_NAME] Managing Paralegal: [PERSON_NAME]" at bounding box center [139, 66] width 249 height 41
click at [241, 61] on button "15" at bounding box center [253, 55] width 24 height 12
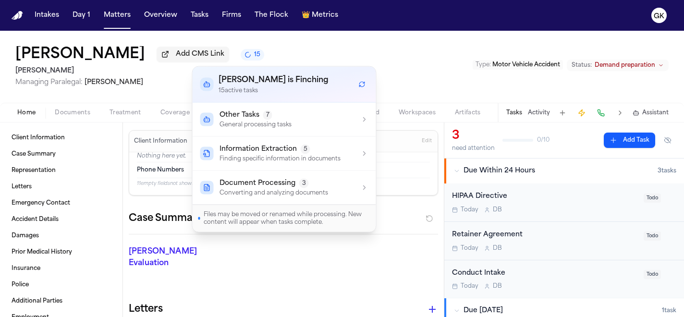
click at [290, 187] on span "Document Processing" at bounding box center [257, 184] width 76 height 10
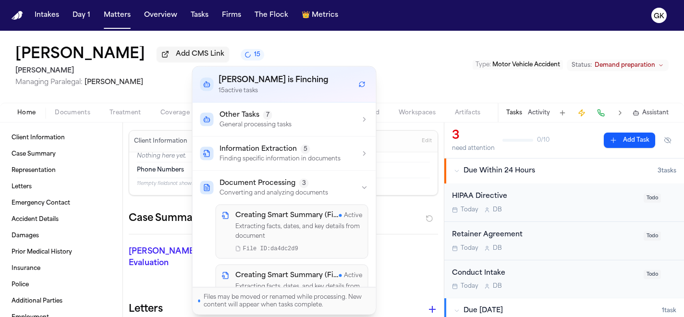
click at [306, 116] on div "Other Tasks 7 General processing tasks" at bounding box center [284, 119] width 168 height 18
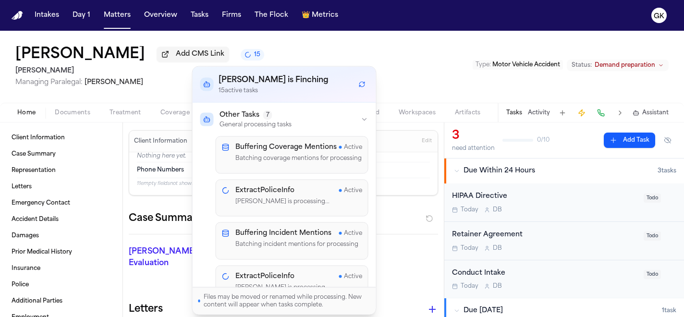
click at [427, 71] on div "[PERSON_NAME] Add CMS Link 15 [PERSON_NAME] Managing Paralegal: [PERSON_NAME] T…" at bounding box center [342, 67] width 684 height 72
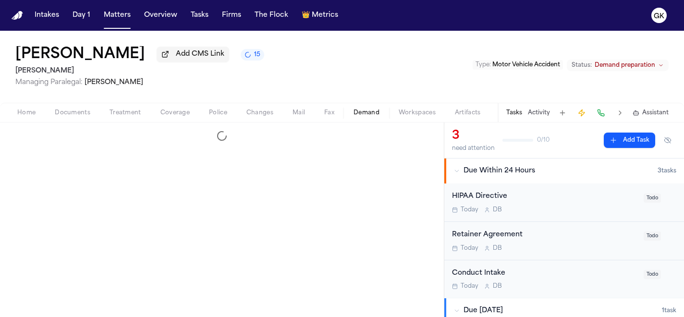
click at [374, 116] on span "Demand" at bounding box center [366, 113] width 26 height 8
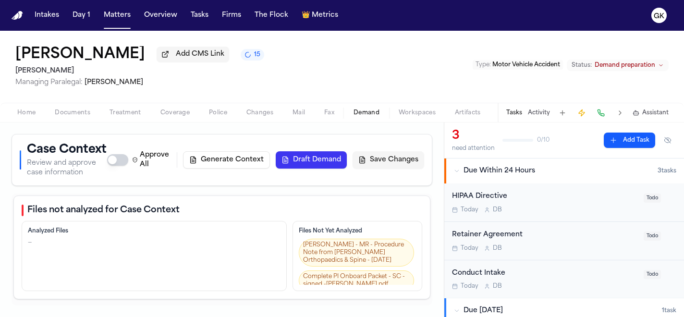
click at [243, 159] on button "Generate Context" at bounding box center [226, 159] width 87 height 17
click at [20, 16] on img "Home" at bounding box center [18, 15] width 12 height 9
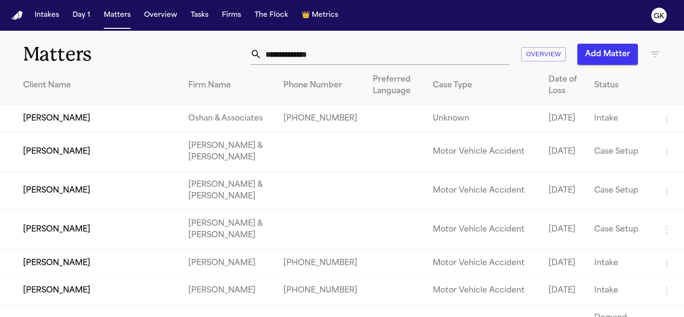
click at [401, 58] on input "text" at bounding box center [386, 54] width 248 height 21
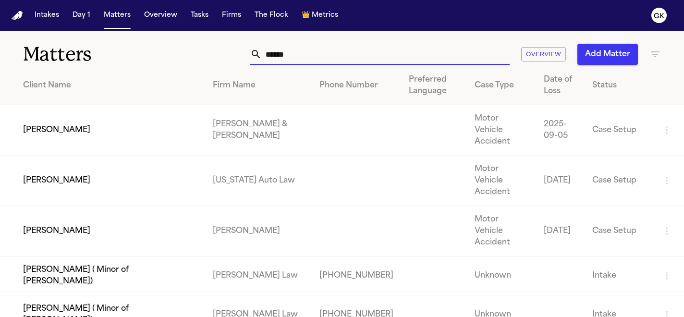
drag, startPoint x: 303, startPoint y: 49, endPoint x: 187, endPoint y: 48, distance: 115.7
click at [187, 48] on div "Matters ****** Overview Add Matter" at bounding box center [342, 49] width 684 height 36
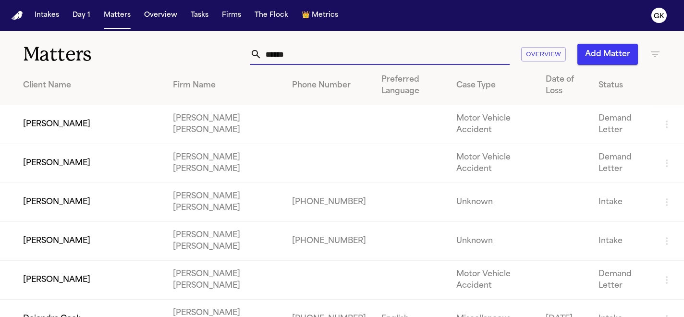
type input "******"
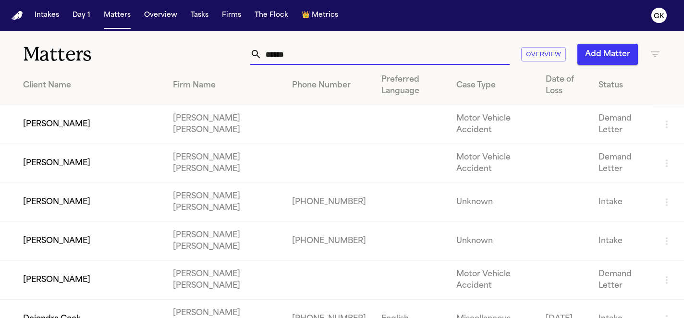
drag, startPoint x: 315, startPoint y: 56, endPoint x: 195, endPoint y: 46, distance: 119.5
click at [199, 46] on div "****** Overview Add Matter" at bounding box center [430, 54] width 462 height 21
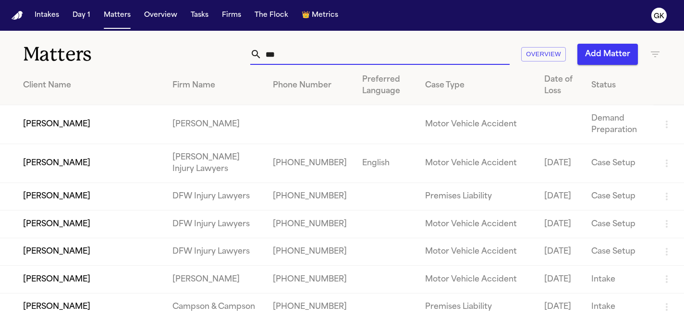
type input "***"
click at [80, 136] on td "[PERSON_NAME]" at bounding box center [82, 124] width 165 height 39
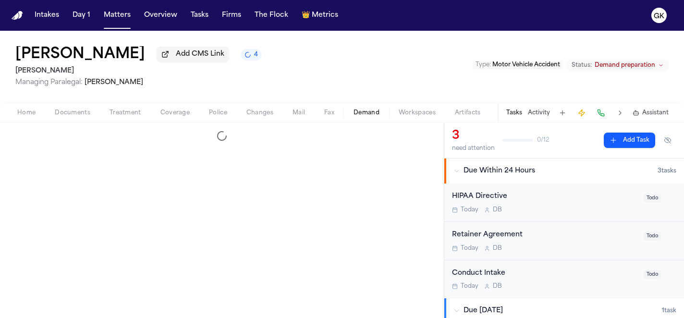
click at [357, 116] on span "Demand" at bounding box center [366, 113] width 26 height 8
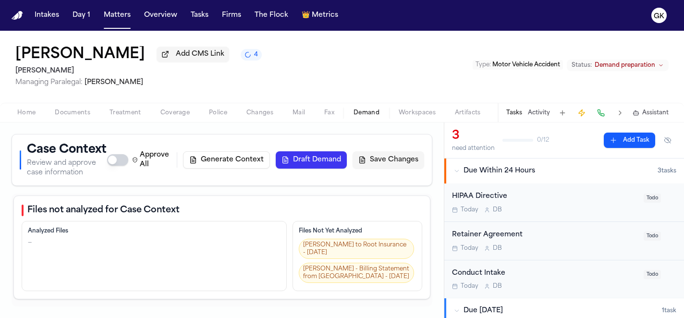
click at [262, 66] on div "[PERSON_NAME] Add CMS Link 4 [PERSON_NAME] Managing Paralegal: [PERSON_NAME]" at bounding box center [138, 66] width 246 height 41
click at [262, 61] on button "4" at bounding box center [251, 55] width 21 height 12
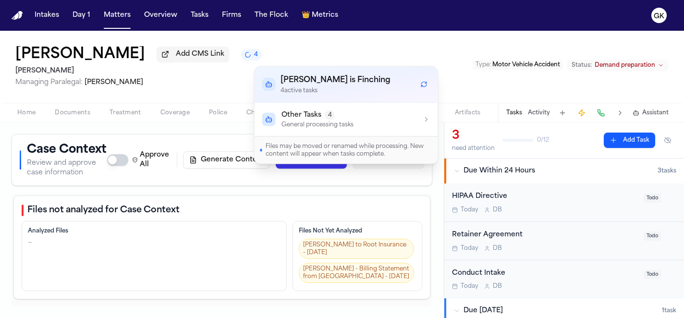
click at [305, 125] on p "General processing tasks" at bounding box center [317, 125] width 72 height 8
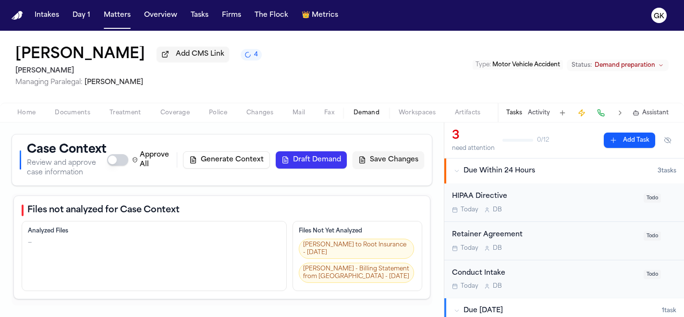
click at [13, 15] on img "Home" at bounding box center [18, 15] width 12 height 9
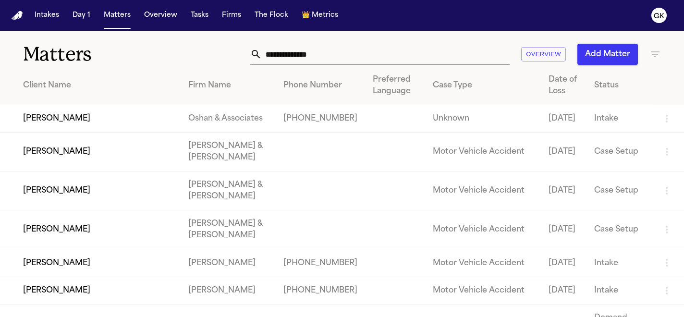
click at [394, 51] on input "text" at bounding box center [386, 54] width 248 height 21
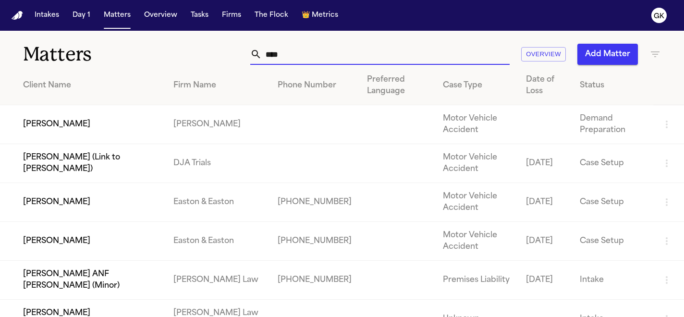
type input "****"
click at [140, 127] on td "[PERSON_NAME]" at bounding box center [83, 124] width 166 height 39
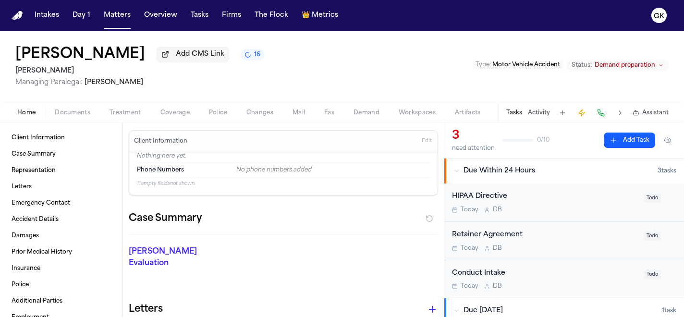
click at [244, 57] on icon "16 active tasks" at bounding box center [248, 55] width 8 height 8
click at [434, 65] on div "[PERSON_NAME] Add CMS Link 16 [PERSON_NAME] Managing Paralegal: [PERSON_NAME] T…" at bounding box center [342, 67] width 684 height 72
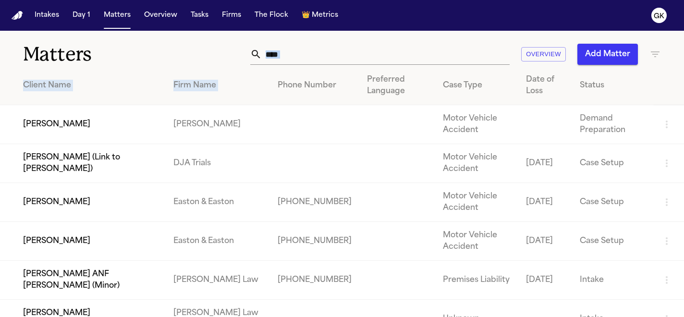
drag, startPoint x: 303, startPoint y: 67, endPoint x: 245, endPoint y: 65, distance: 57.2
click at [246, 65] on div "Matters **** Overview Add Matter Client Name Firm Name Phone Number Preferred L…" at bounding box center [342, 224] width 684 height 386
click at [356, 48] on input "****" at bounding box center [386, 54] width 248 height 21
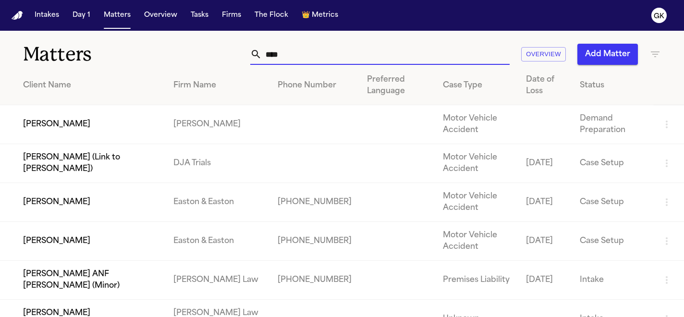
drag, startPoint x: 316, startPoint y: 54, endPoint x: 211, endPoint y: 60, distance: 105.8
click at [211, 60] on div "**** Overview Add Matter" at bounding box center [430, 54] width 462 height 21
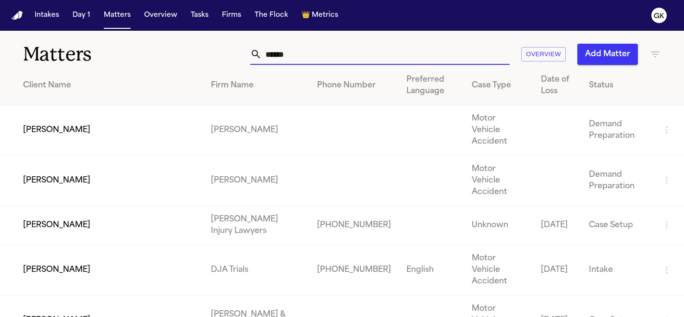
type input "******"
click at [116, 123] on td "[PERSON_NAME]" at bounding box center [101, 130] width 203 height 50
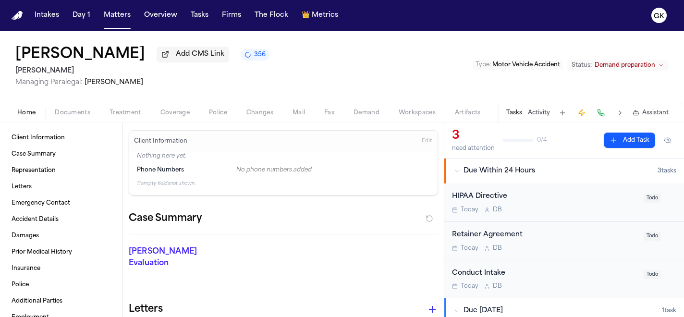
click at [254, 59] on span "356" at bounding box center [260, 55] width 12 height 8
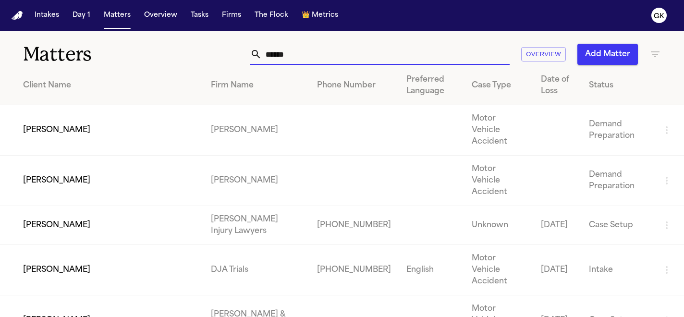
drag, startPoint x: 329, startPoint y: 57, endPoint x: 236, endPoint y: 54, distance: 93.7
click at [238, 56] on div "****** Overview Add Matter" at bounding box center [430, 54] width 462 height 21
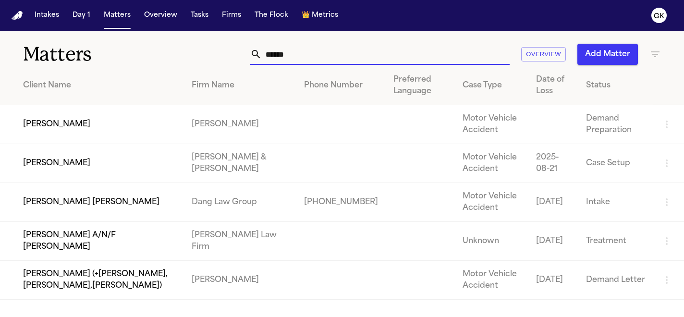
type input "******"
click at [101, 130] on td "[PERSON_NAME]" at bounding box center [92, 124] width 184 height 39
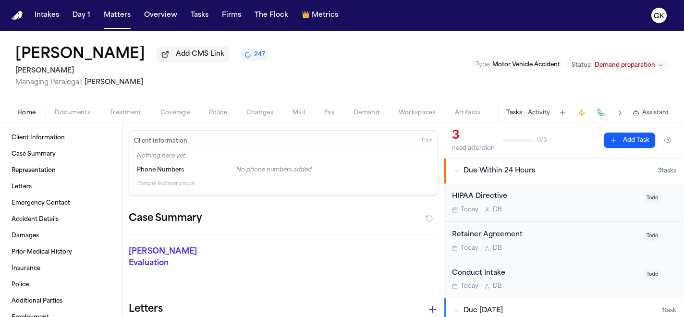
click at [241, 61] on button "247" at bounding box center [255, 55] width 28 height 12
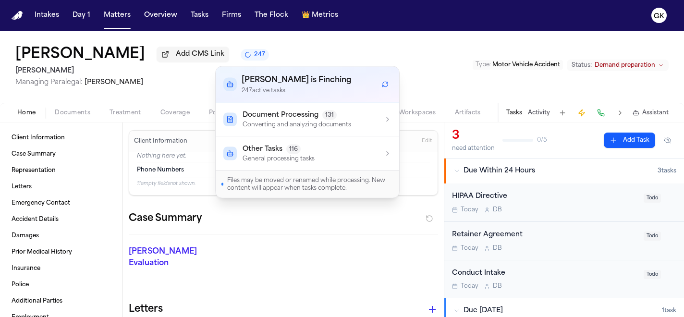
click at [305, 124] on p "Converting and analyzing documents" at bounding box center [297, 125] width 109 height 8
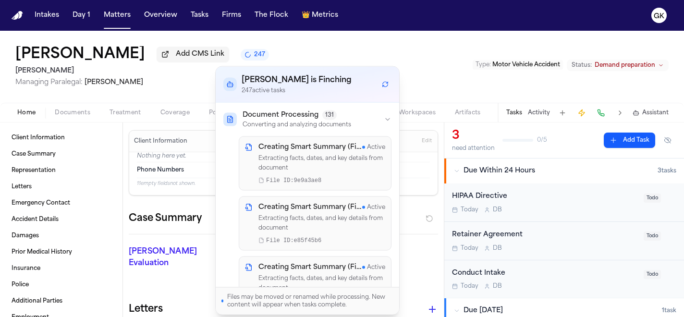
click at [305, 124] on p "Converting and analyzing documents" at bounding box center [297, 125] width 109 height 8
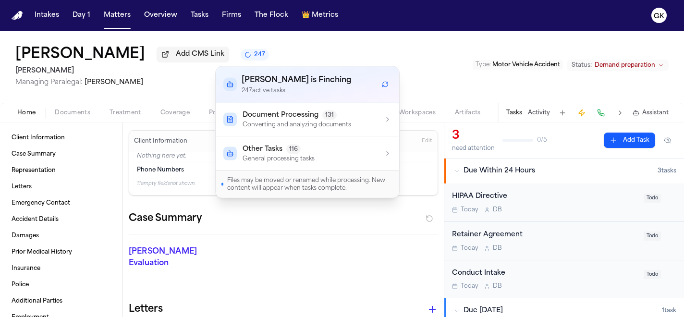
click at [193, 85] on span "Managing Paralegal: Michelle Landazabal" at bounding box center [142, 83] width 254 height 10
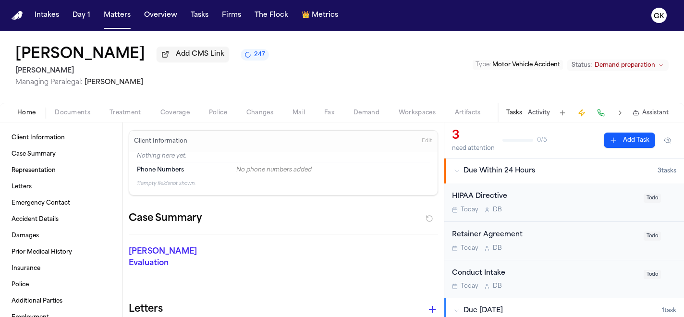
click at [373, 112] on span "Demand" at bounding box center [366, 113] width 26 height 8
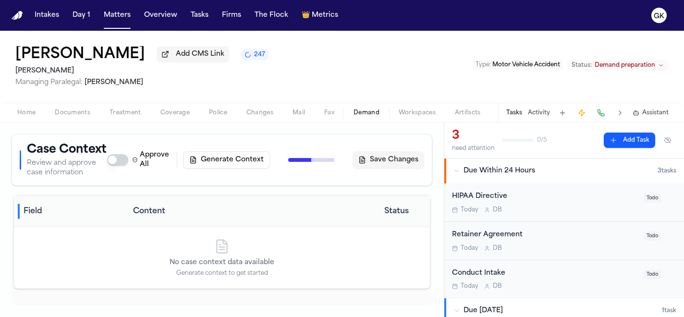
click at [80, 114] on span "Documents" at bounding box center [73, 113] width 36 height 8
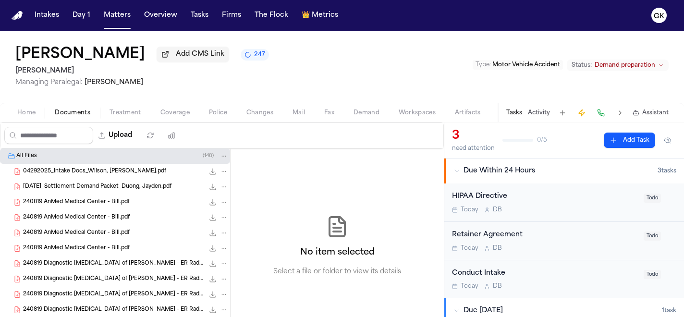
click at [360, 115] on span "Demand" at bounding box center [366, 113] width 26 height 8
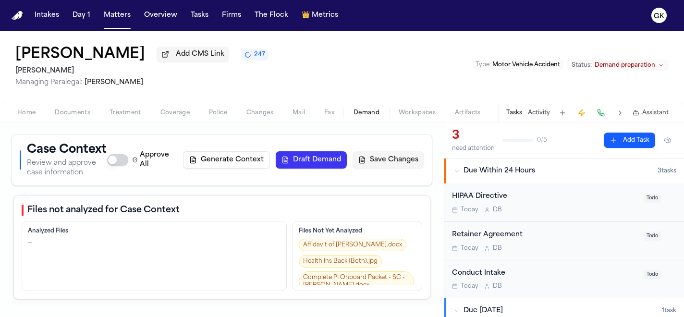
click at [241, 163] on button "Generate Context" at bounding box center [226, 159] width 87 height 17
click at [254, 59] on span "247" at bounding box center [259, 55] width 11 height 8
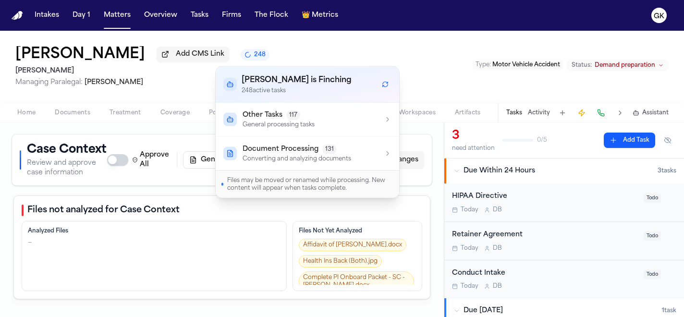
click at [406, 40] on div "[PERSON_NAME] Add CMS Link 248 [PERSON_NAME] Managing Paralegal: [PERSON_NAME] …" at bounding box center [342, 67] width 684 height 72
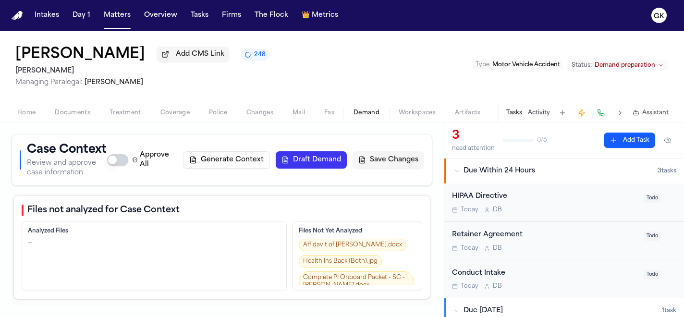
click at [20, 16] on img "Home" at bounding box center [18, 15] width 12 height 9
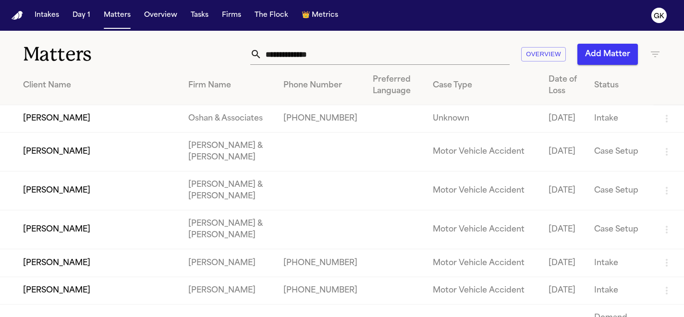
click at [362, 58] on input "text" at bounding box center [386, 54] width 248 height 21
click at [306, 58] on input "text" at bounding box center [386, 54] width 248 height 21
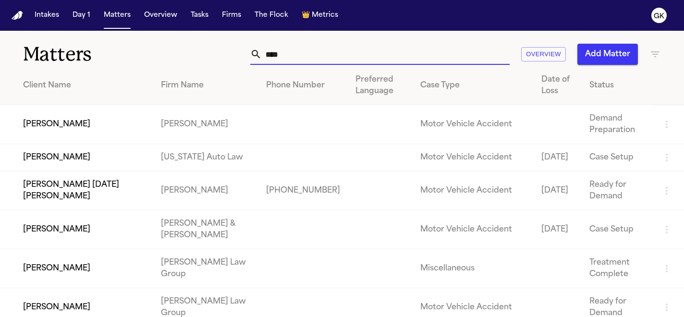
type input "****"
click at [153, 128] on td "[PERSON_NAME]" at bounding box center [76, 124] width 153 height 39
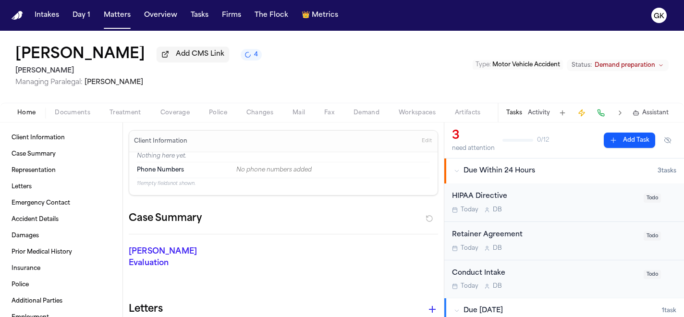
click at [260, 61] on button "4" at bounding box center [251, 55] width 21 height 12
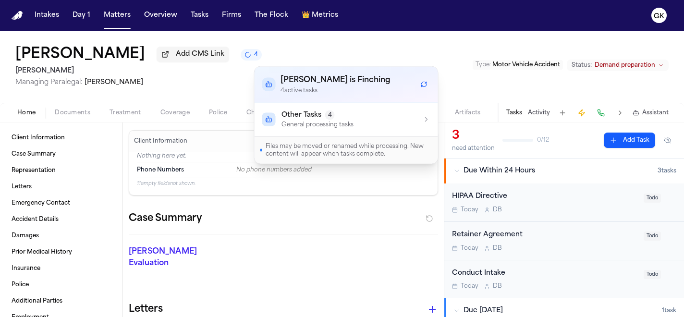
click at [325, 116] on span "4" at bounding box center [330, 115] width 10 height 10
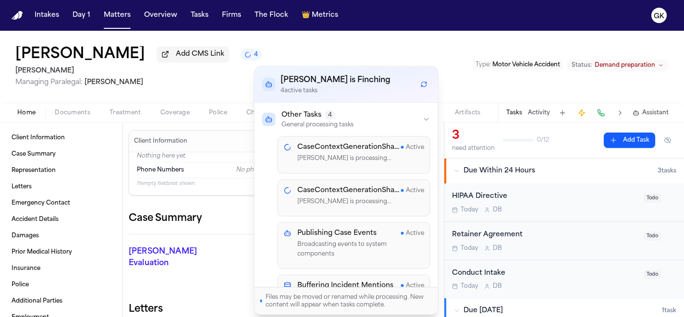
click at [436, 48] on div "Francis Raymonville Add CMS Link 4 Yanni Law Managing Paralegal: Michelle Landa…" at bounding box center [342, 67] width 684 height 72
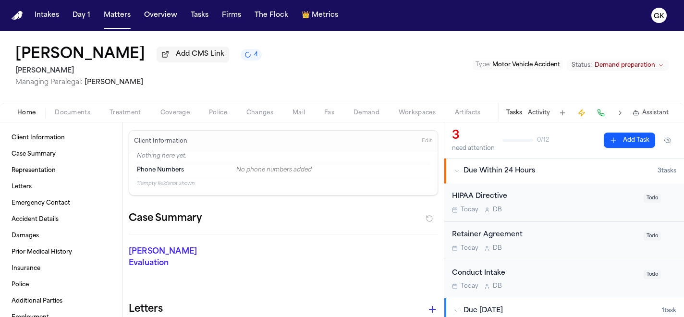
click at [353, 114] on span "Demand" at bounding box center [366, 113] width 26 height 8
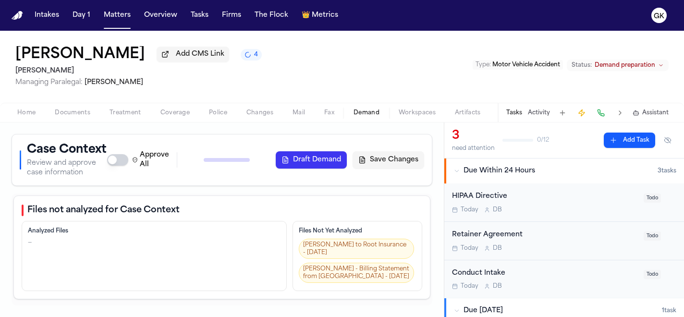
click at [237, 163] on div "Approve All Generate Context Draft Demand Save Changes" at bounding box center [265, 159] width 317 height 19
click at [236, 163] on div "Approve All Generate Context Draft Demand Save Changes" at bounding box center [265, 159] width 317 height 19
click at [258, 59] on span "4" at bounding box center [256, 55] width 4 height 8
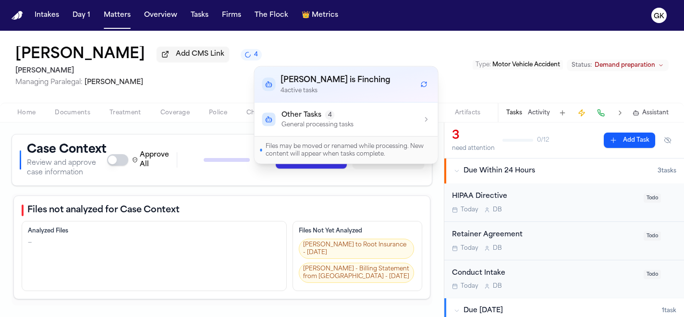
click at [333, 121] on p "General processing tasks" at bounding box center [317, 125] width 72 height 8
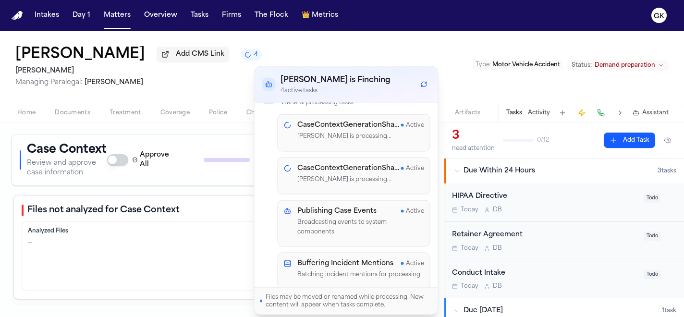
scroll to position [42, 0]
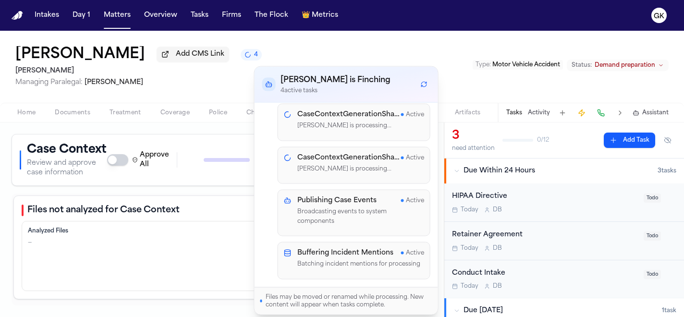
click at [427, 81] on button "Refresh workflows" at bounding box center [424, 84] width 12 height 12
click at [420, 55] on div "[PERSON_NAME] Add CMS Link 4 [PERSON_NAME] Managing Paralegal: [PERSON_NAME] Ty…" at bounding box center [342, 67] width 684 height 72
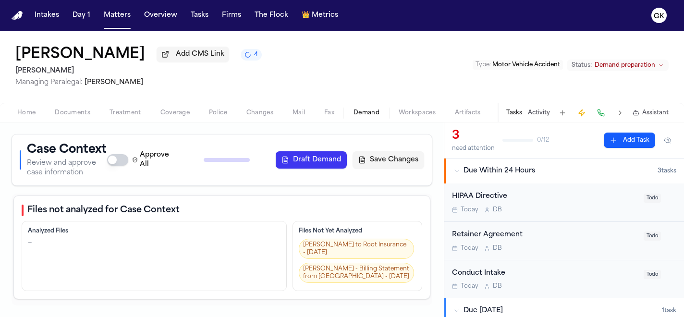
click at [408, 115] on span "Workspaces" at bounding box center [417, 113] width 37 height 8
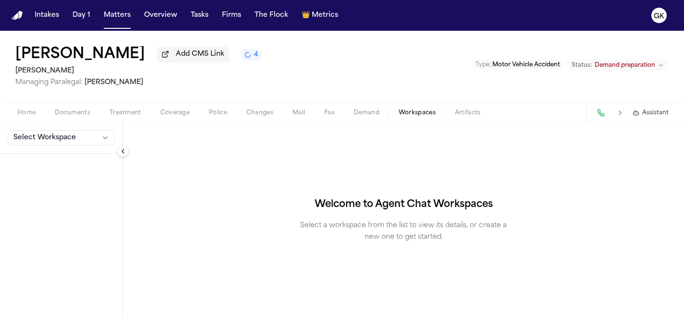
click at [368, 117] on span "Demand" at bounding box center [366, 113] width 26 height 8
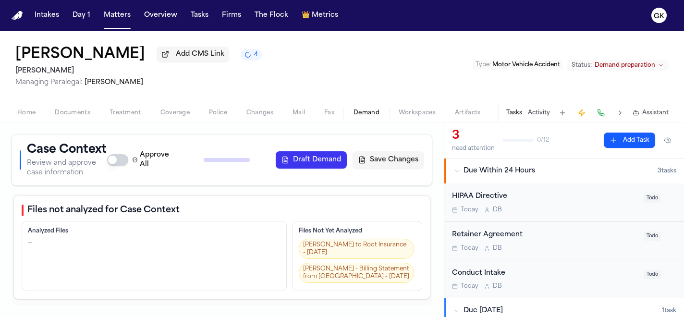
click at [252, 59] on icon "4 active tasks" at bounding box center [247, 54] width 9 height 9
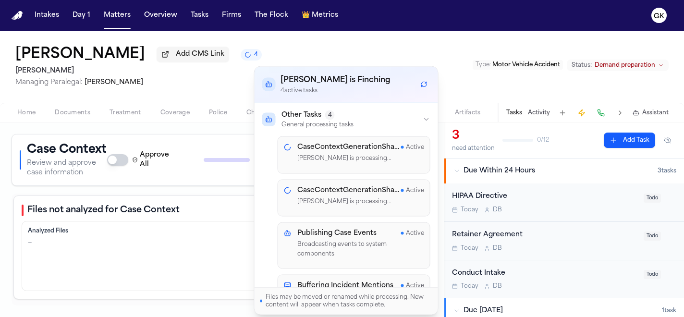
click at [426, 83] on icon "Refresh workflows" at bounding box center [425, 82] width 1 height 1
click at [439, 58] on div "[PERSON_NAME] Add CMS Link 4 [PERSON_NAME] Managing Paralegal: [PERSON_NAME] Ty…" at bounding box center [342, 67] width 684 height 72
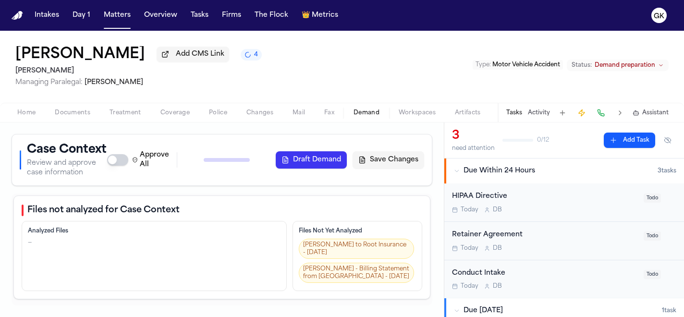
click at [25, 17] on nav "Intakes Day 1 Matters Overview Tasks Firms The Flock 👑 Metrics GK" at bounding box center [342, 15] width 684 height 31
click at [22, 16] on img "Home" at bounding box center [18, 15] width 12 height 9
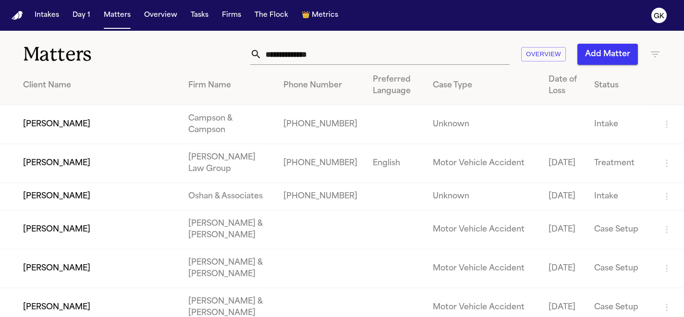
click at [320, 46] on input "text" at bounding box center [386, 54] width 248 height 21
click at [320, 50] on input "text" at bounding box center [386, 54] width 248 height 21
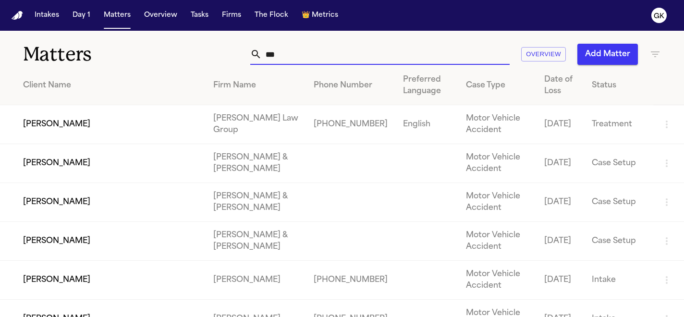
type input "***"
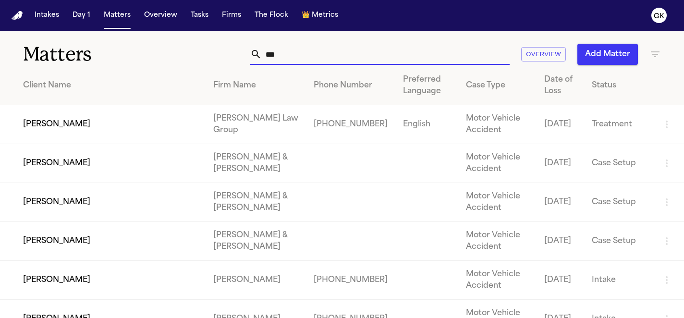
click at [293, 57] on input "***" at bounding box center [386, 54] width 248 height 21
click at [320, 54] on input "***" at bounding box center [386, 54] width 248 height 21
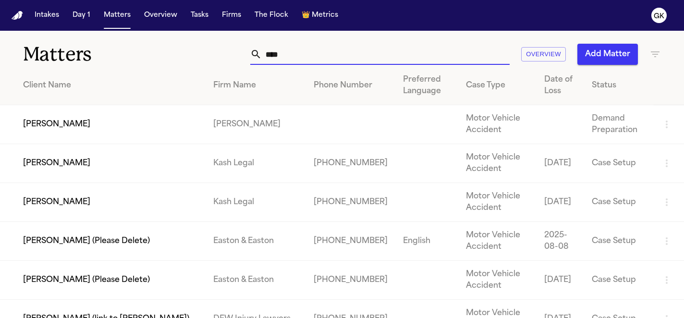
type input "***"
click at [45, 123] on td "[PERSON_NAME]" at bounding box center [103, 124] width 206 height 39
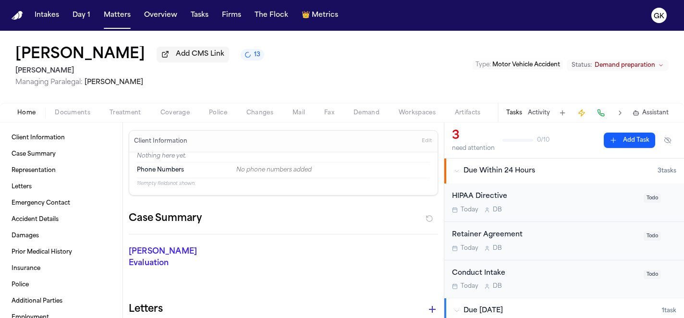
click at [244, 58] on icon "13 active tasks" at bounding box center [247, 54] width 7 height 7
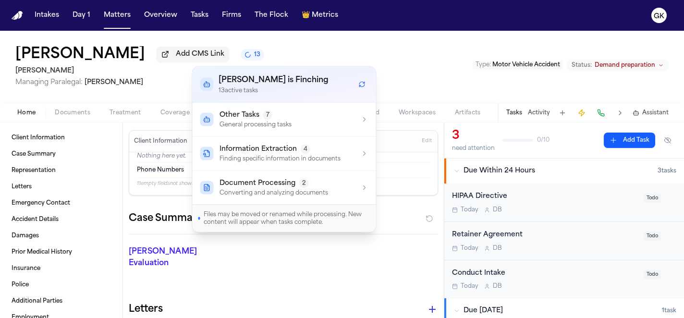
click at [379, 42] on div "[PERSON_NAME] Add CMS Link 13 [PERSON_NAME] Managing Paralegal: [PERSON_NAME] T…" at bounding box center [342, 67] width 684 height 72
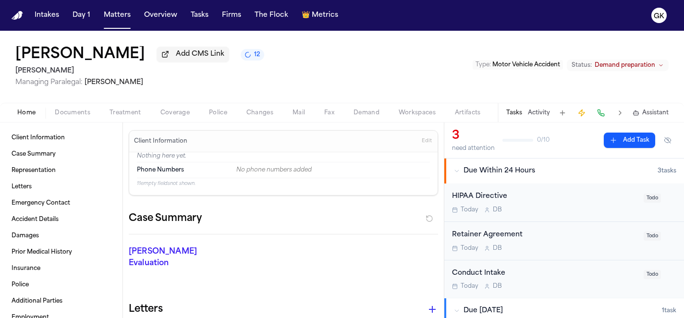
click at [373, 111] on span "Demand" at bounding box center [366, 113] width 26 height 8
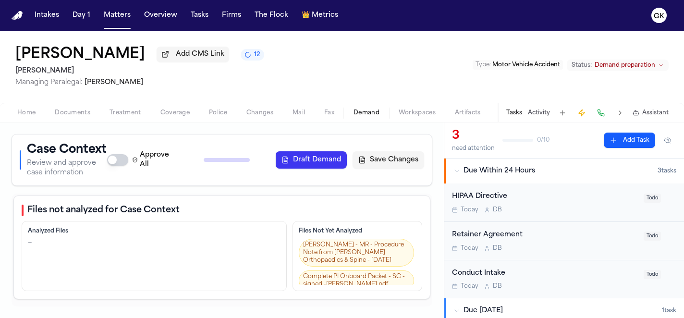
click at [298, 164] on button "Draft Demand" at bounding box center [311, 159] width 71 height 17
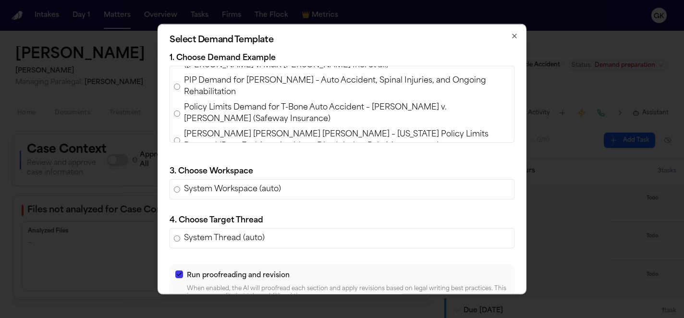
scroll to position [66, 0]
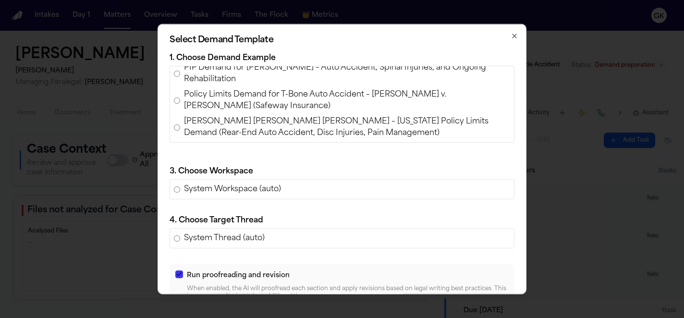
click at [287, 130] on span "[PERSON_NAME] [PERSON_NAME] [PERSON_NAME] – [US_STATE] Policy Limits Demand (Re…" at bounding box center [347, 127] width 326 height 23
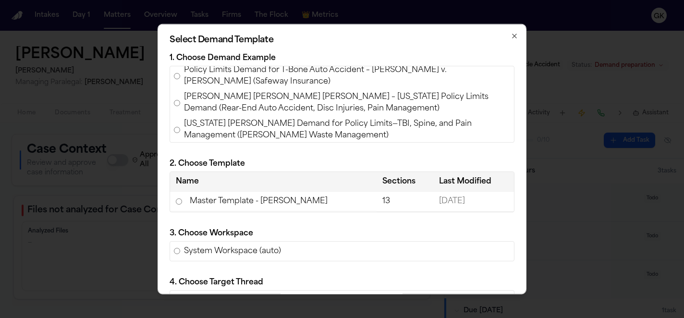
scroll to position [91, 0]
click at [229, 205] on td "Master Template - [PERSON_NAME]" at bounding box center [273, 202] width 207 height 20
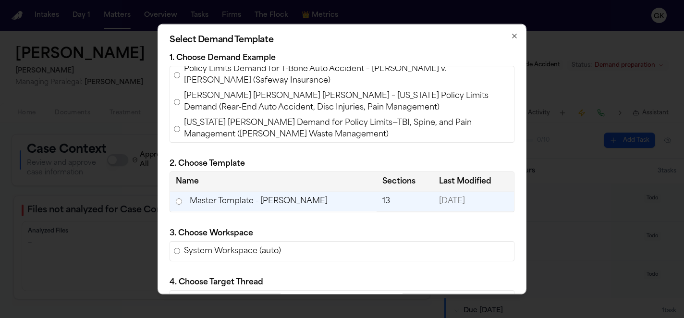
click at [510, 37] on icon "button" at bounding box center [514, 36] width 8 height 8
